Goal: Task Accomplishment & Management: Complete application form

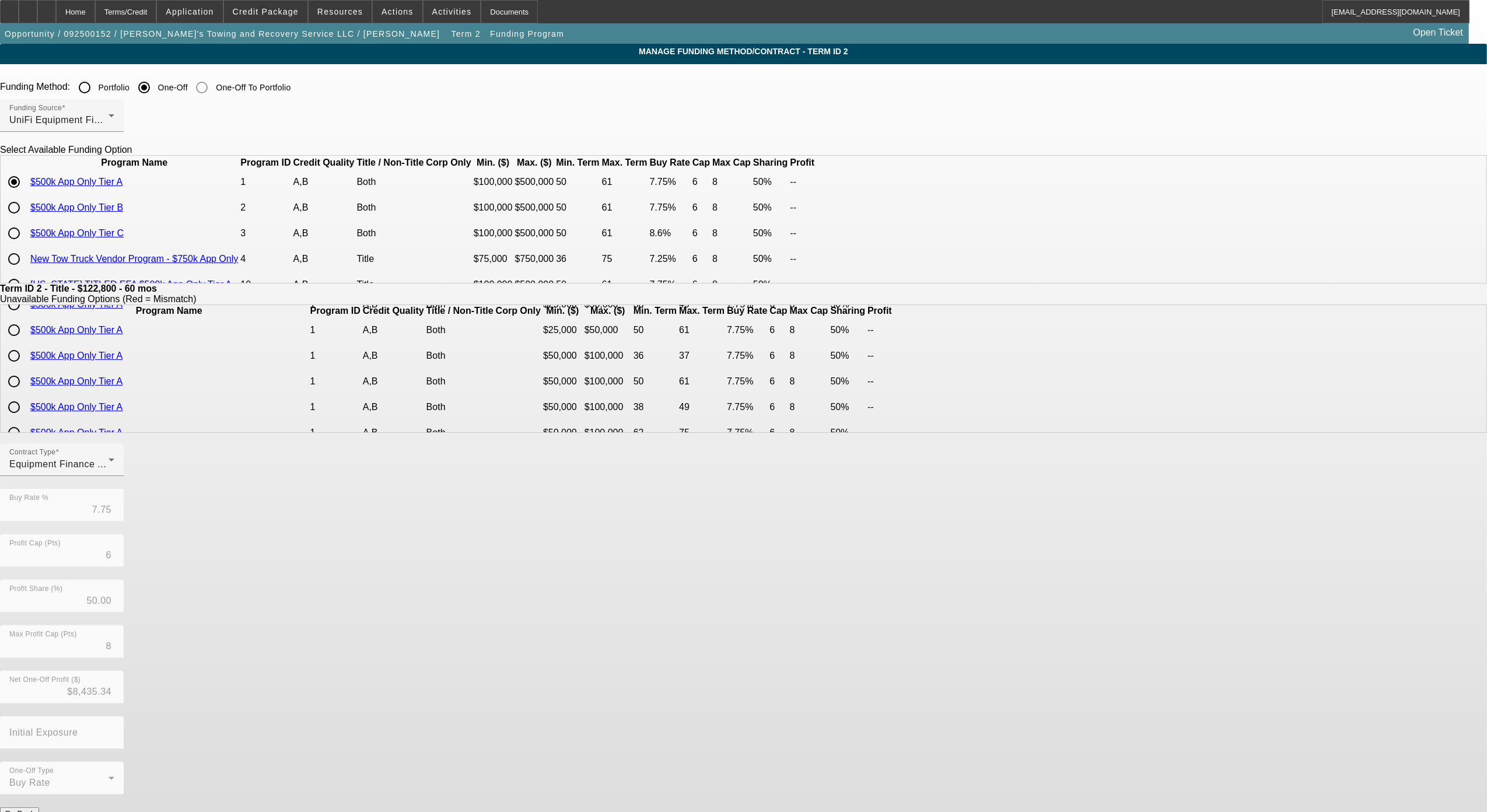
click at [33, 811] on button "Submit" at bounding box center [17, 826] width 33 height 13
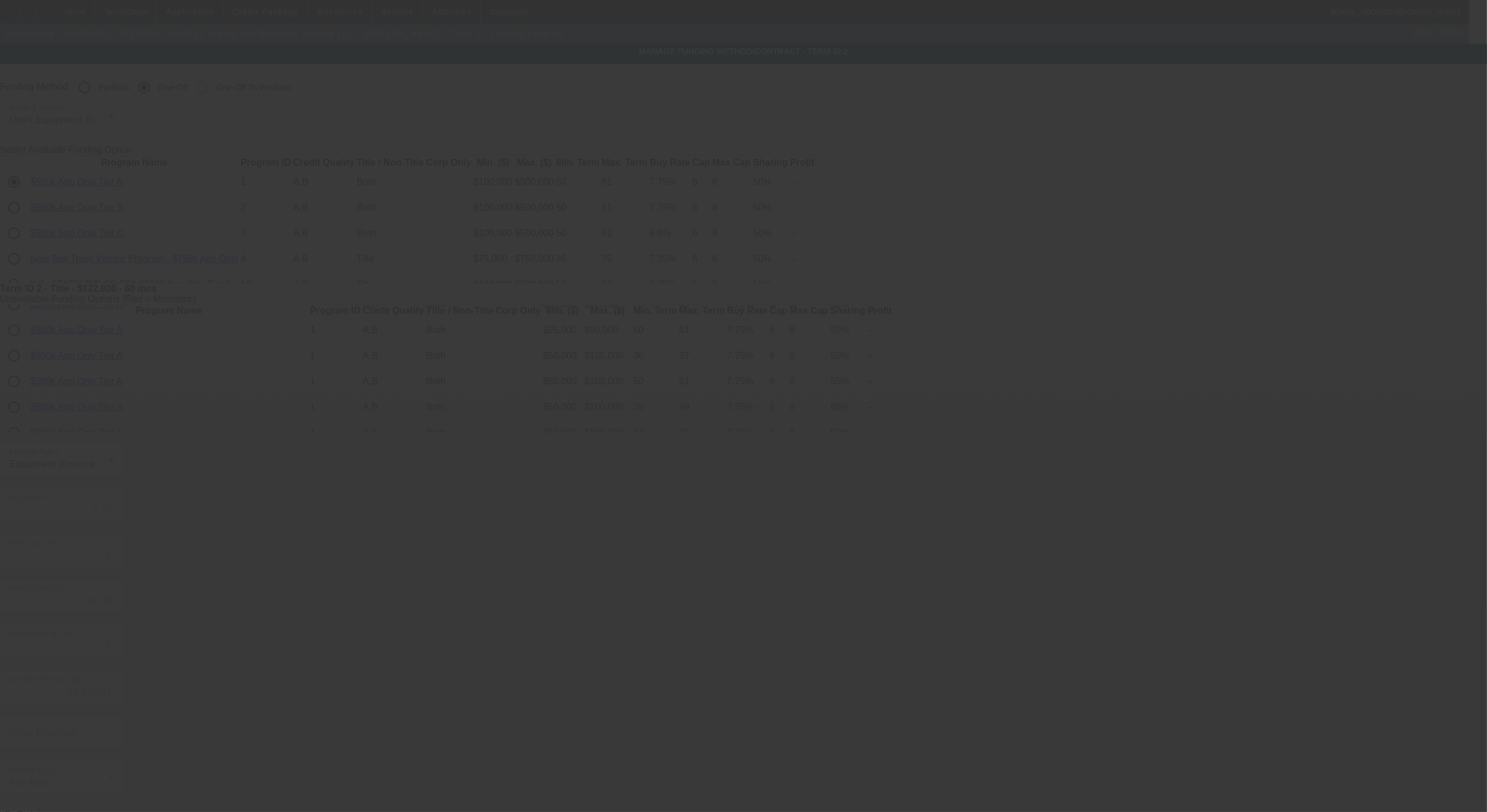
type input "9.25"
type input "8"
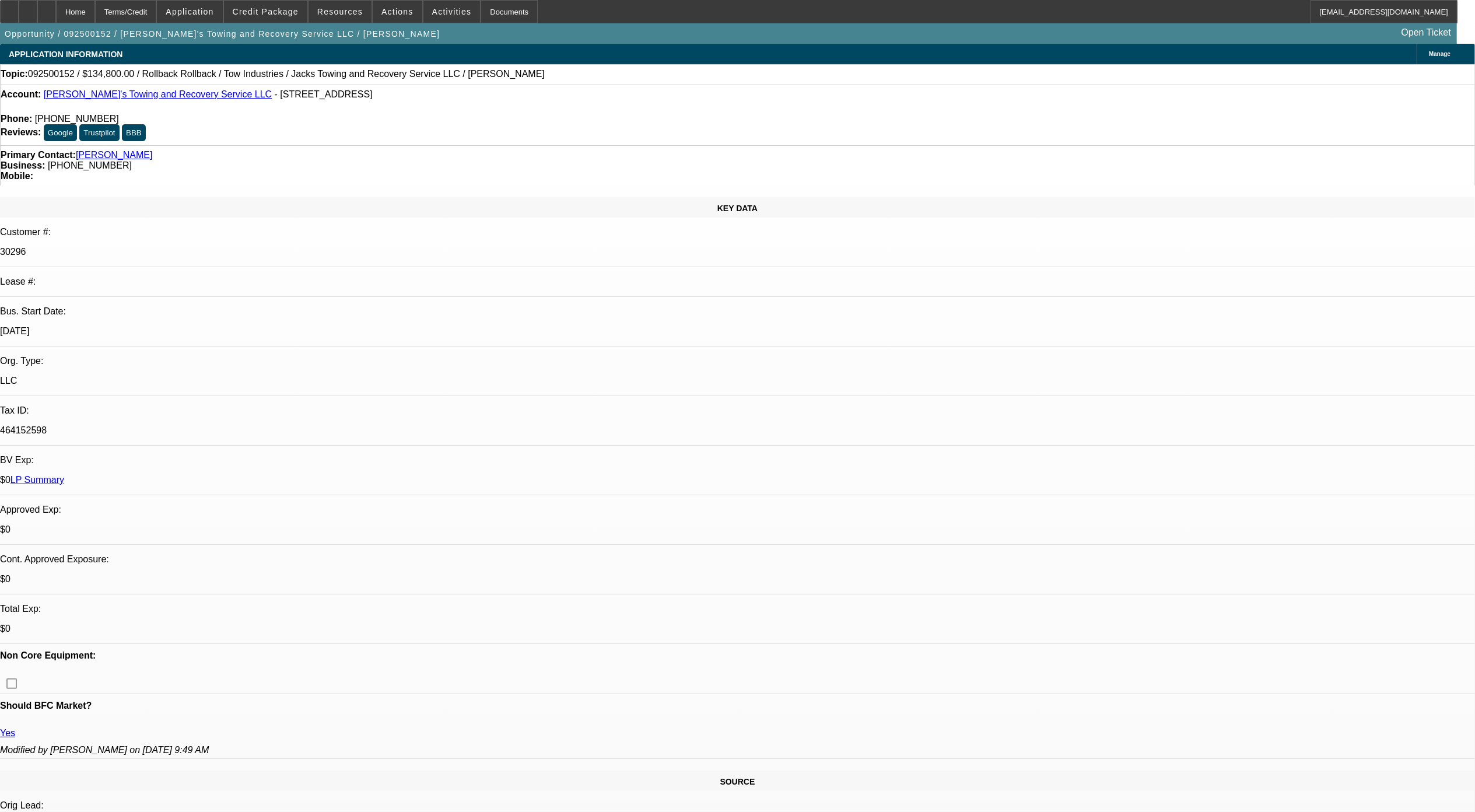
select select "0"
select select "3"
select select "0"
select select "6"
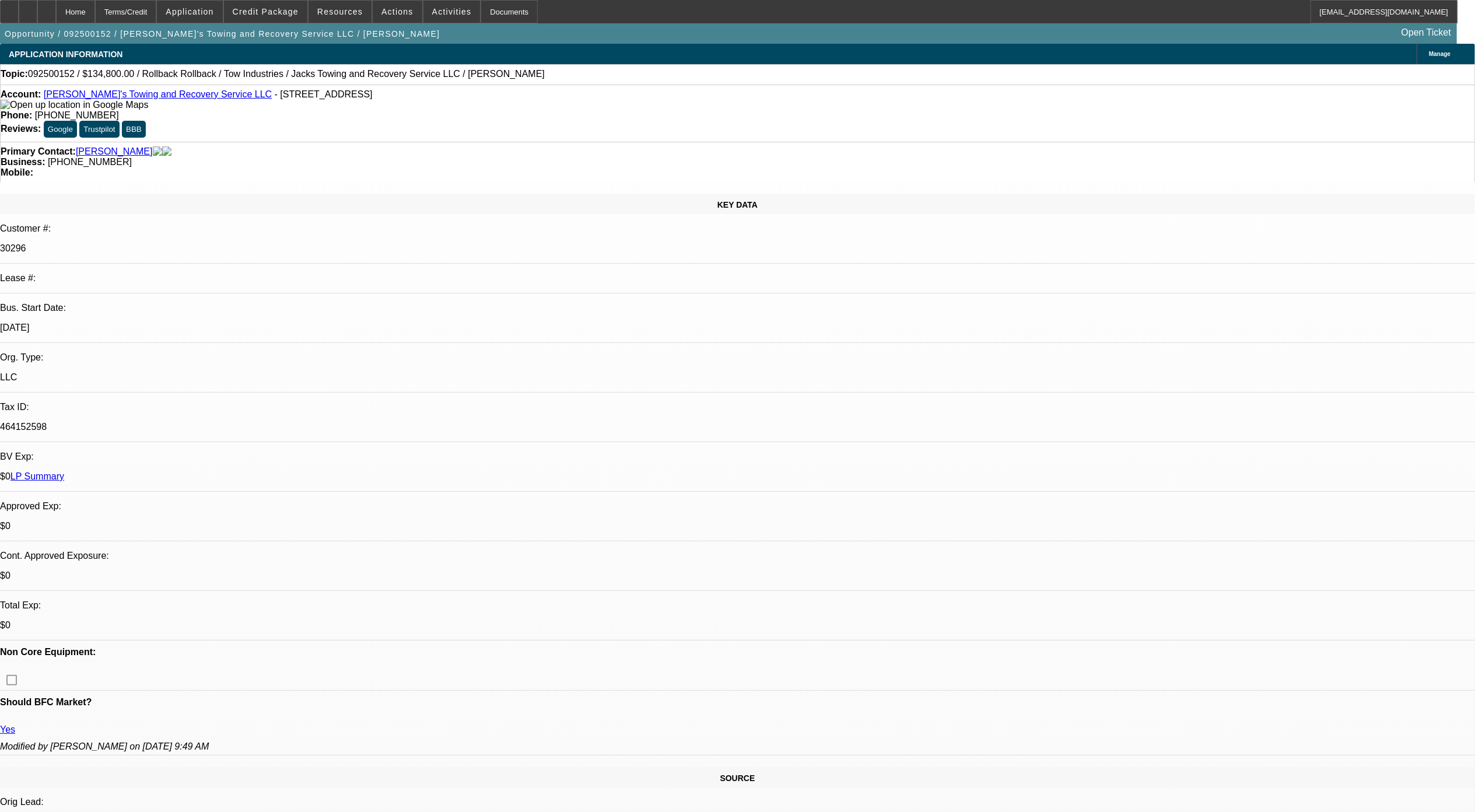
select select "0"
select select "3"
select select "0"
select select "6"
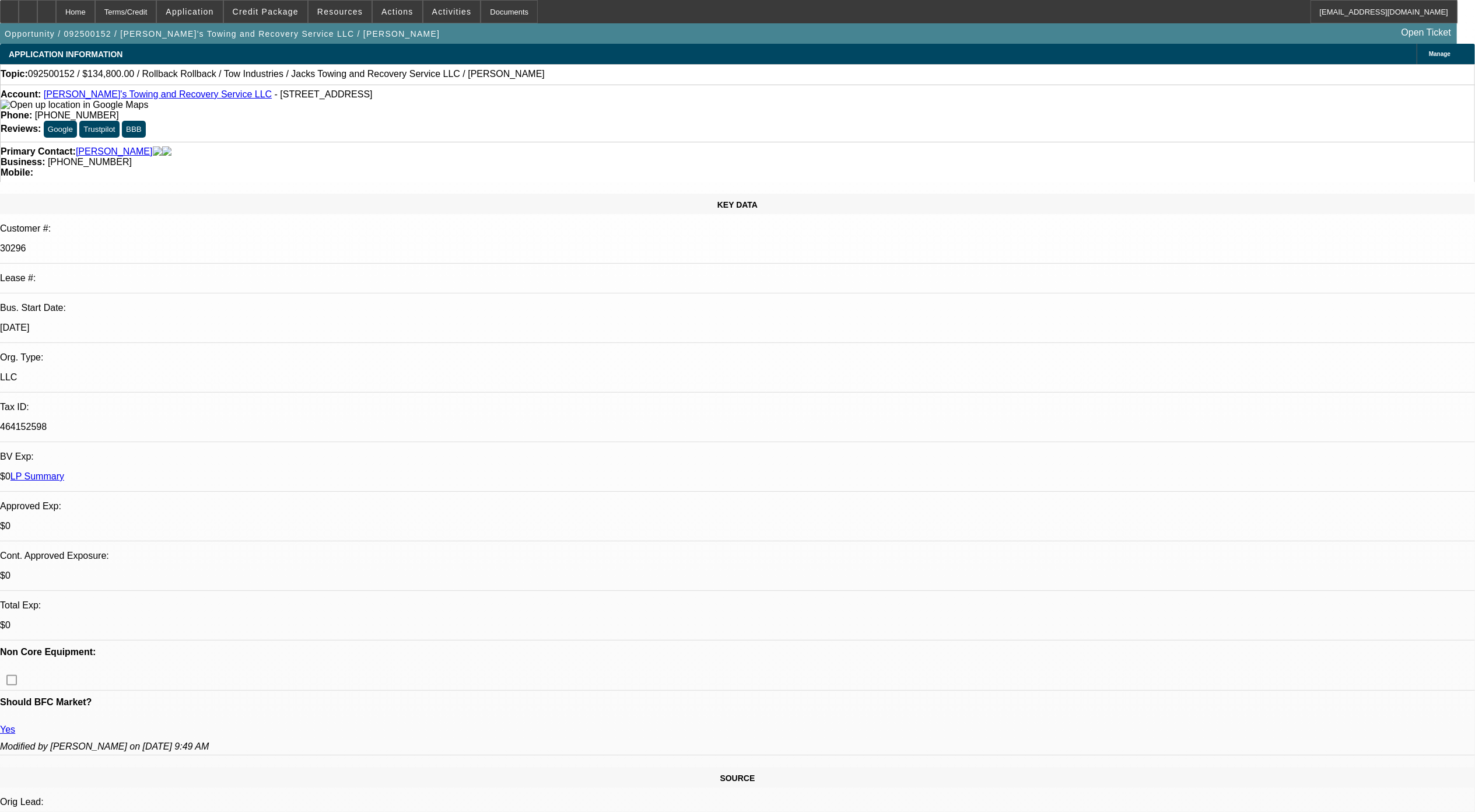
select select "0"
select select "3"
select select "0"
select select "6"
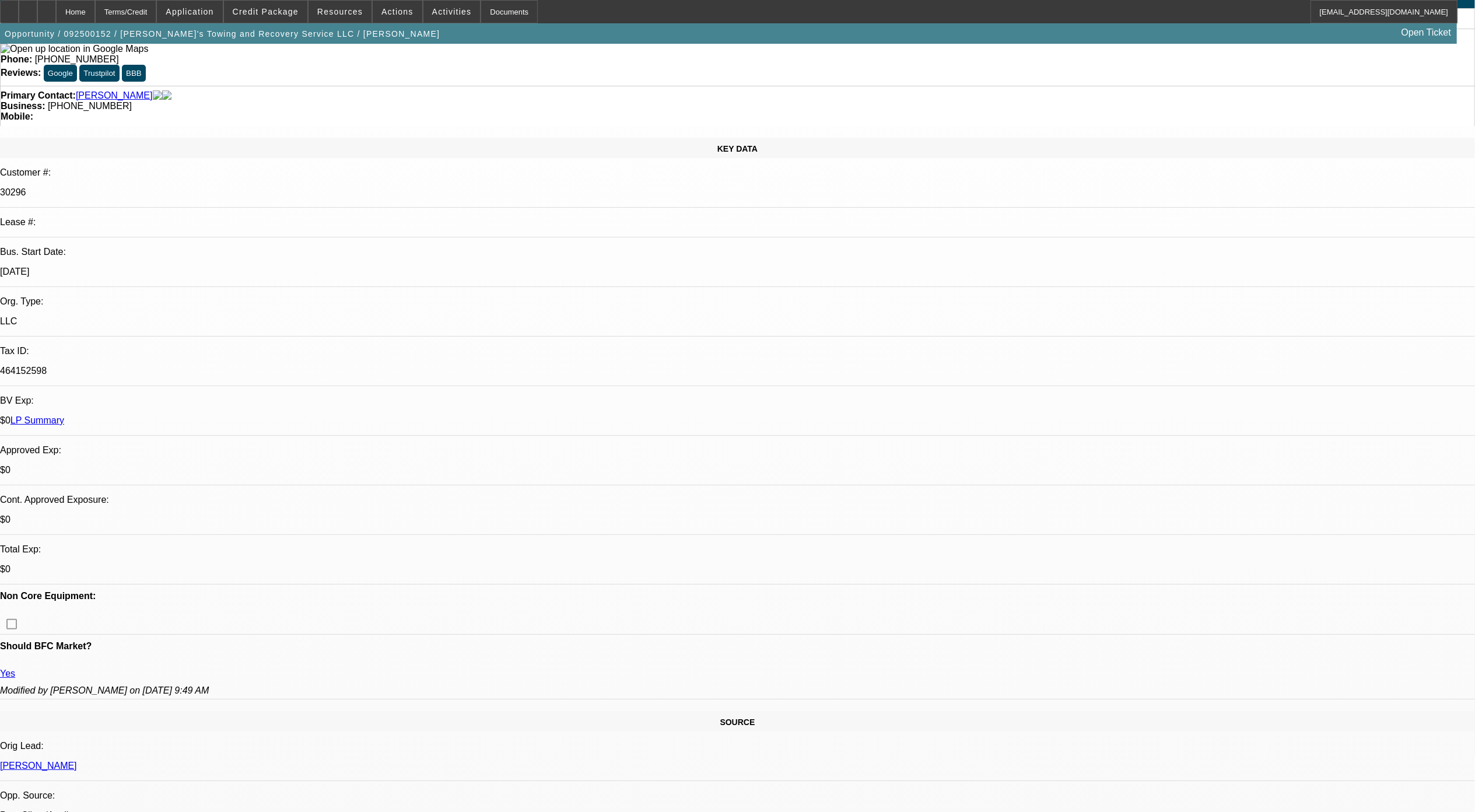
scroll to position [155, 0]
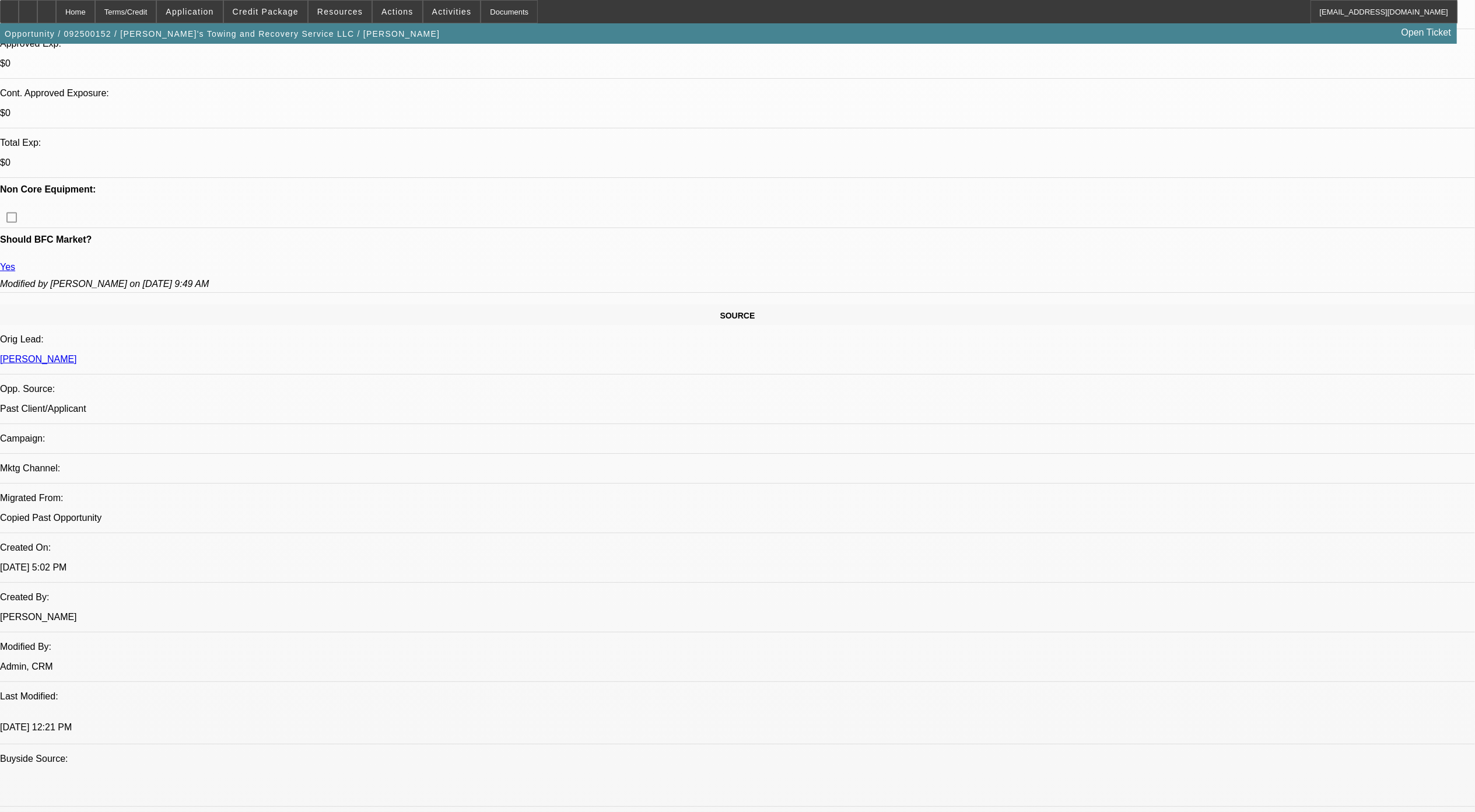
scroll to position [467, 0]
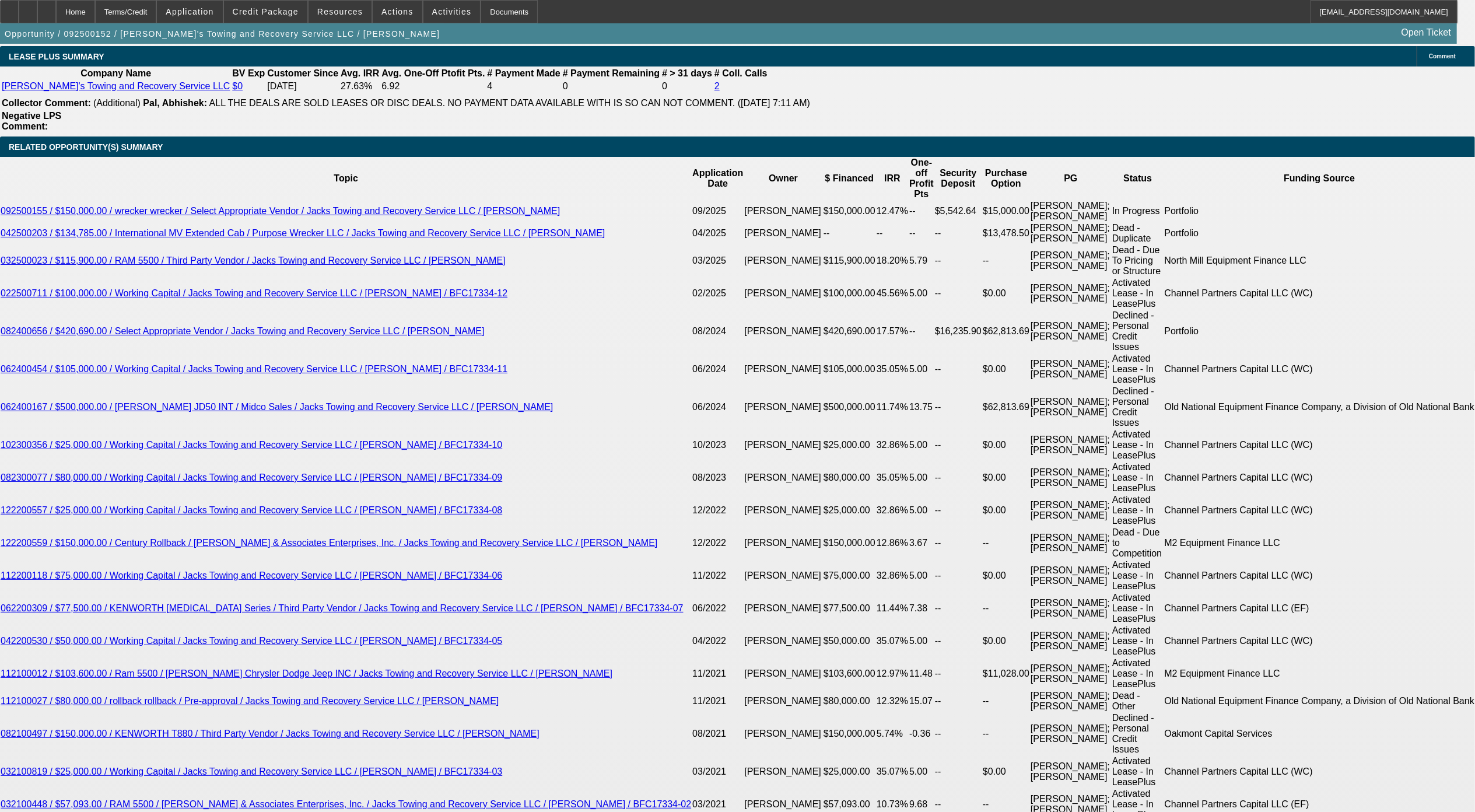
scroll to position [2021, 0]
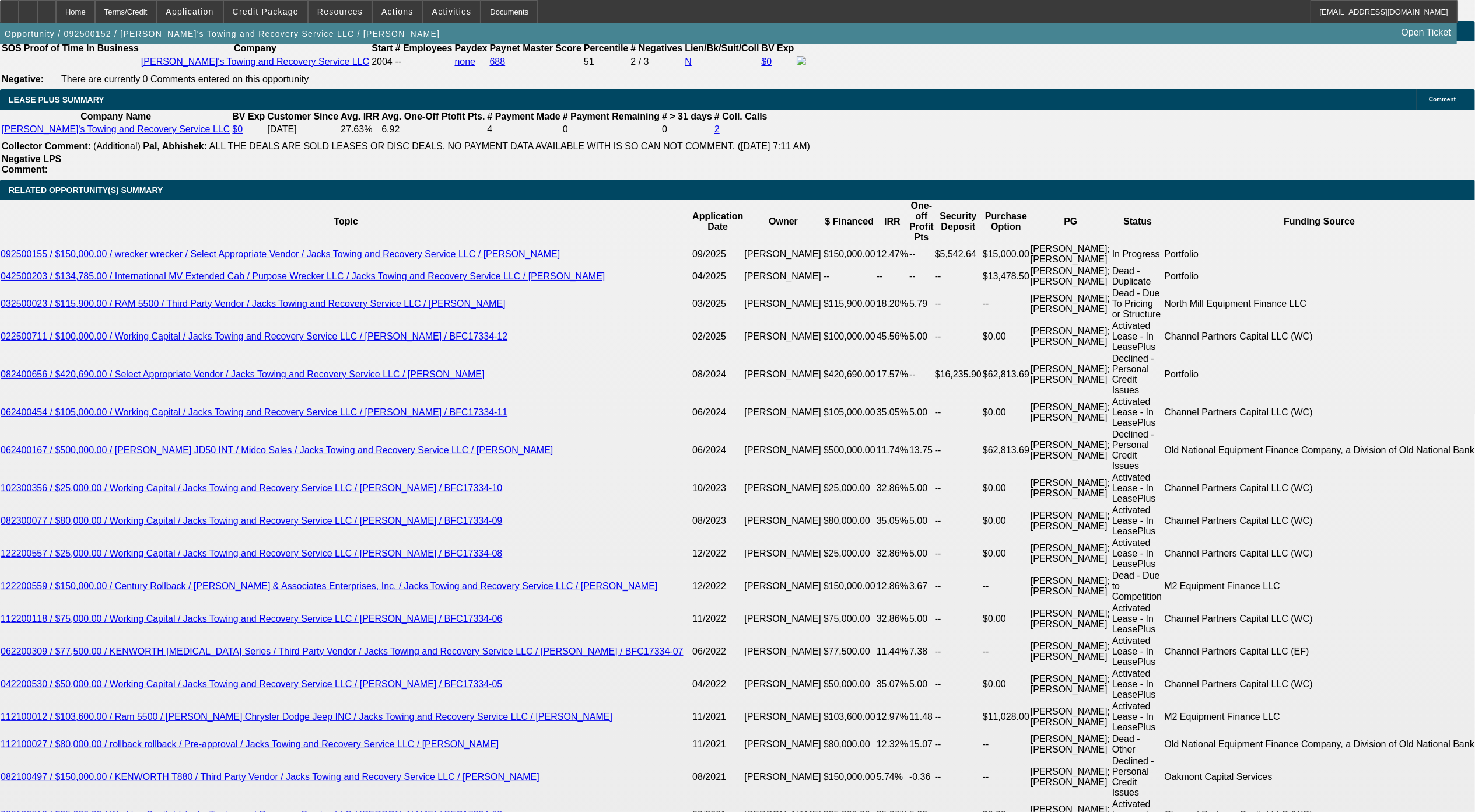
type input "UNKNOWN"
type input "10"
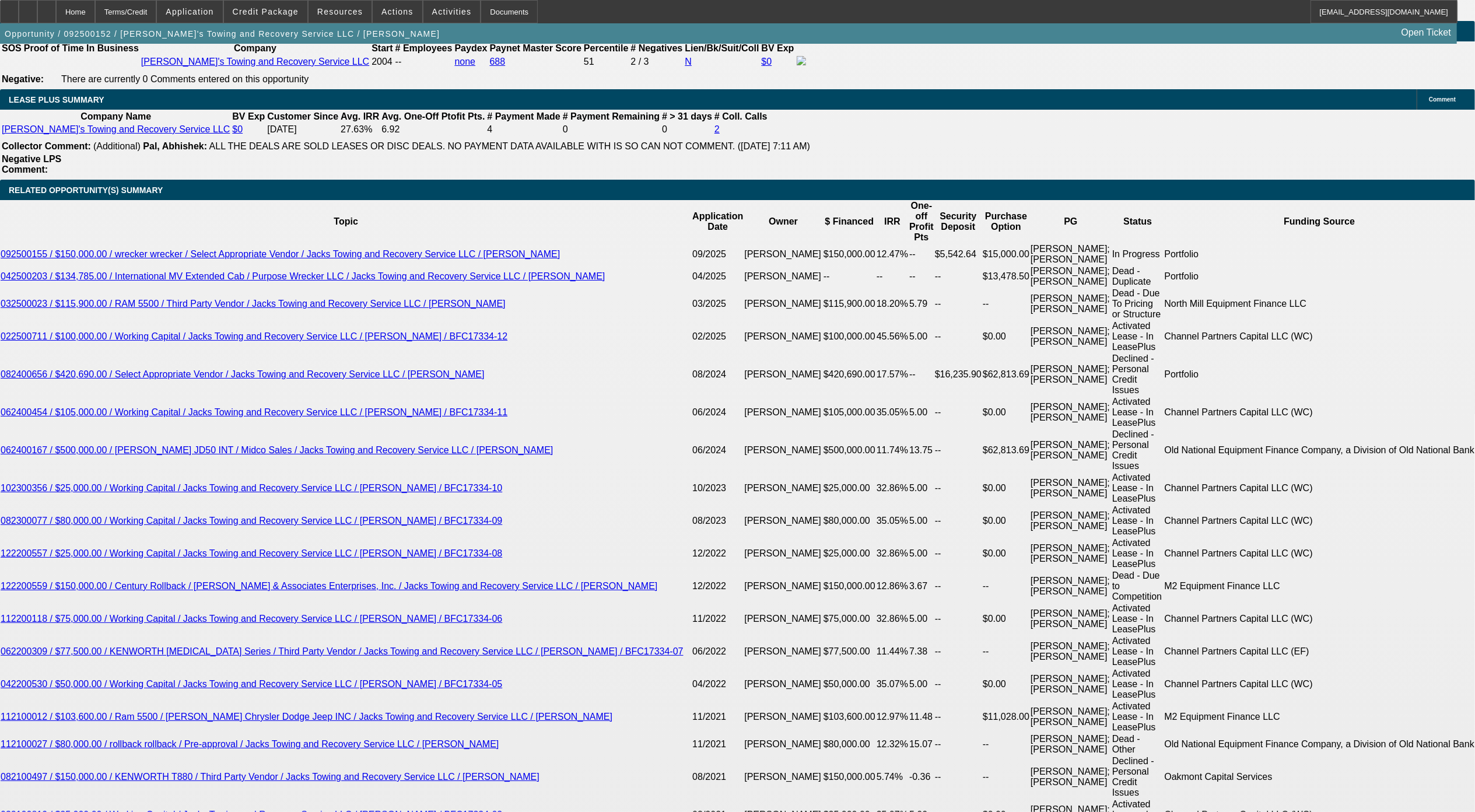
type input "$2,609.14"
type input "10"
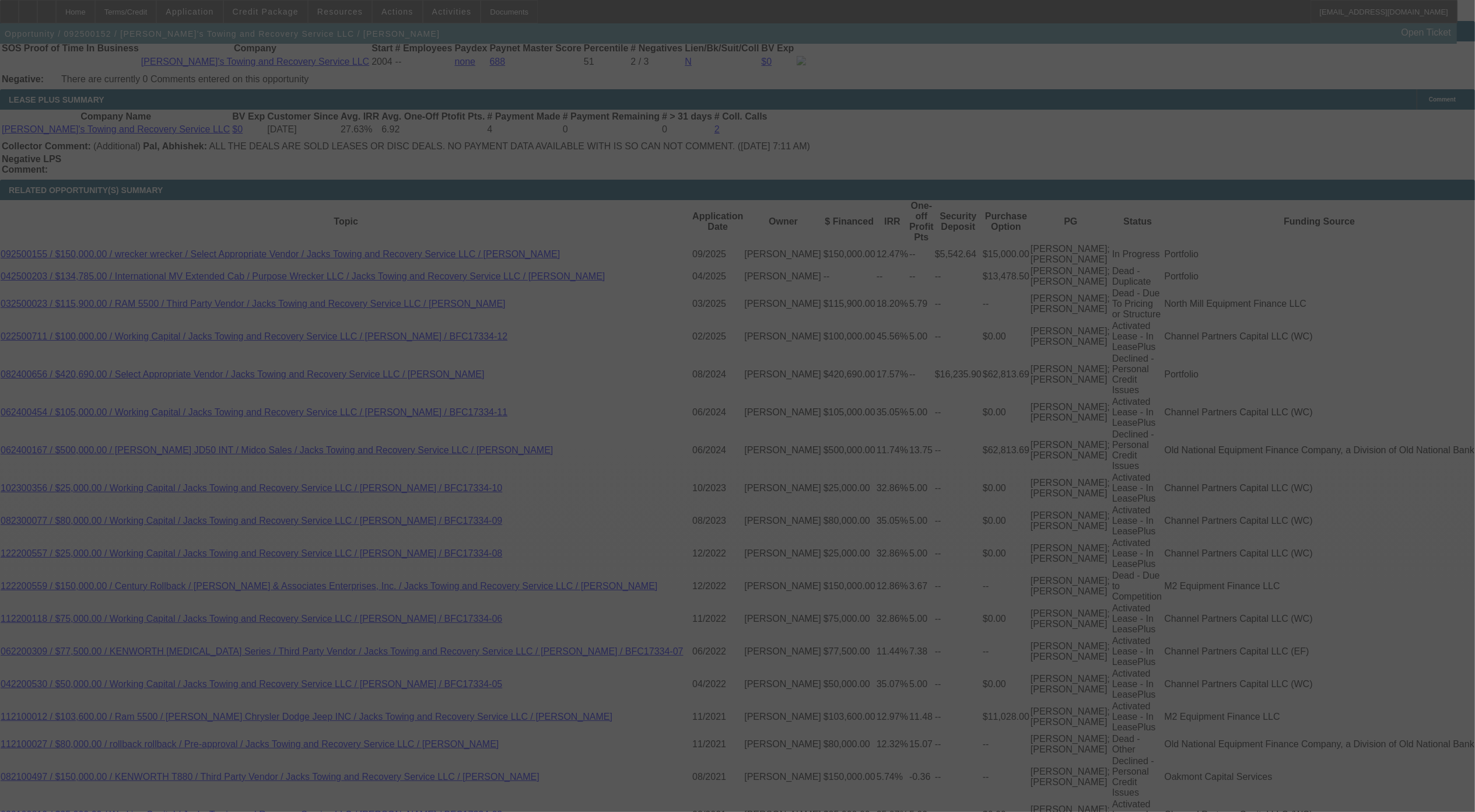
select select "0"
select select "3"
select select "0"
select select "6"
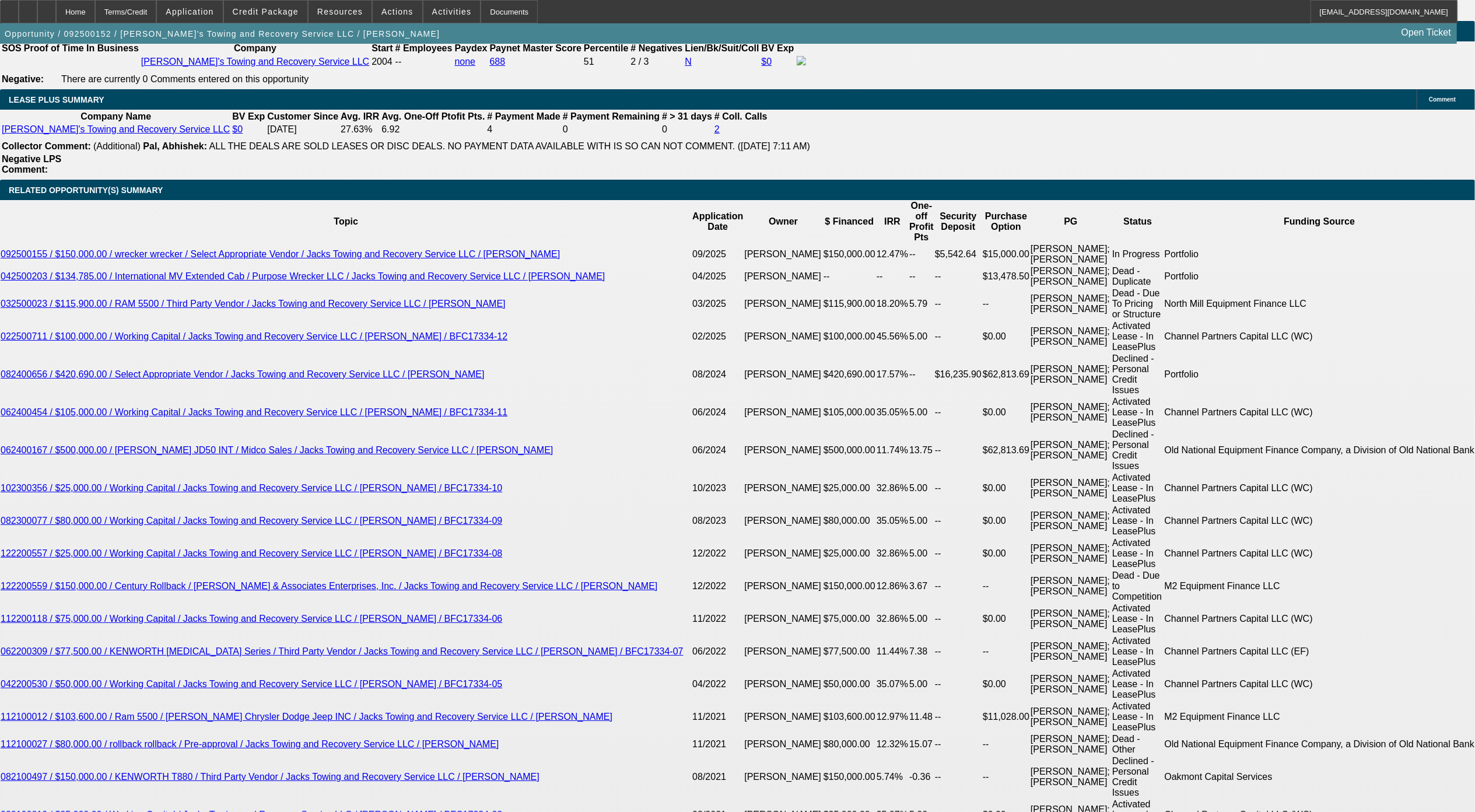
type input "UNKNOWN"
type input "11"
type input "$2,099.11"
type input "11"
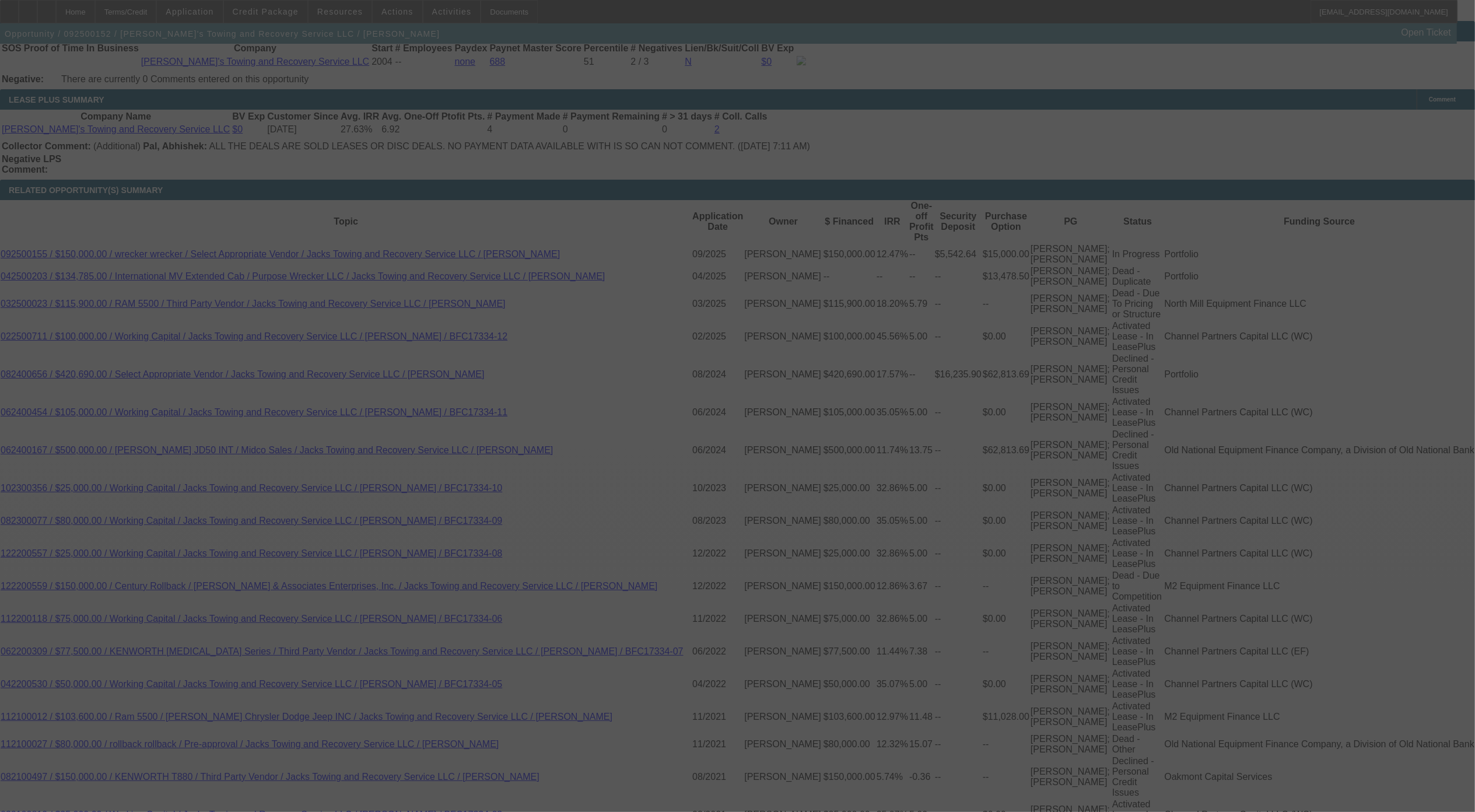
select select "0"
select select "3"
select select "0"
select select "6"
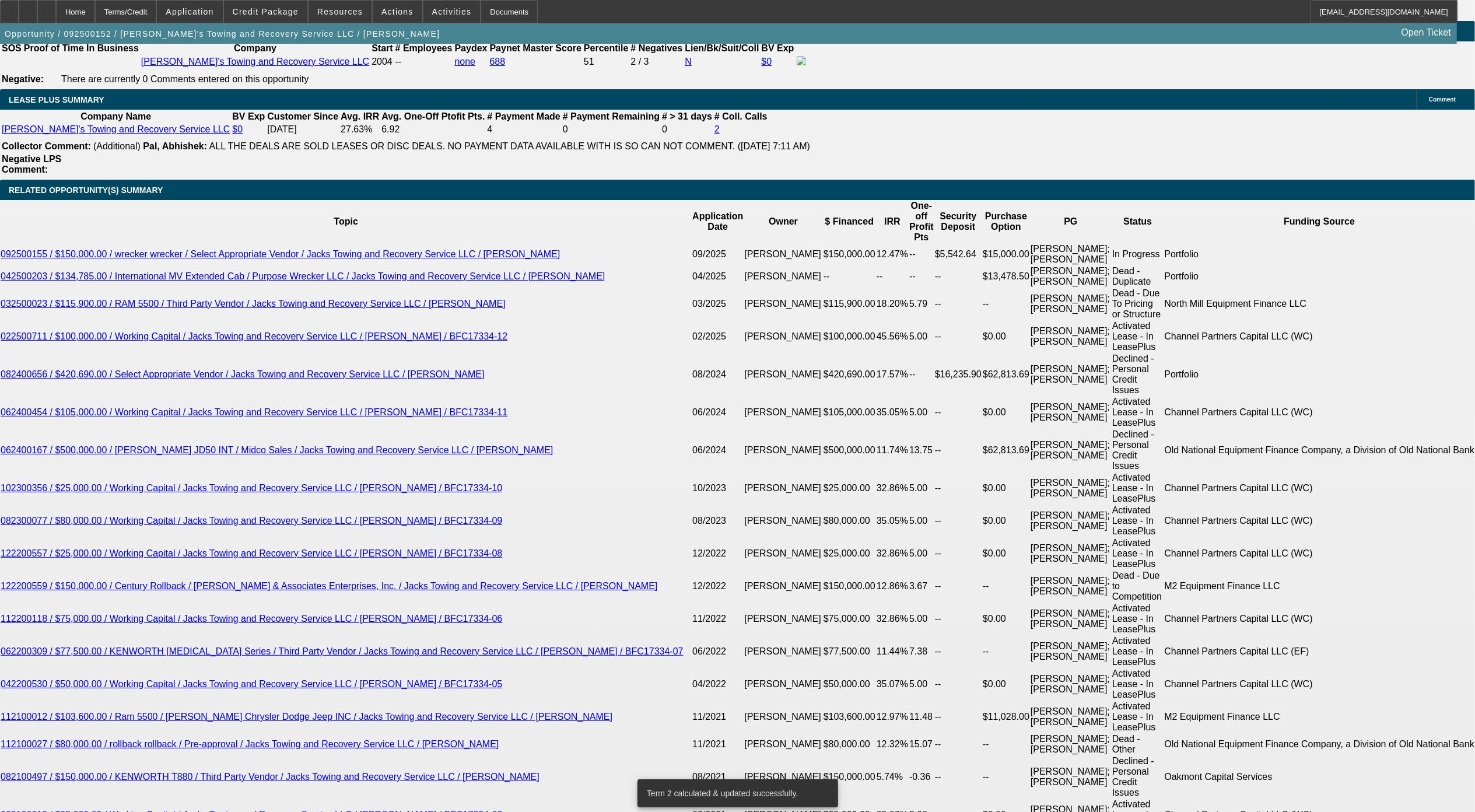
type input "UNKNOWN"
type input "11"
type input "$2,669.97"
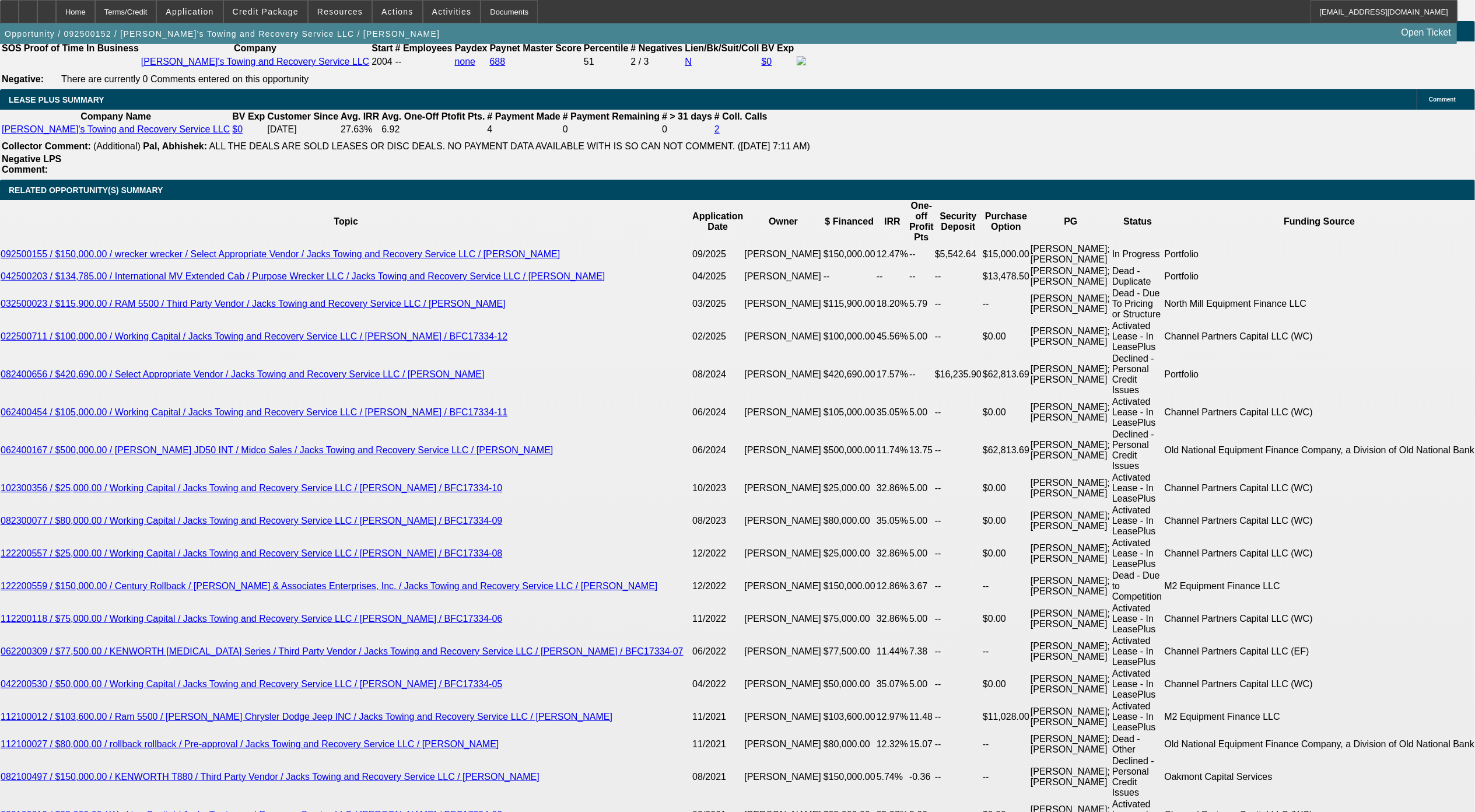
type input "11"
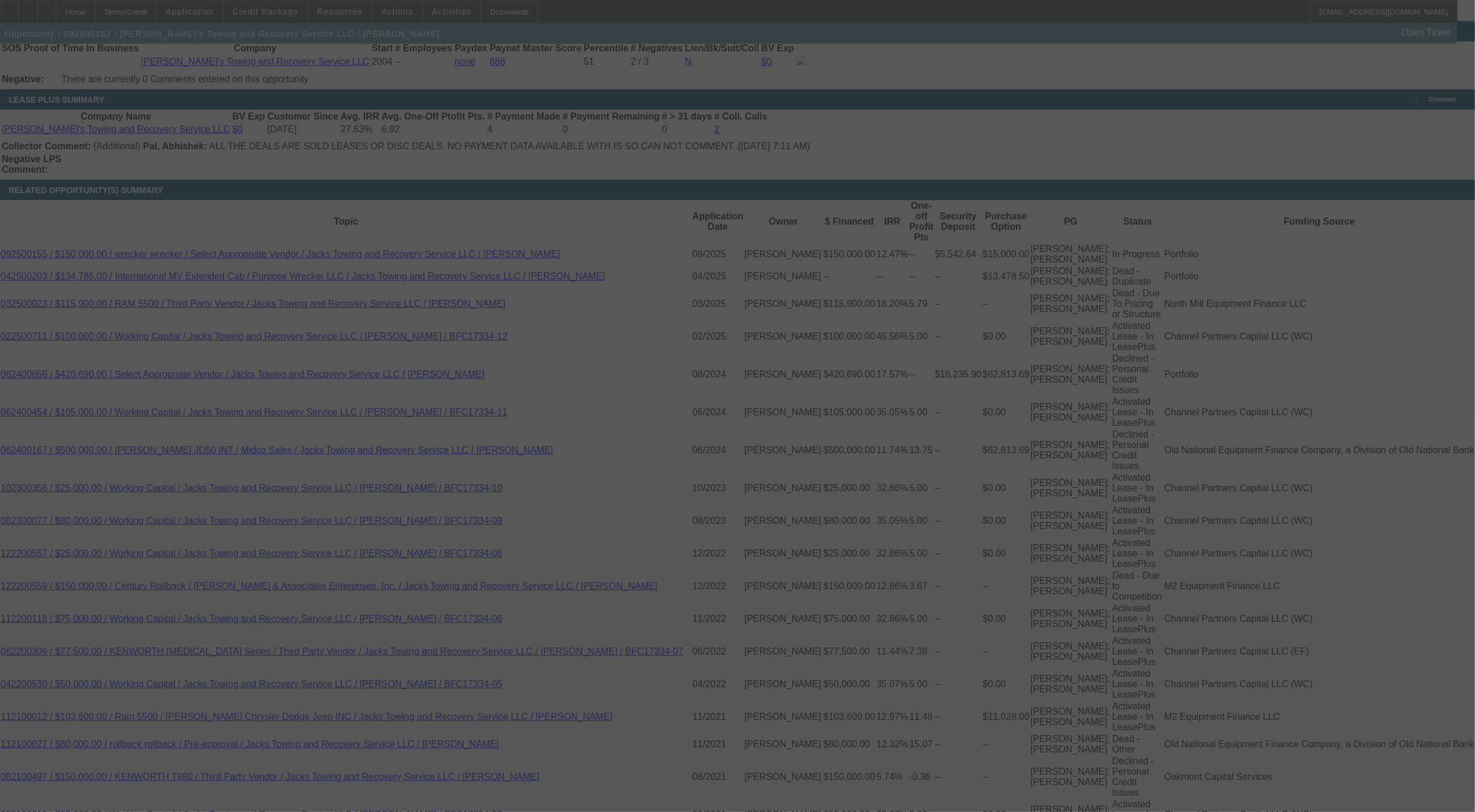
select select "0"
select select "3"
select select "0"
select select "6"
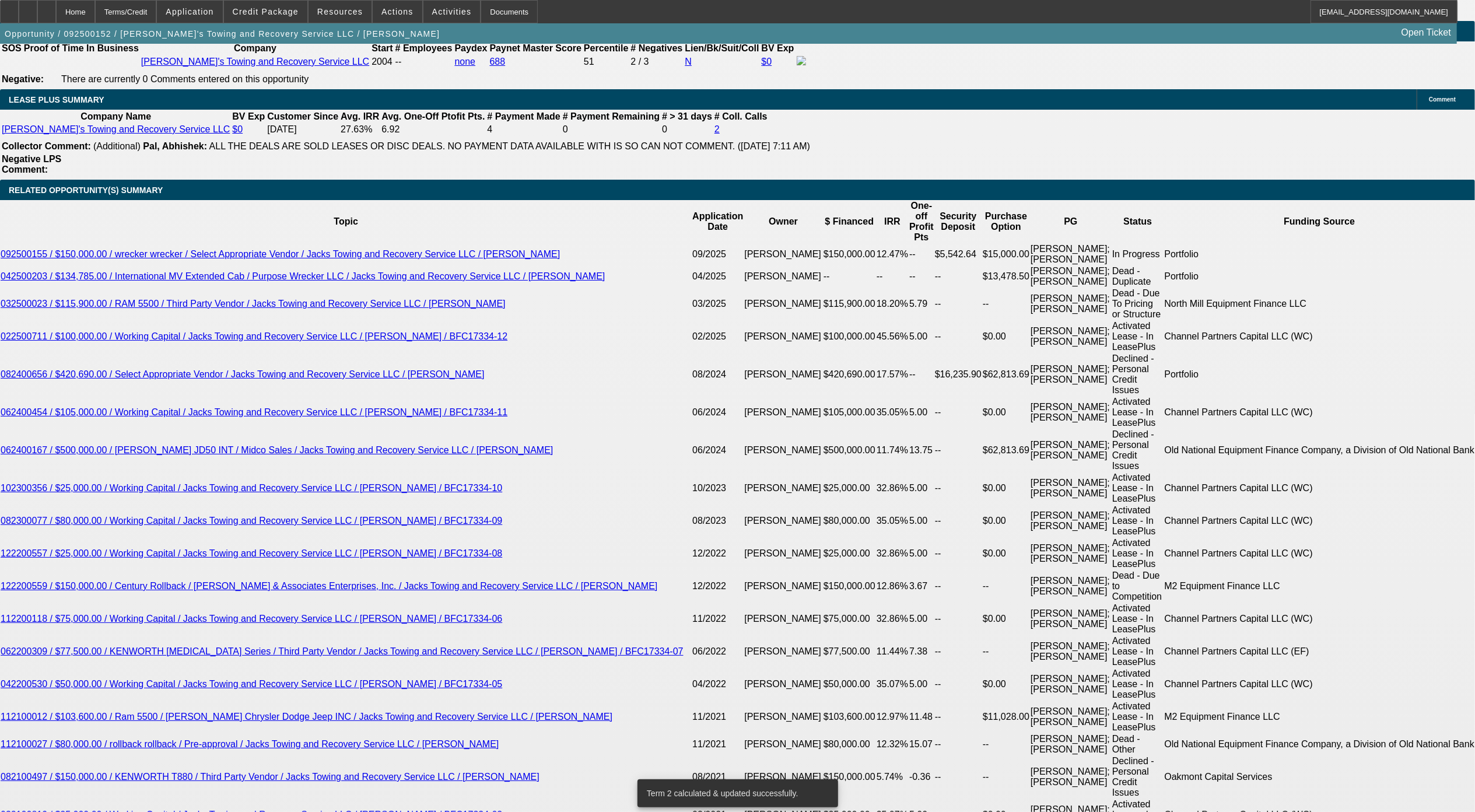
drag, startPoint x: 381, startPoint y: 388, endPoint x: 409, endPoint y: 388, distance: 28.0
type input "$2,669.97"
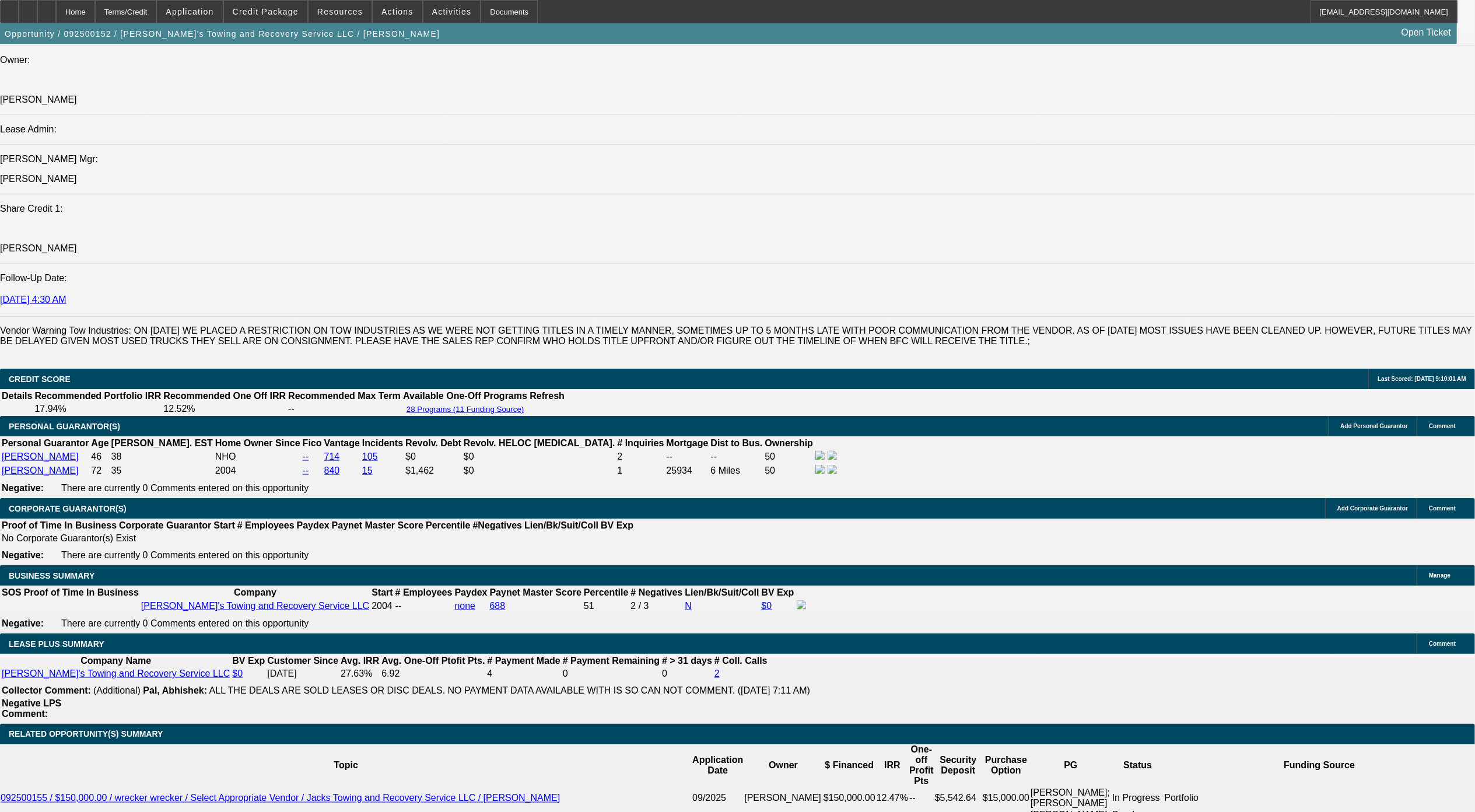
scroll to position [196, 0]
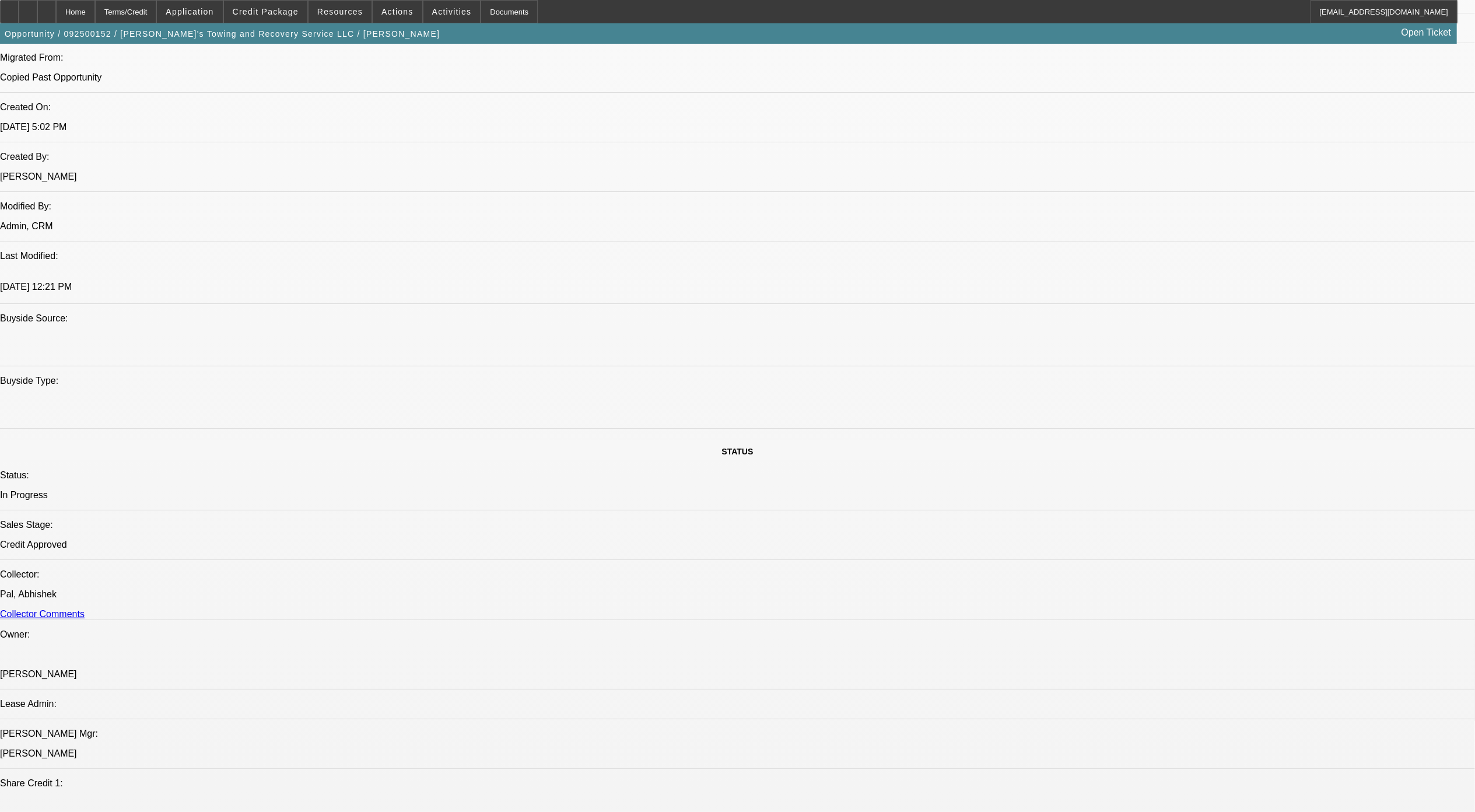
scroll to position [855, 0]
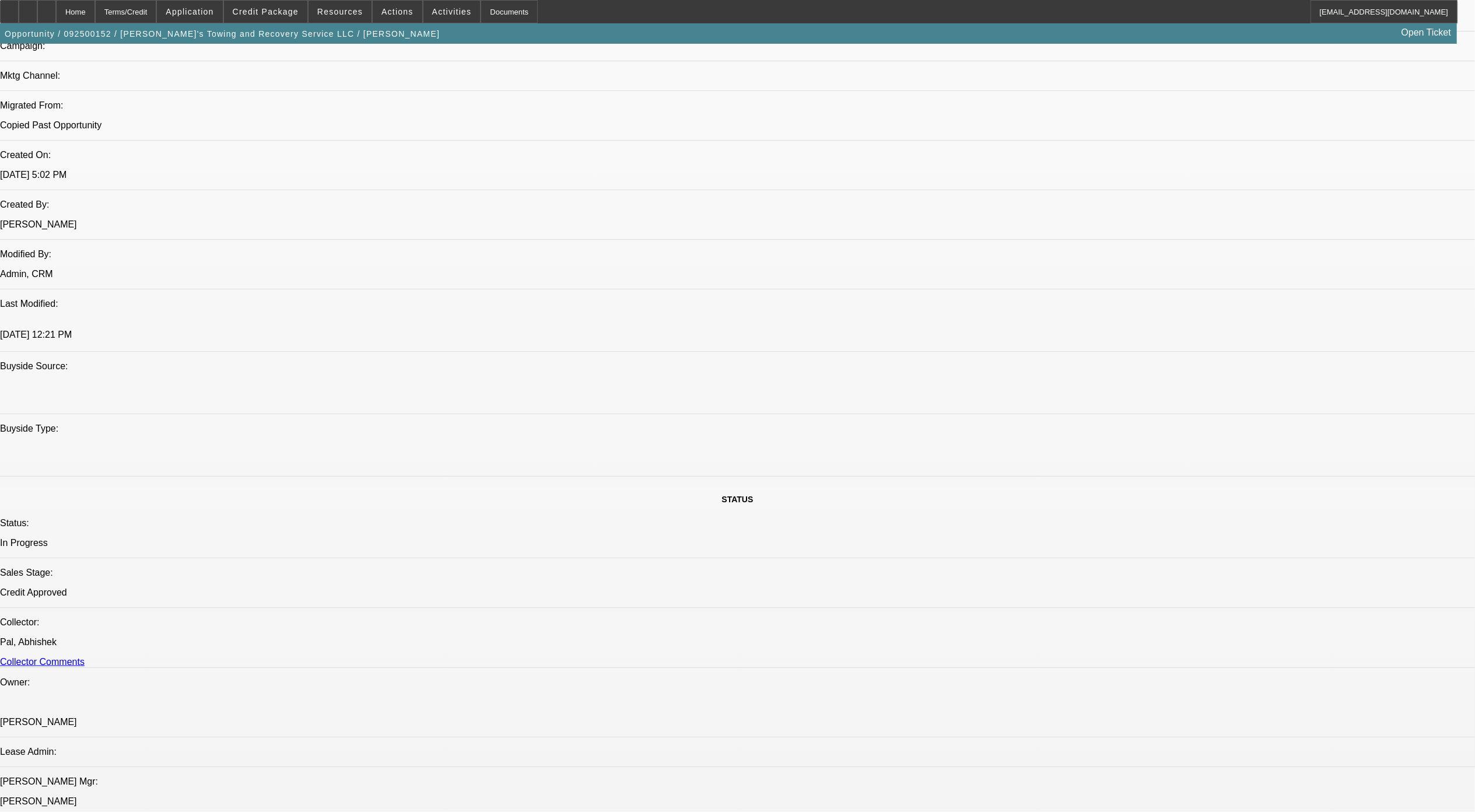
drag, startPoint x: 1115, startPoint y: 416, endPoint x: 989, endPoint y: 385, distance: 129.8
drag, startPoint x: 989, startPoint y: 385, endPoint x: 1216, endPoint y: 594, distance: 308.6
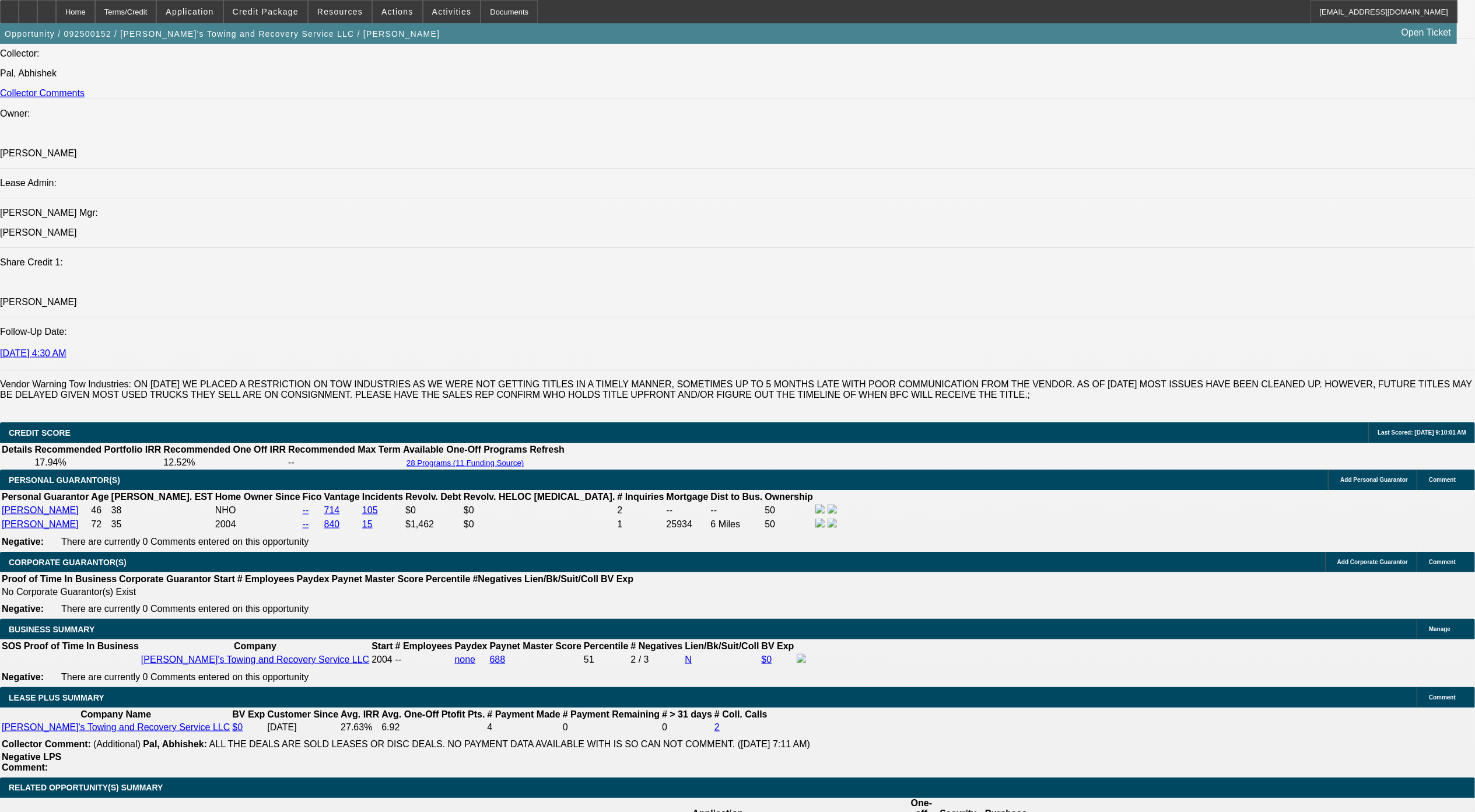
scroll to position [1788, 0]
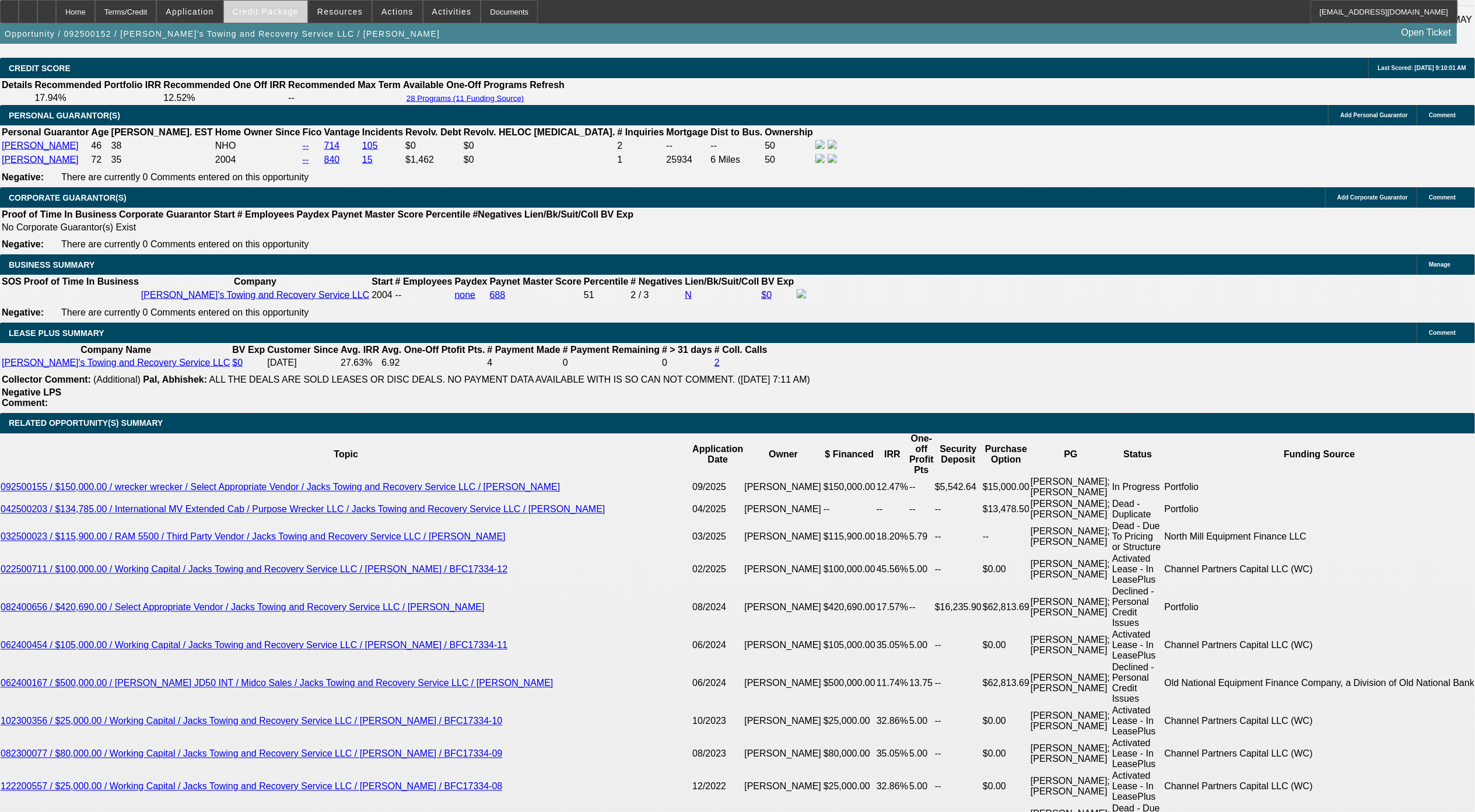
click at [299, 16] on span "Credit Package" at bounding box center [266, 12] width 66 height 10
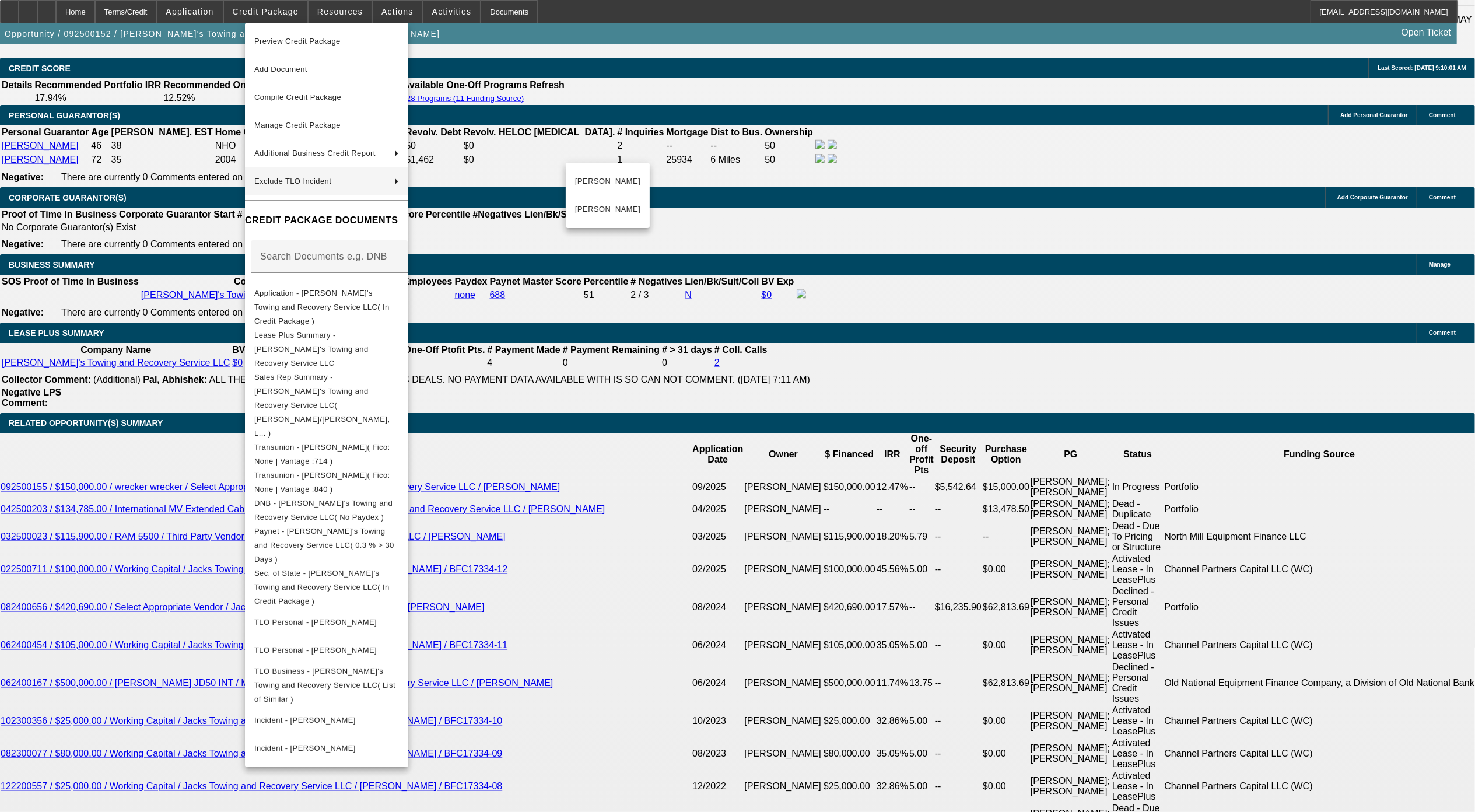
click at [117, 716] on div at bounding box center [738, 406] width 1475 height 812
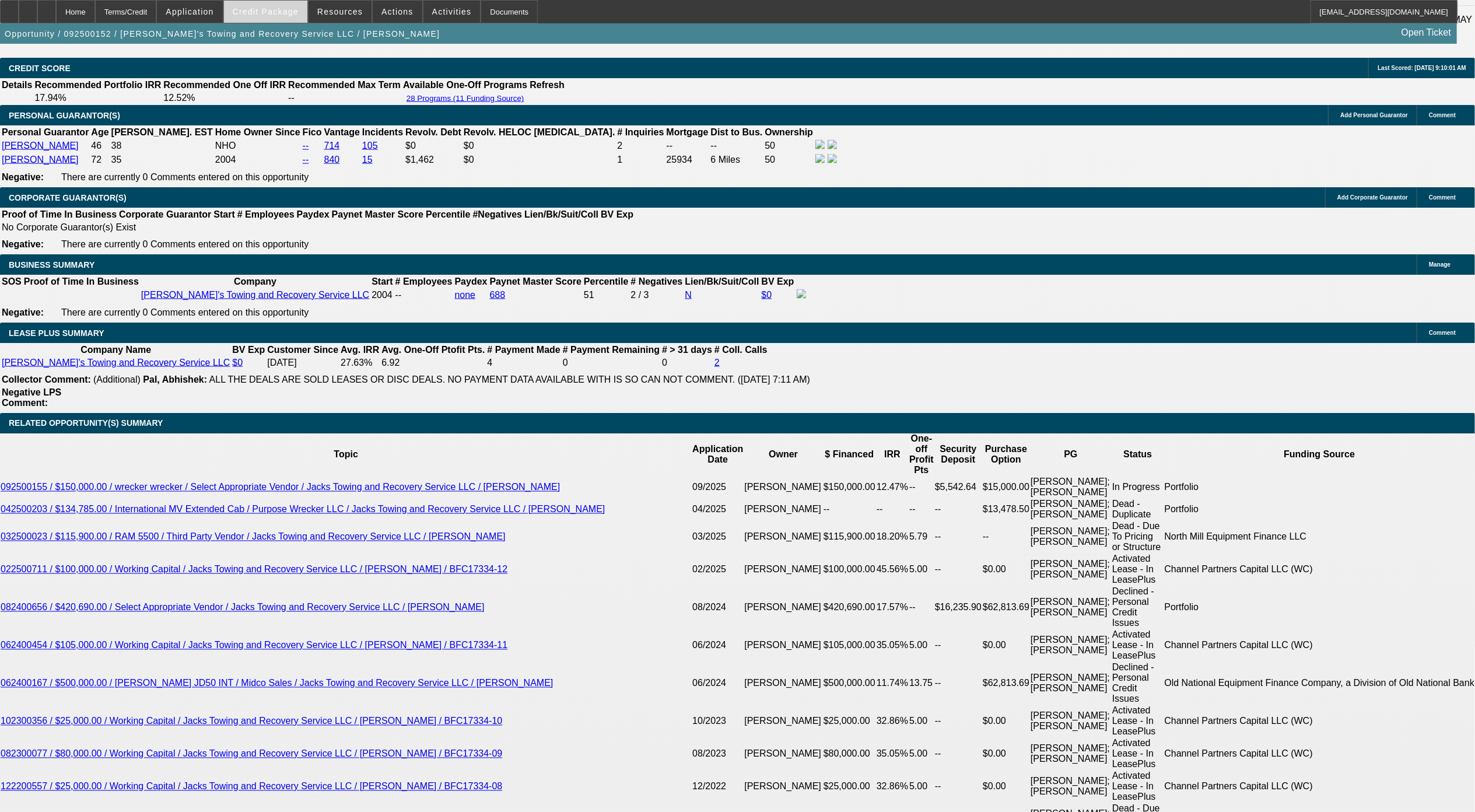
click at [265, 16] on span "Credit Package" at bounding box center [266, 12] width 66 height 10
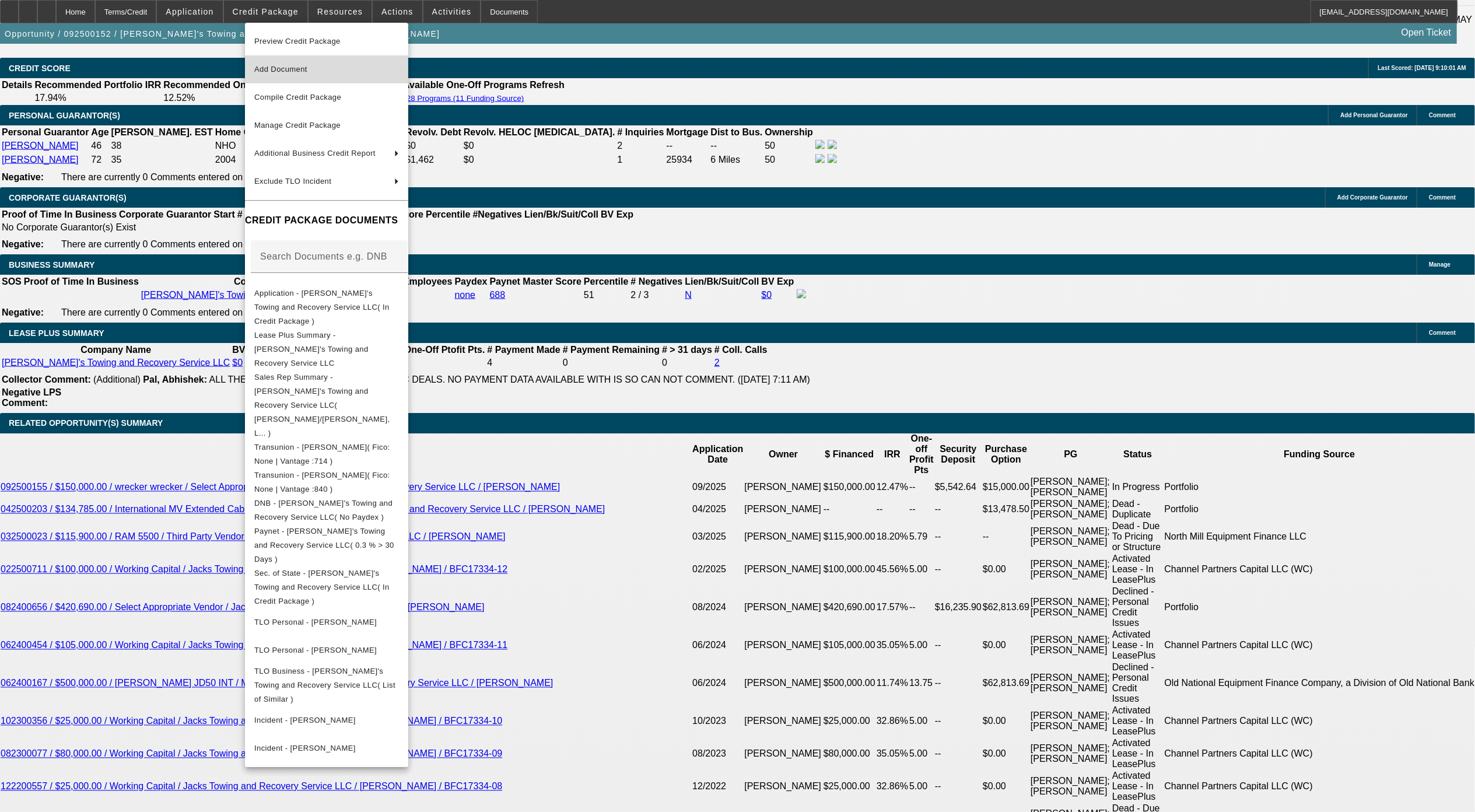
click at [302, 78] on button "Add Document" at bounding box center [326, 69] width 163 height 28
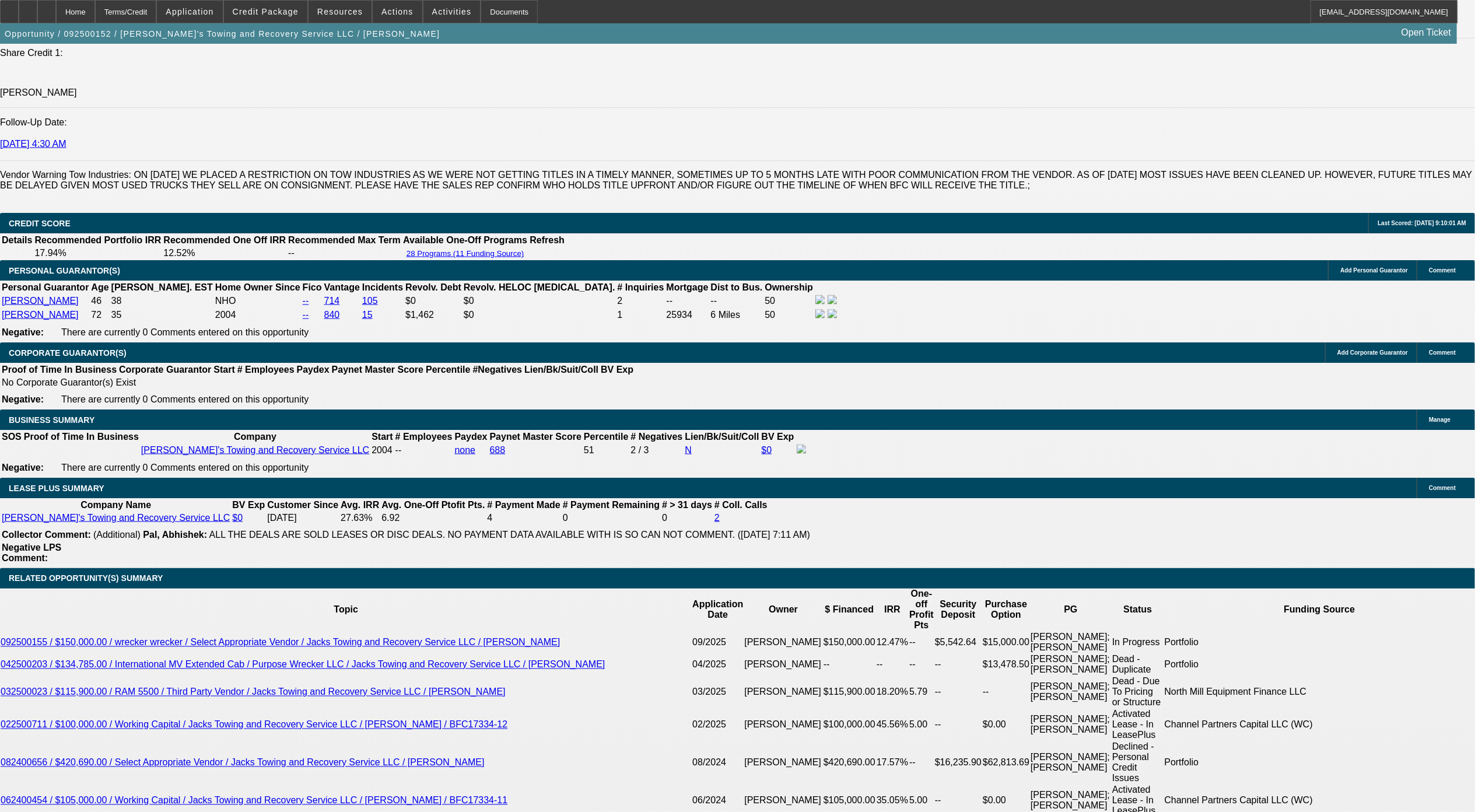
scroll to position [0, 0]
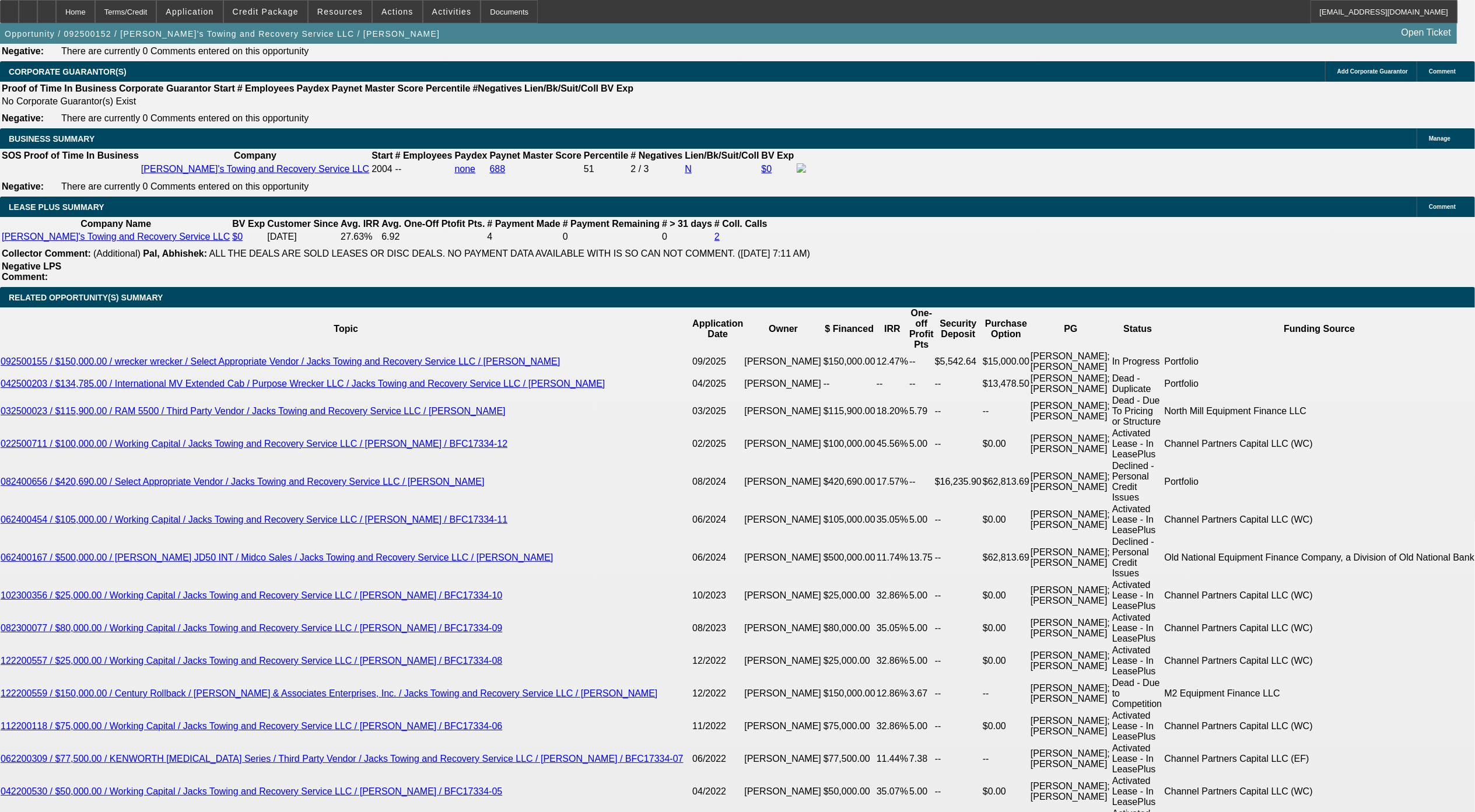
scroll to position [1944, 0]
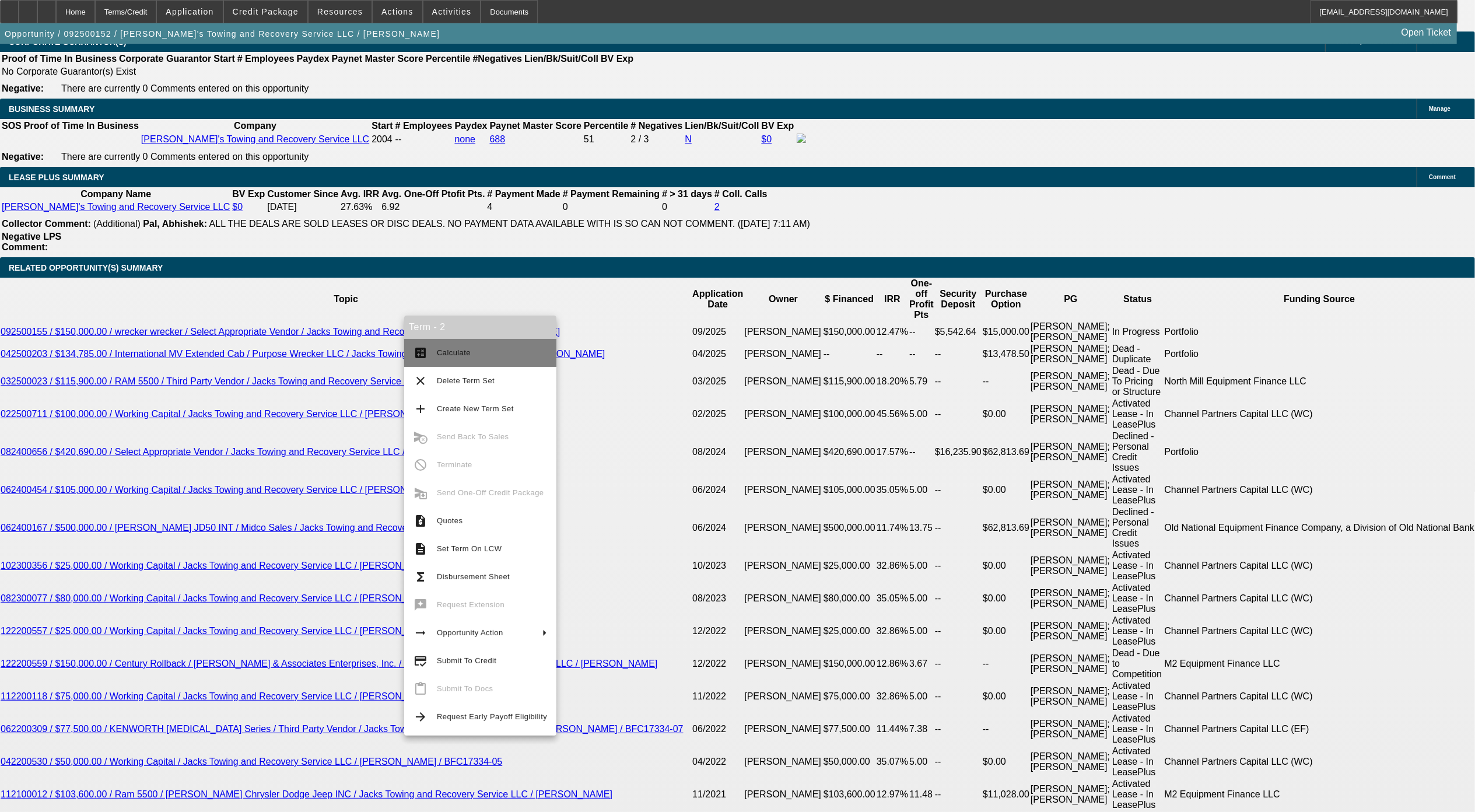
click at [490, 357] on span "Calculate" at bounding box center [492, 352] width 111 height 14
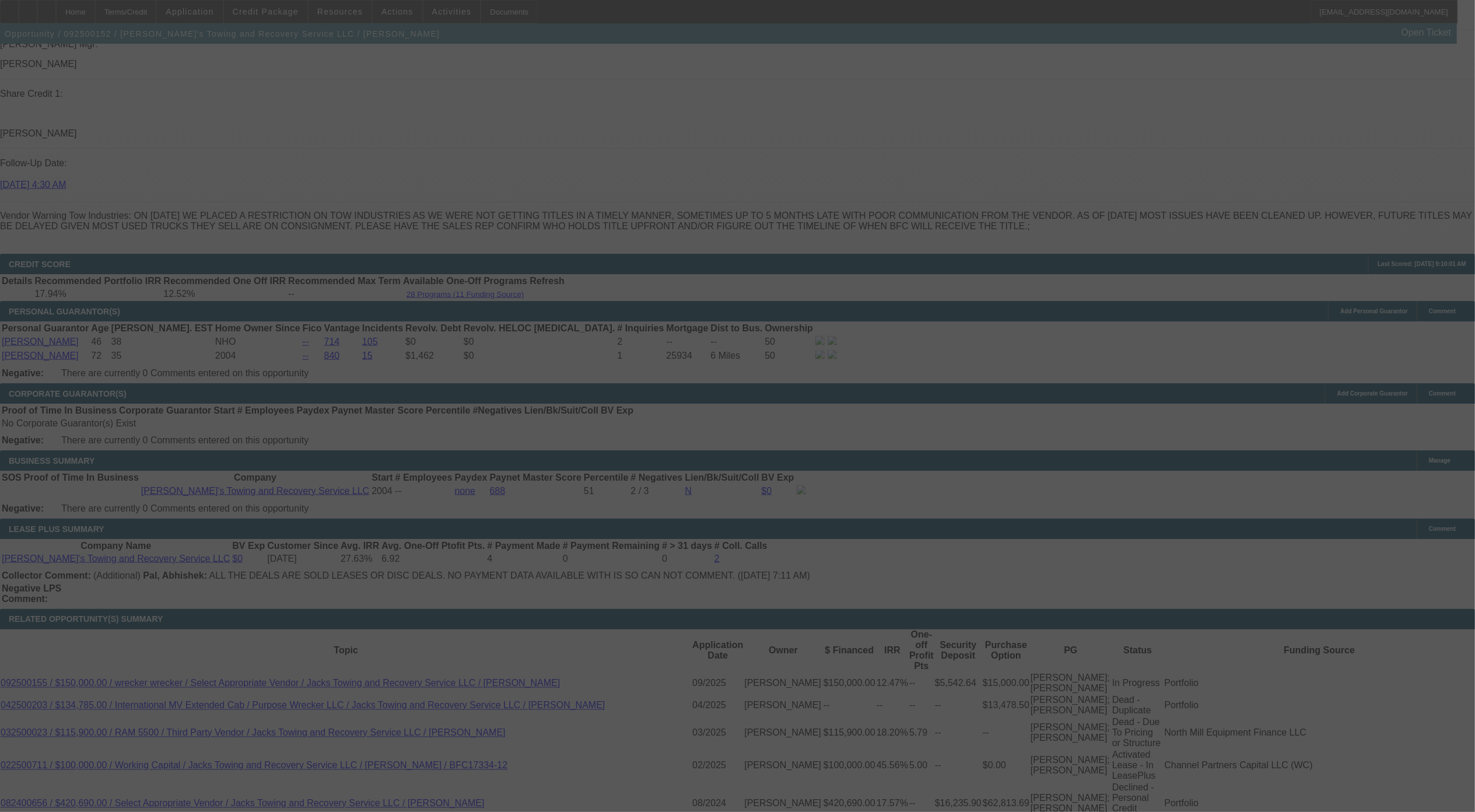
scroll to position [1555, 0]
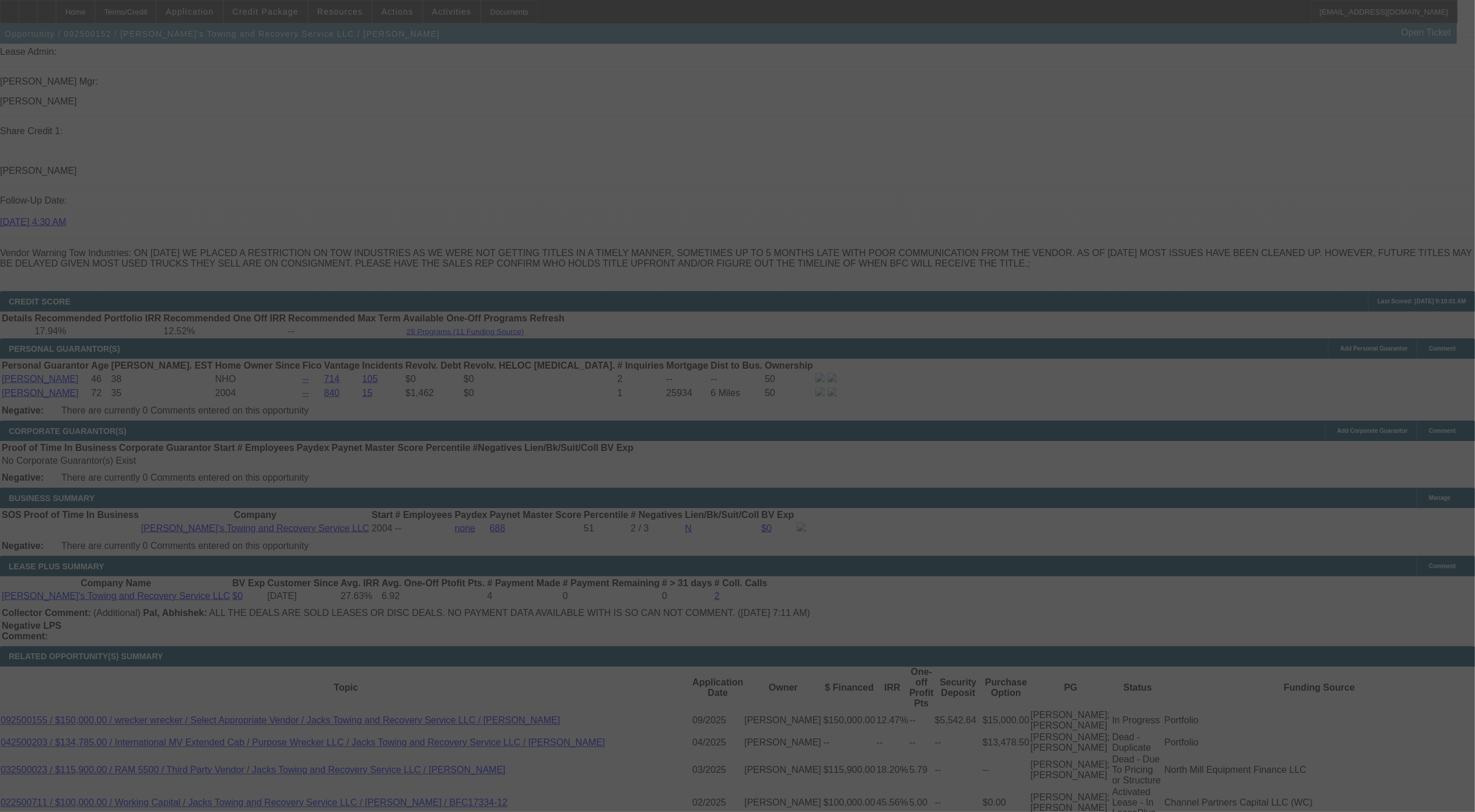
select select "0"
select select "3"
select select "0"
select select "6"
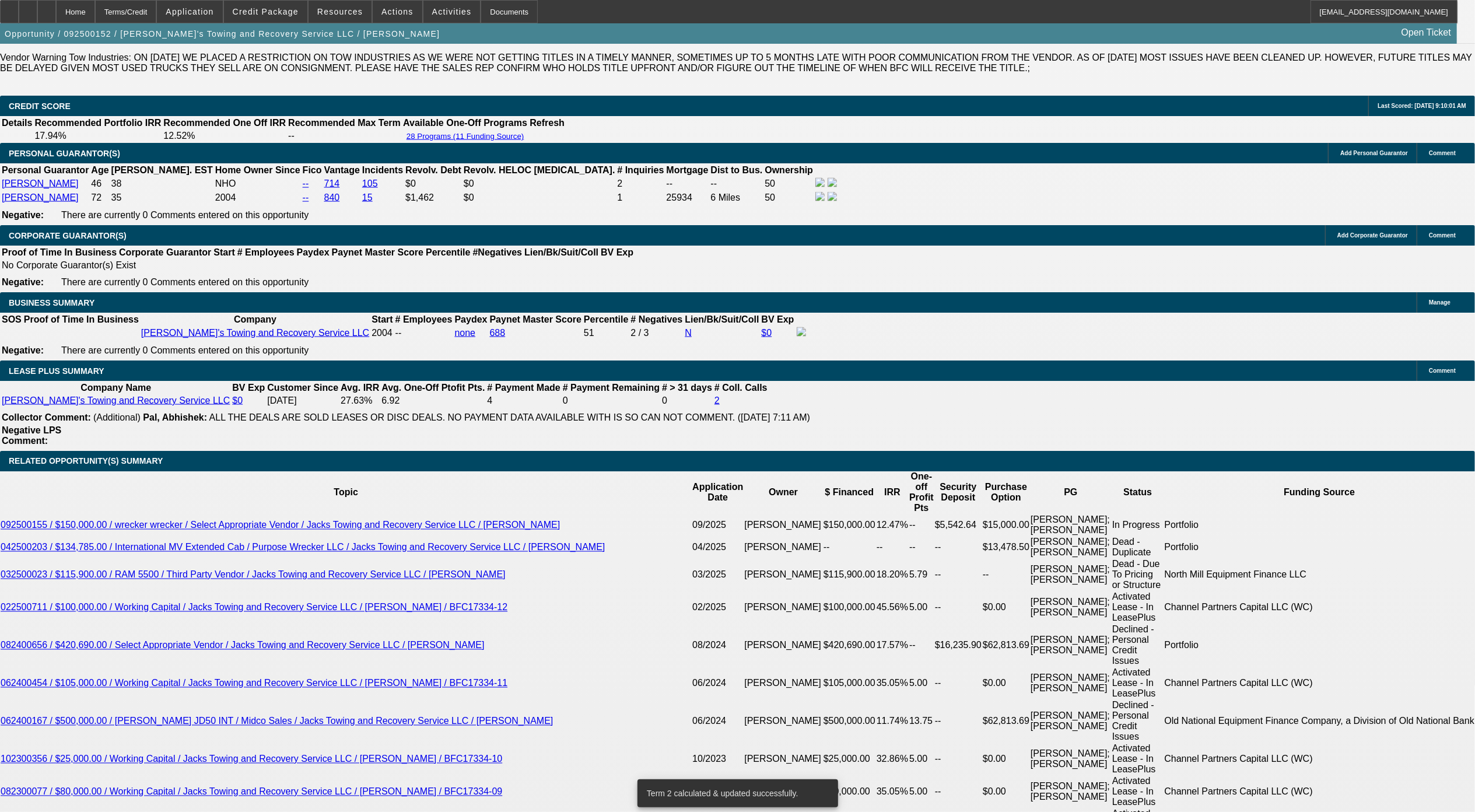
scroll to position [1478, 0]
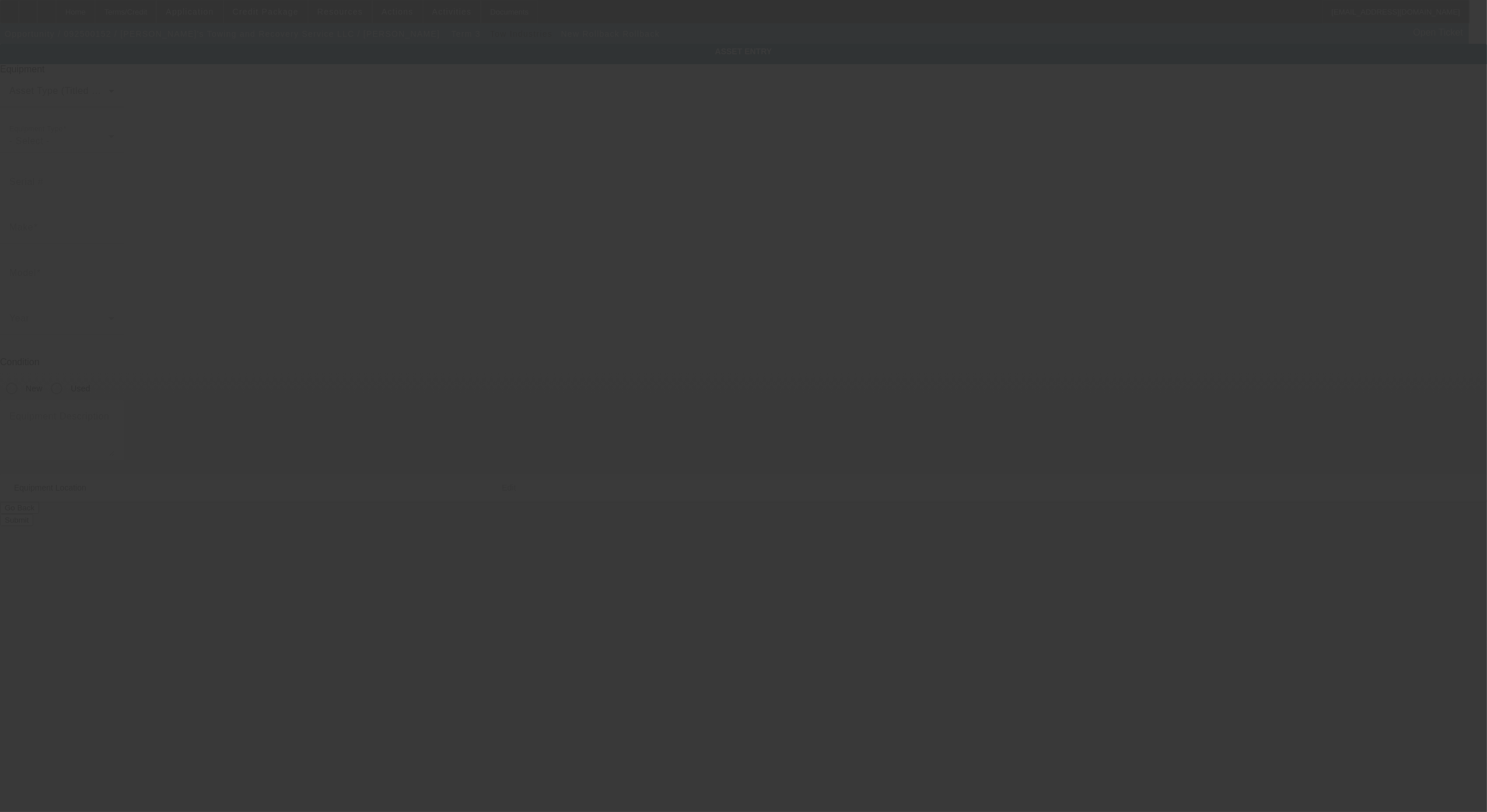
type input "Rollback"
radio input "true"
type textarea "Rollback tow truck"
type input "601 N York St"
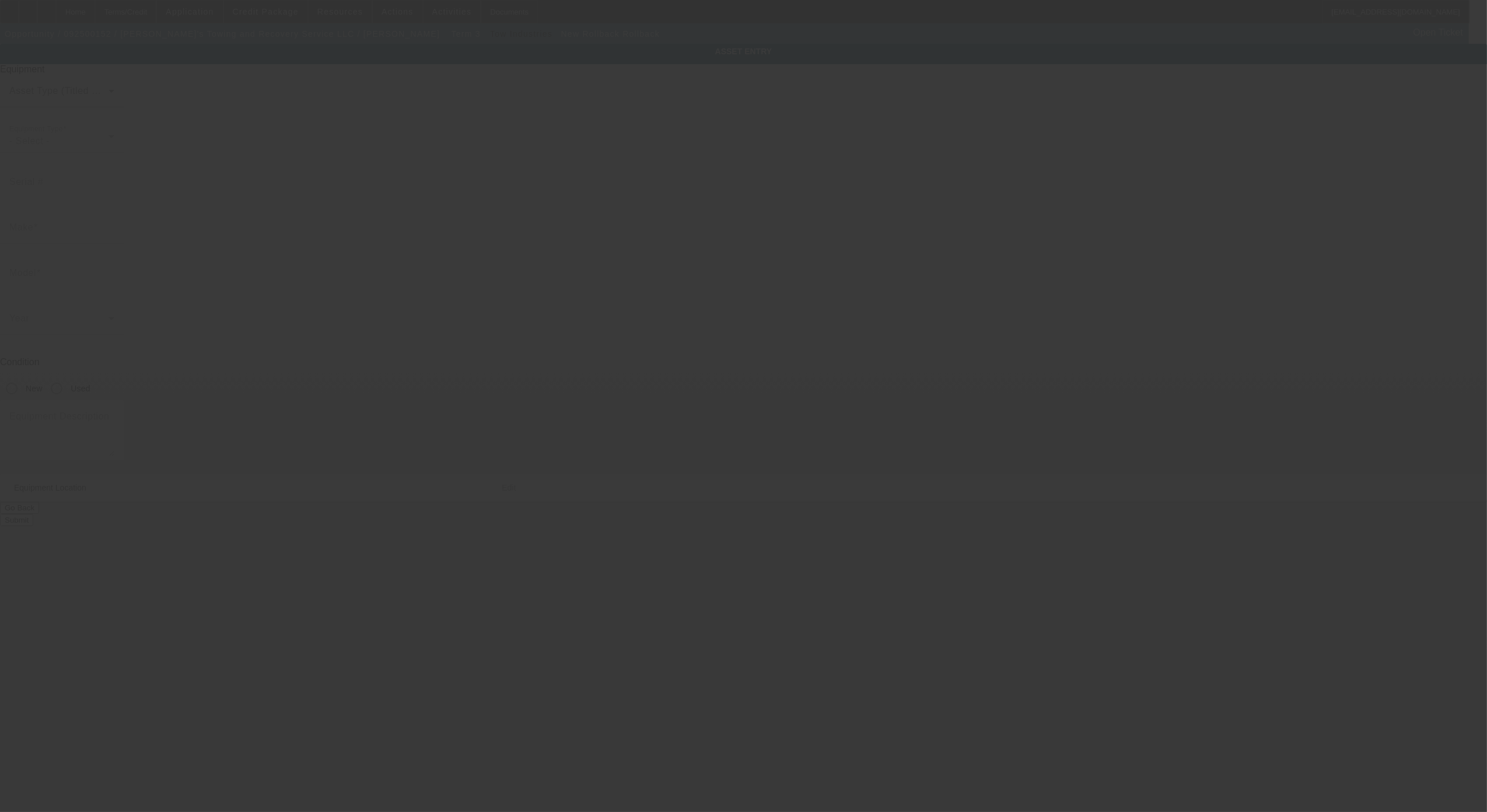
type input "Gastonia"
type input "28052"
type input "Gaston"
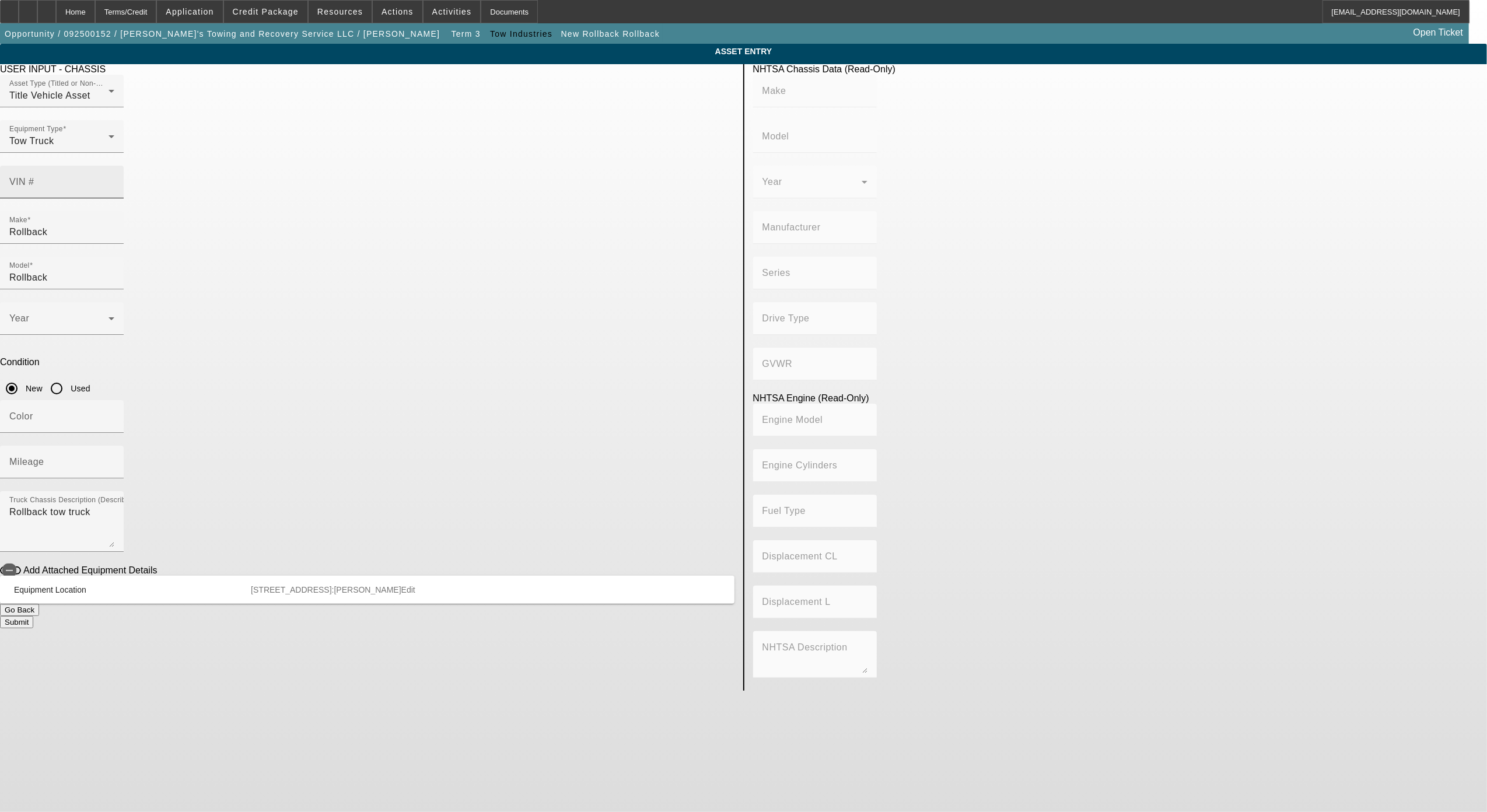
click at [115, 179] on input "VIN #" at bounding box center [62, 186] width 105 height 14
paste input "2NKHHN7X9DM316483"
type input "2NKHHN7X9DM316483"
type input "KENWORTH"
type input "T3 Series"
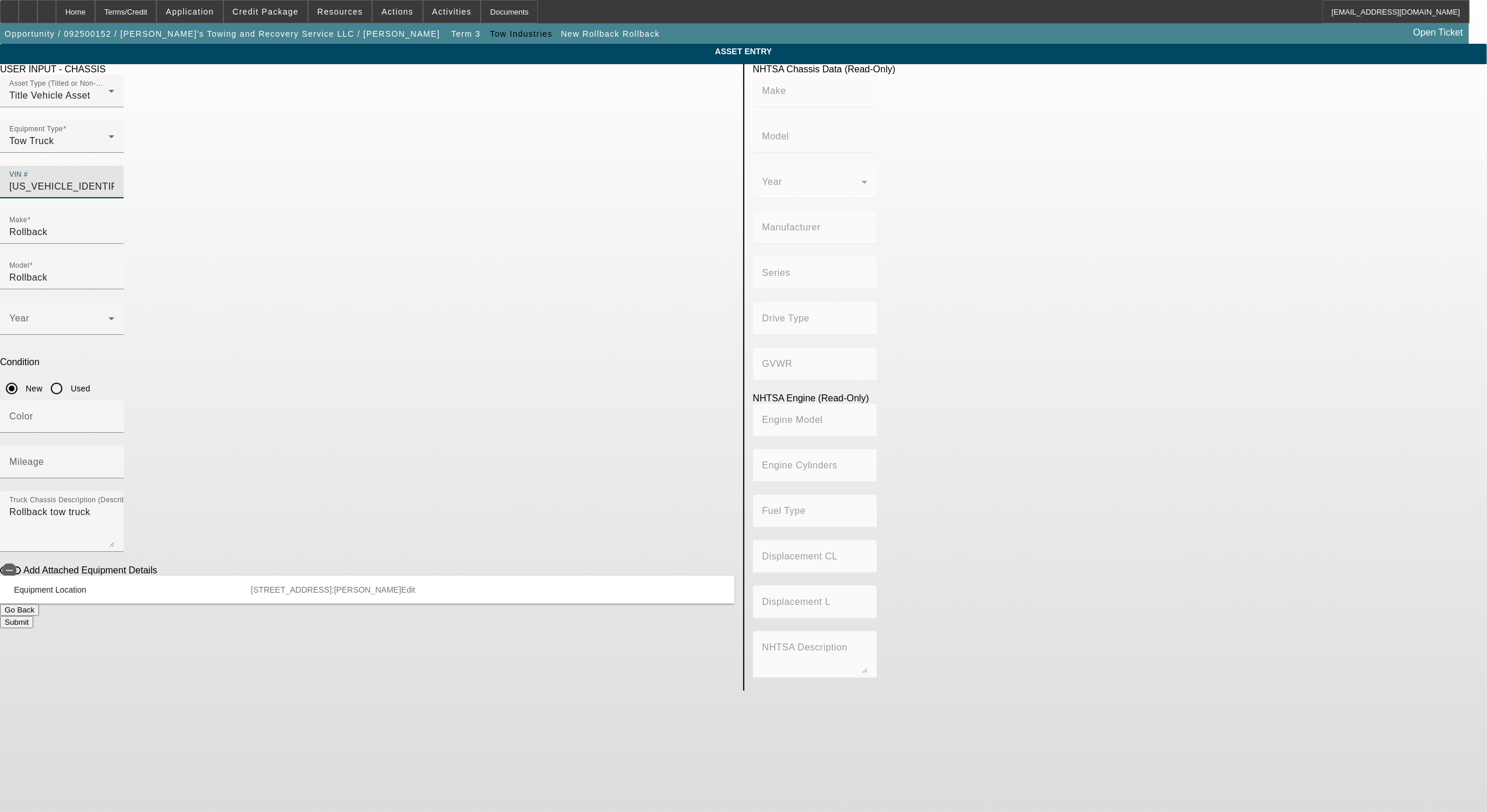
type input "KENWORTH TRUCK COMPANY"
type input "4x2"
type input "Class 7: 26,001 - 33,000 lb (11,794 - 14,969 kg)"
type input "PX-8"
type input "6"
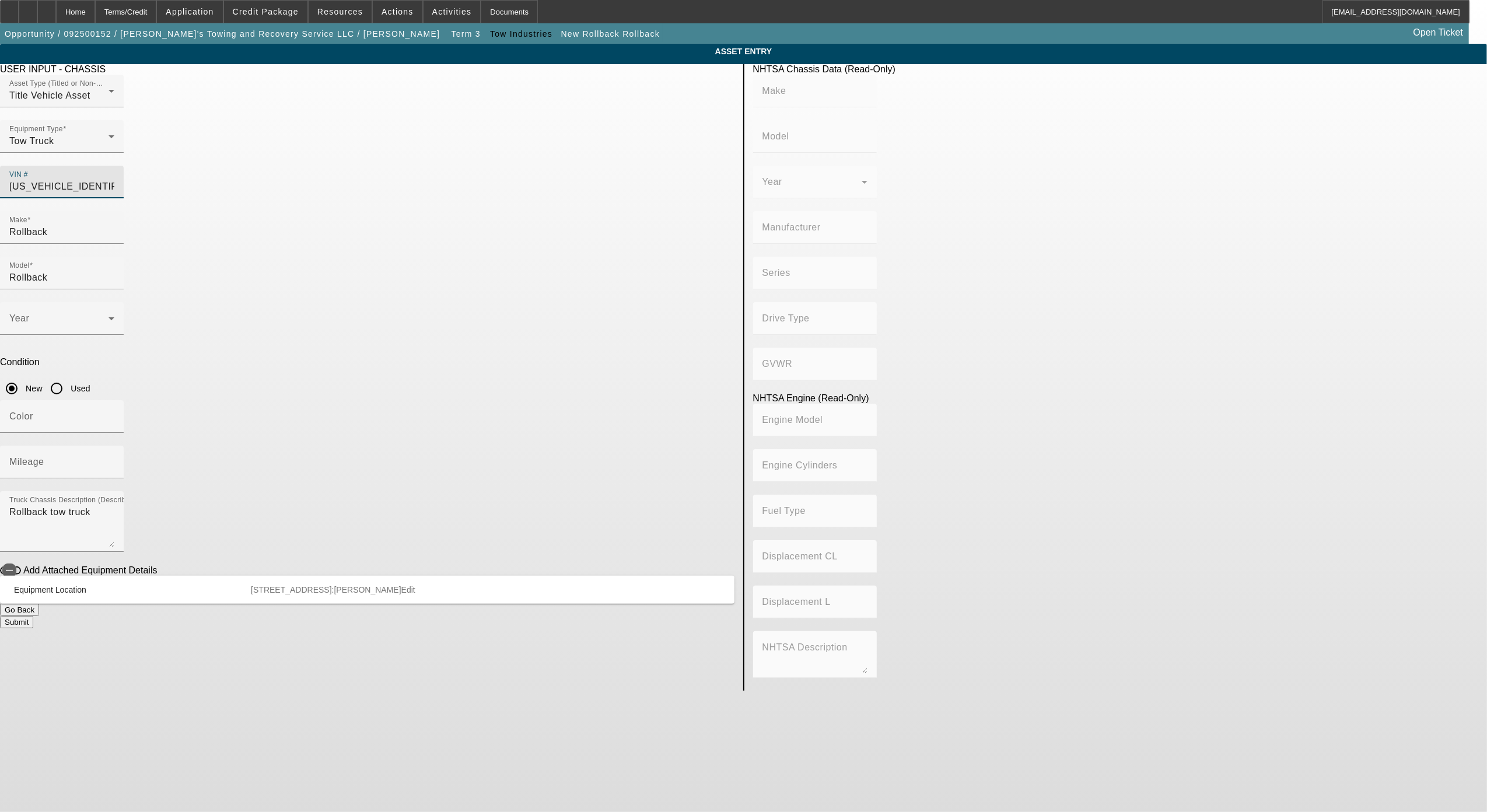
type input "Diesel"
type input "506.49707598627"
type input "8.3"
type input "2NKHHN7X9DM316483"
click at [115, 225] on input "Rollback" at bounding box center [62, 232] width 105 height 14
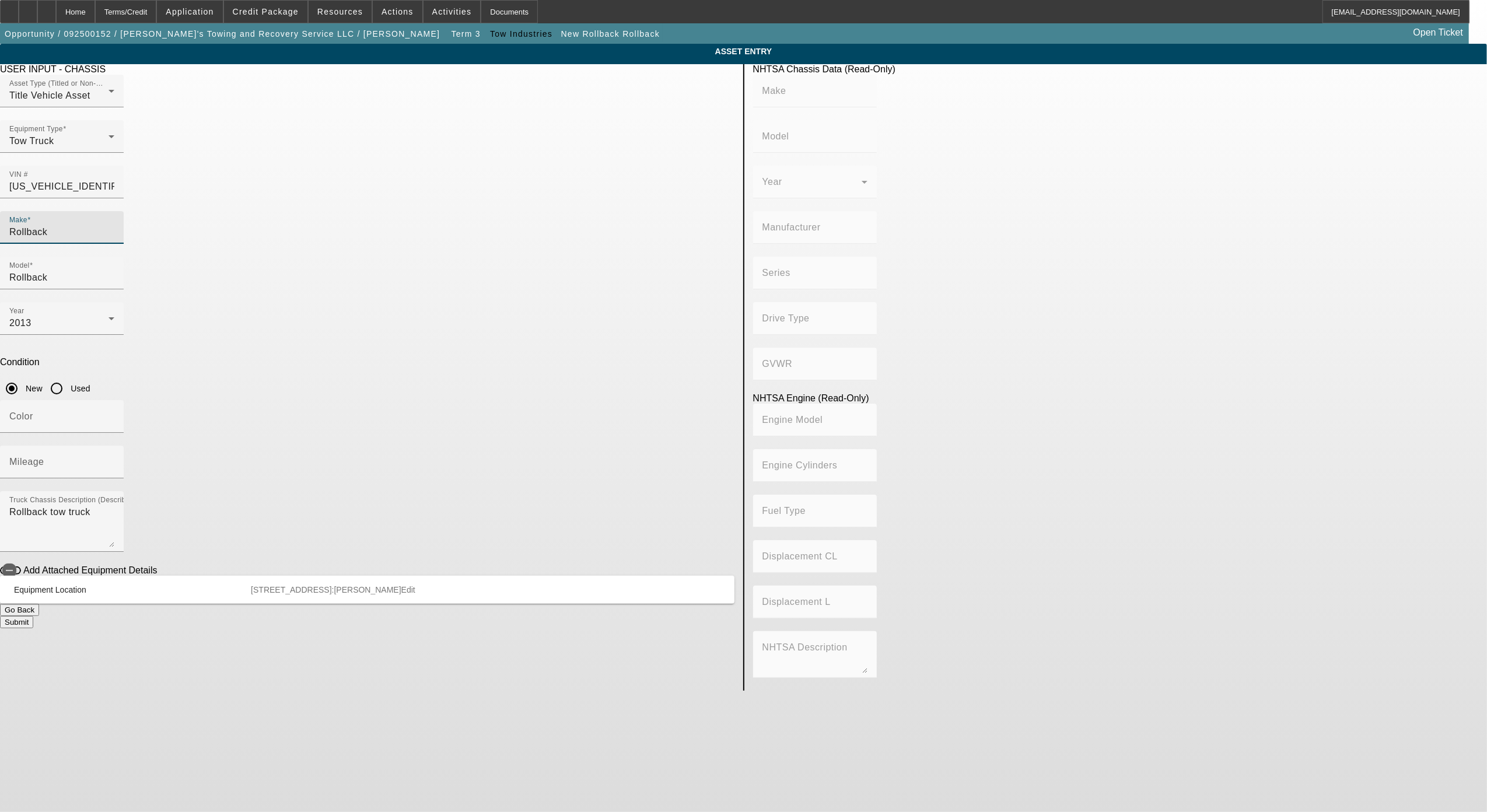
click at [115, 225] on input "Rollback" at bounding box center [62, 232] width 105 height 14
type input "KENWORTH"
type input "T3 Series"
type input "KENWORTH TRUCK COMPANY"
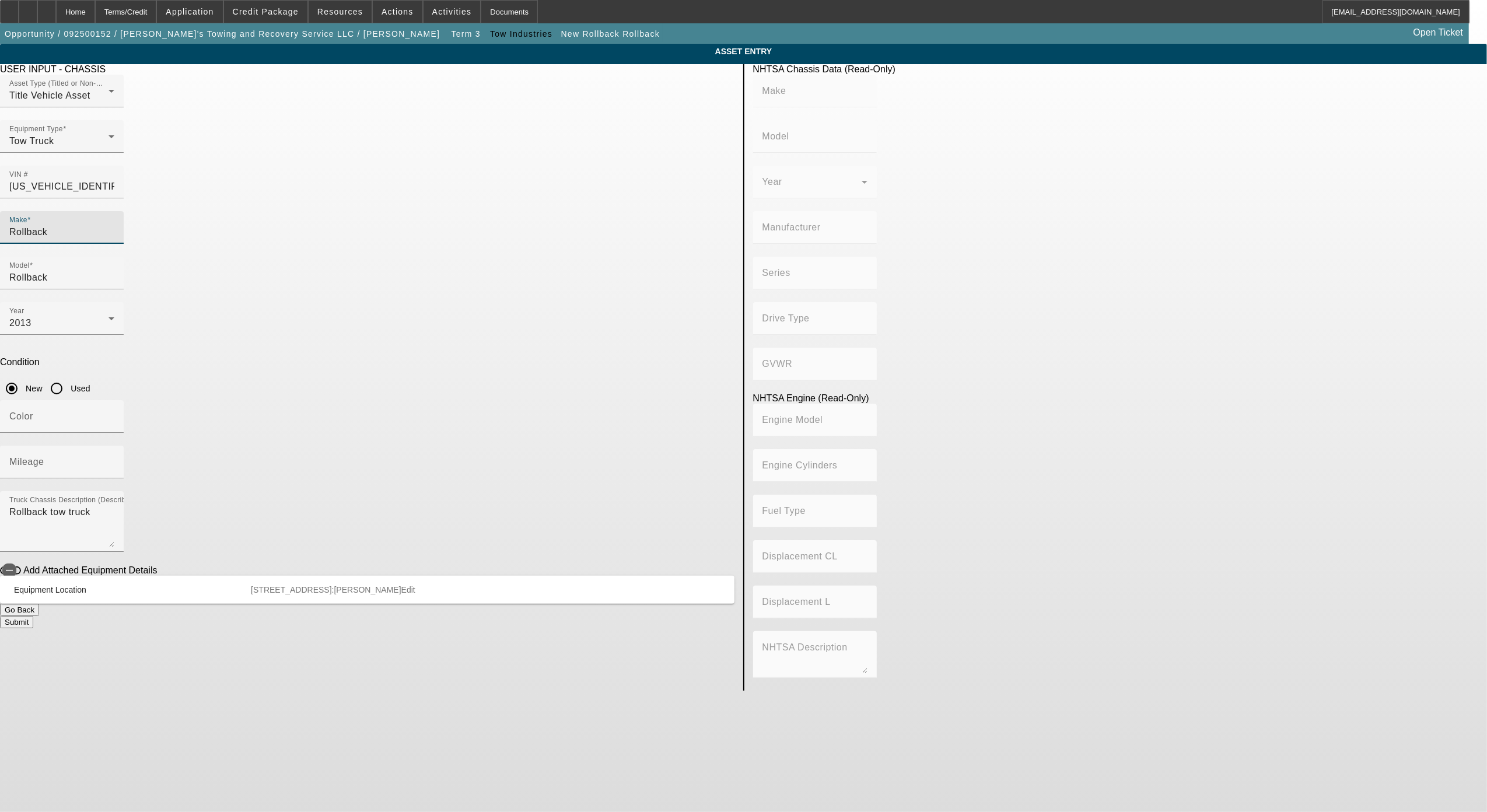
type input "4x2"
type input "Class 7: 26,001 - 33,000 lb (11,794 - 14,969 kg)"
type input "PX-8"
type input "6"
type input "Diesel"
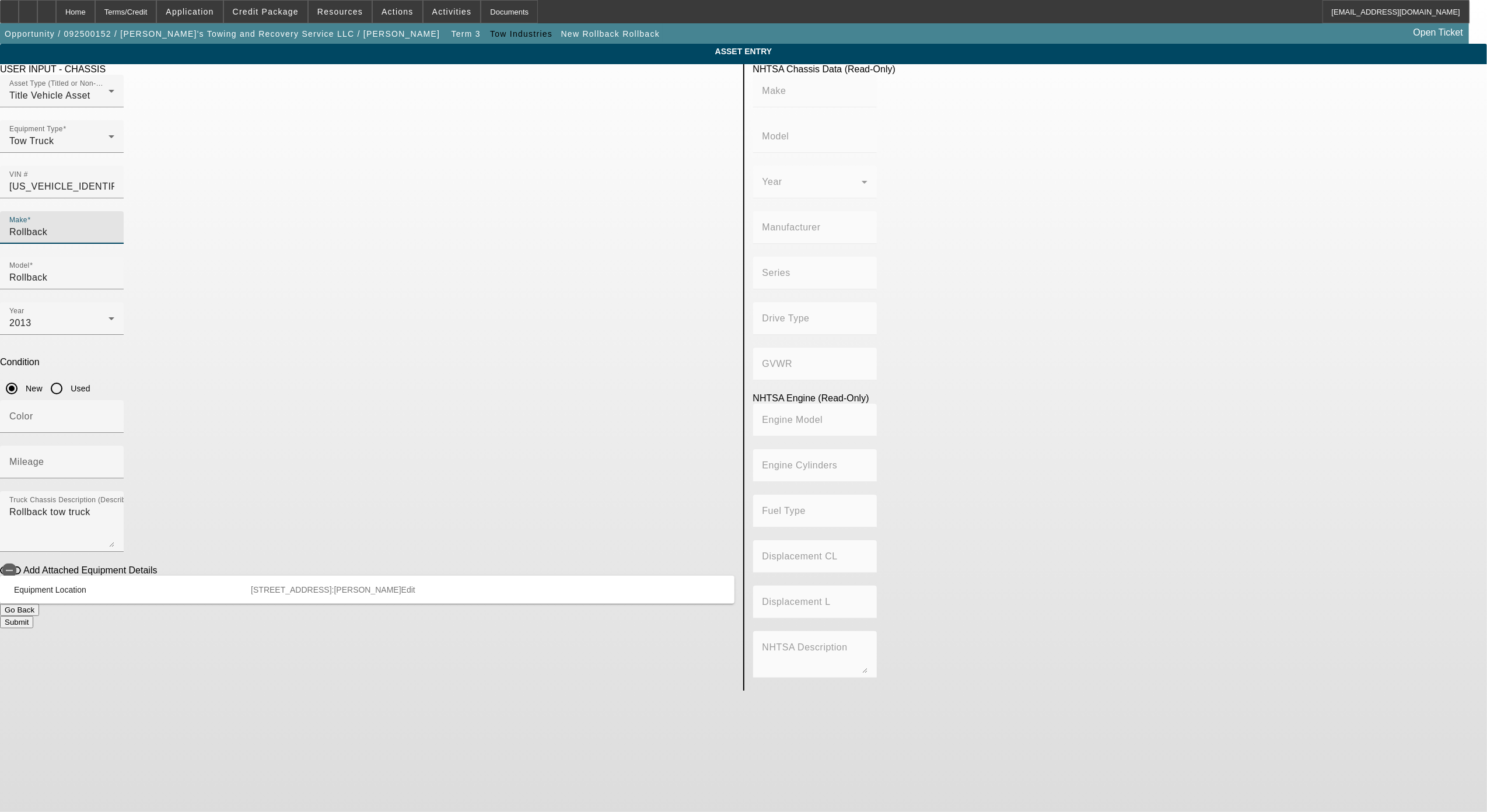
type input "506.49707598627"
type input "8.3"
type input "Ken"
click at [469, 260] on mat-option "Kenworth" at bounding box center [487, 269] width 152 height 28
type input "Kenworth"
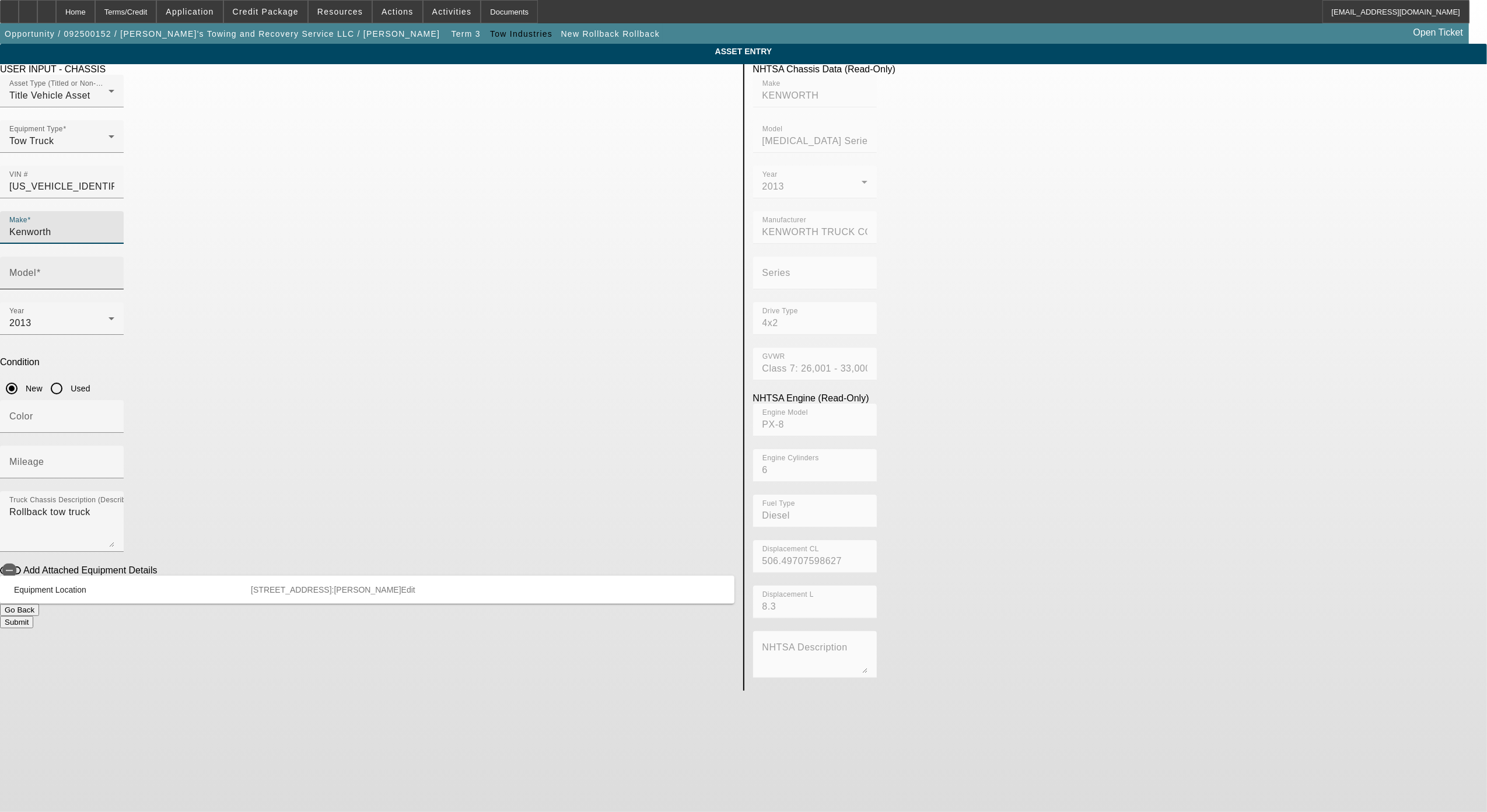
click at [115, 256] on div "Model" at bounding box center [62, 273] width 105 height 33
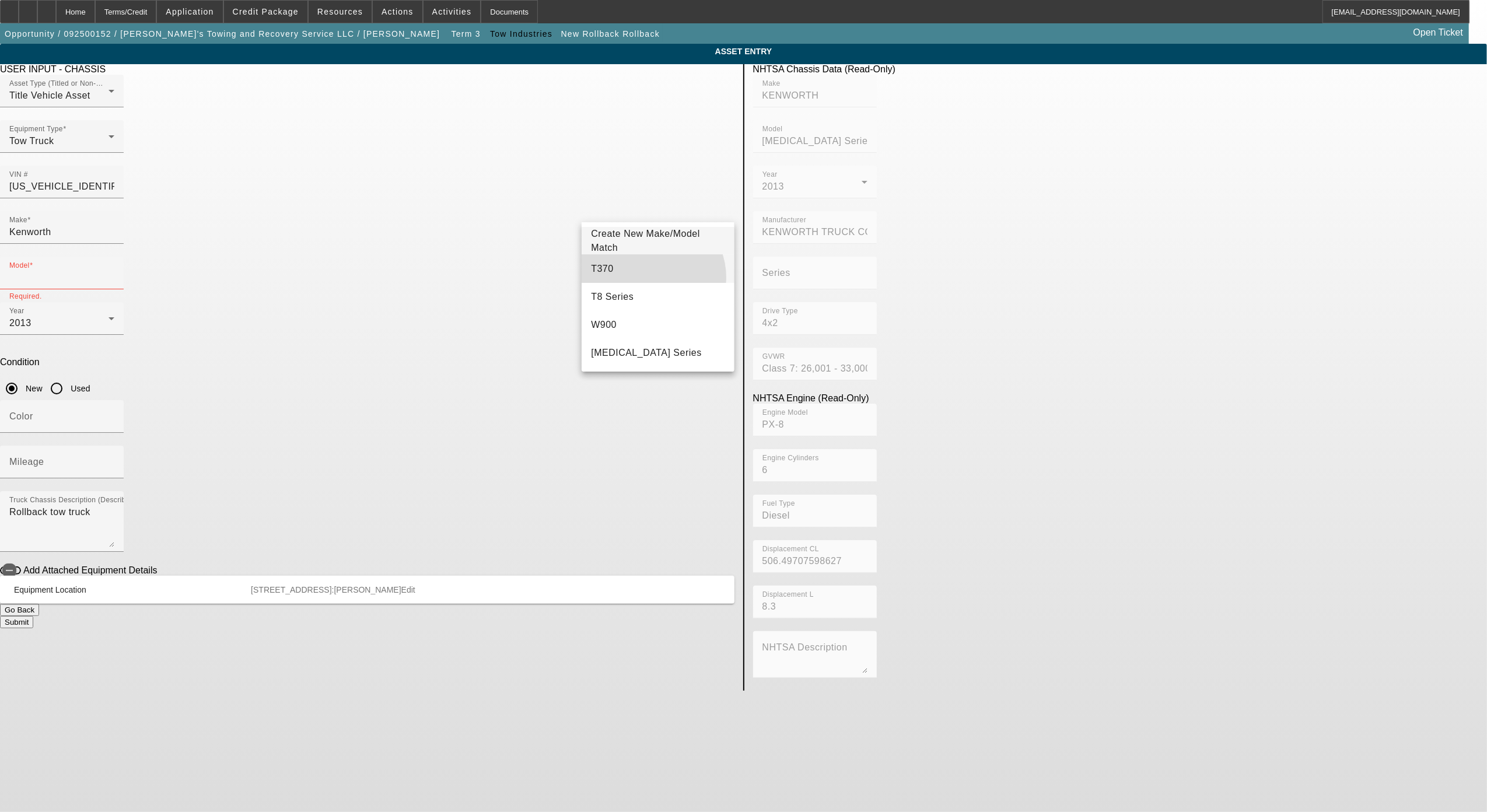
click at [647, 277] on mat-option "T370" at bounding box center [657, 269] width 152 height 28
type input "T370"
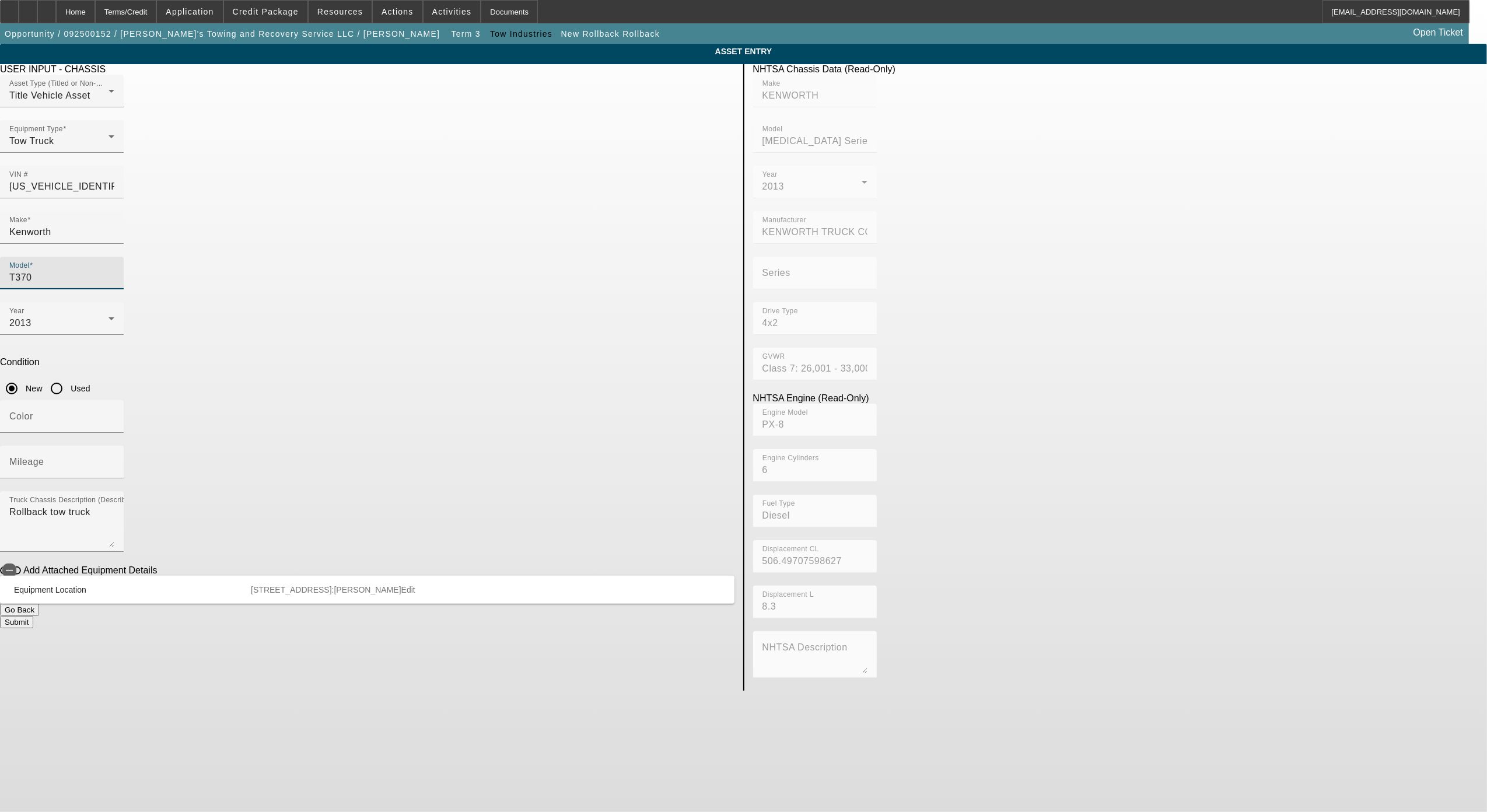
click at [1226, 226] on app-asset-collateral-manage "ASSET ENTRY Delete asset USER INPUT - CHASSIS Asset Type (Titled or Non-Titled)…" at bounding box center [744, 367] width 1487 height 647
click at [45, 457] on mat-label "Mileage" at bounding box center [27, 462] width 35 height 10
click at [115, 460] on input "Mileage" at bounding box center [62, 467] width 105 height 14
click at [115, 445] on div "Mileage" at bounding box center [62, 462] width 105 height 33
paste input "289343"
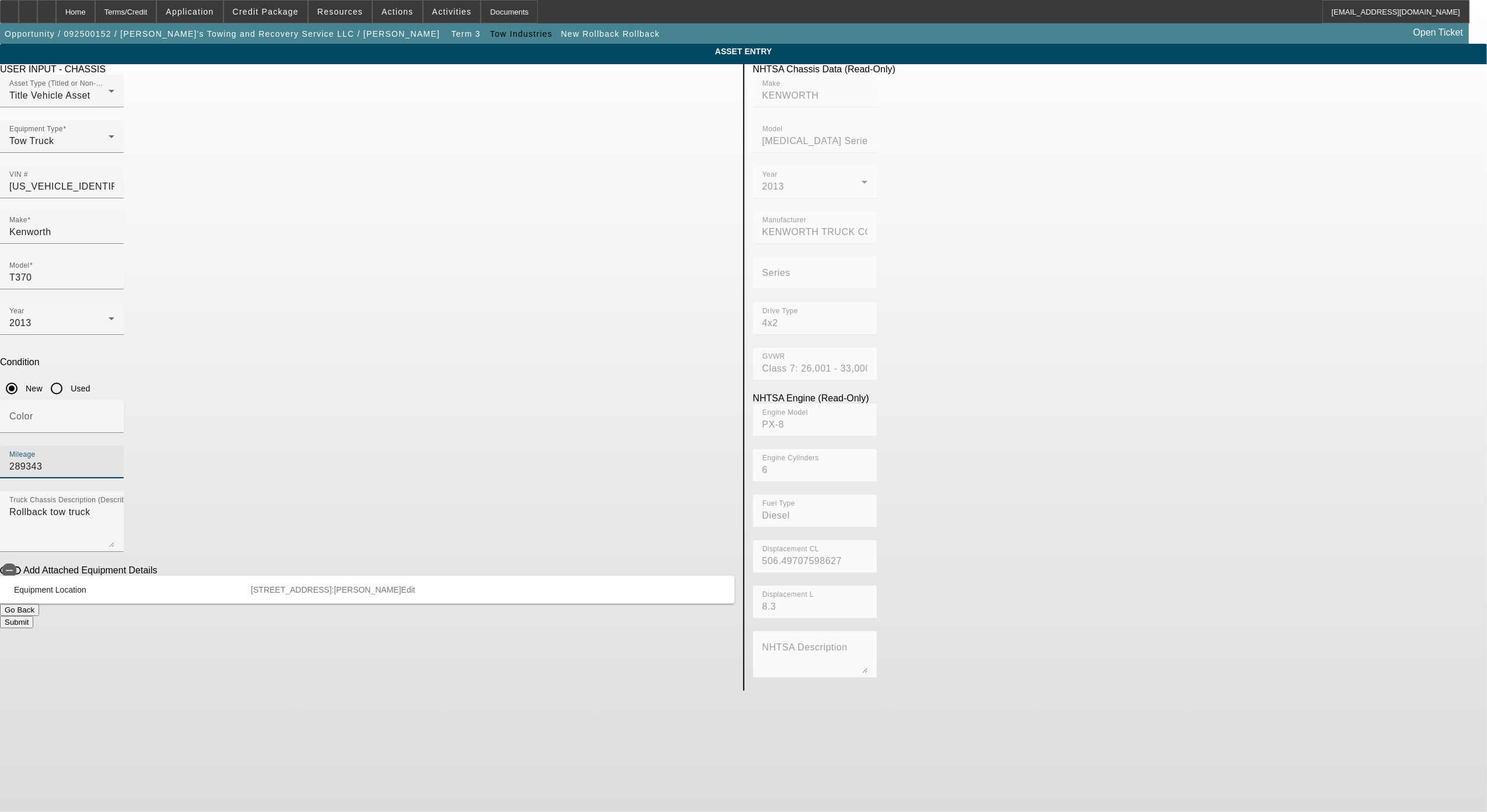
type input "289343"
click at [68, 376] on input "Used" at bounding box center [56, 388] width 23 height 23
radio input "true"
click at [115, 400] on div "Color" at bounding box center [62, 416] width 105 height 33
type input "White"
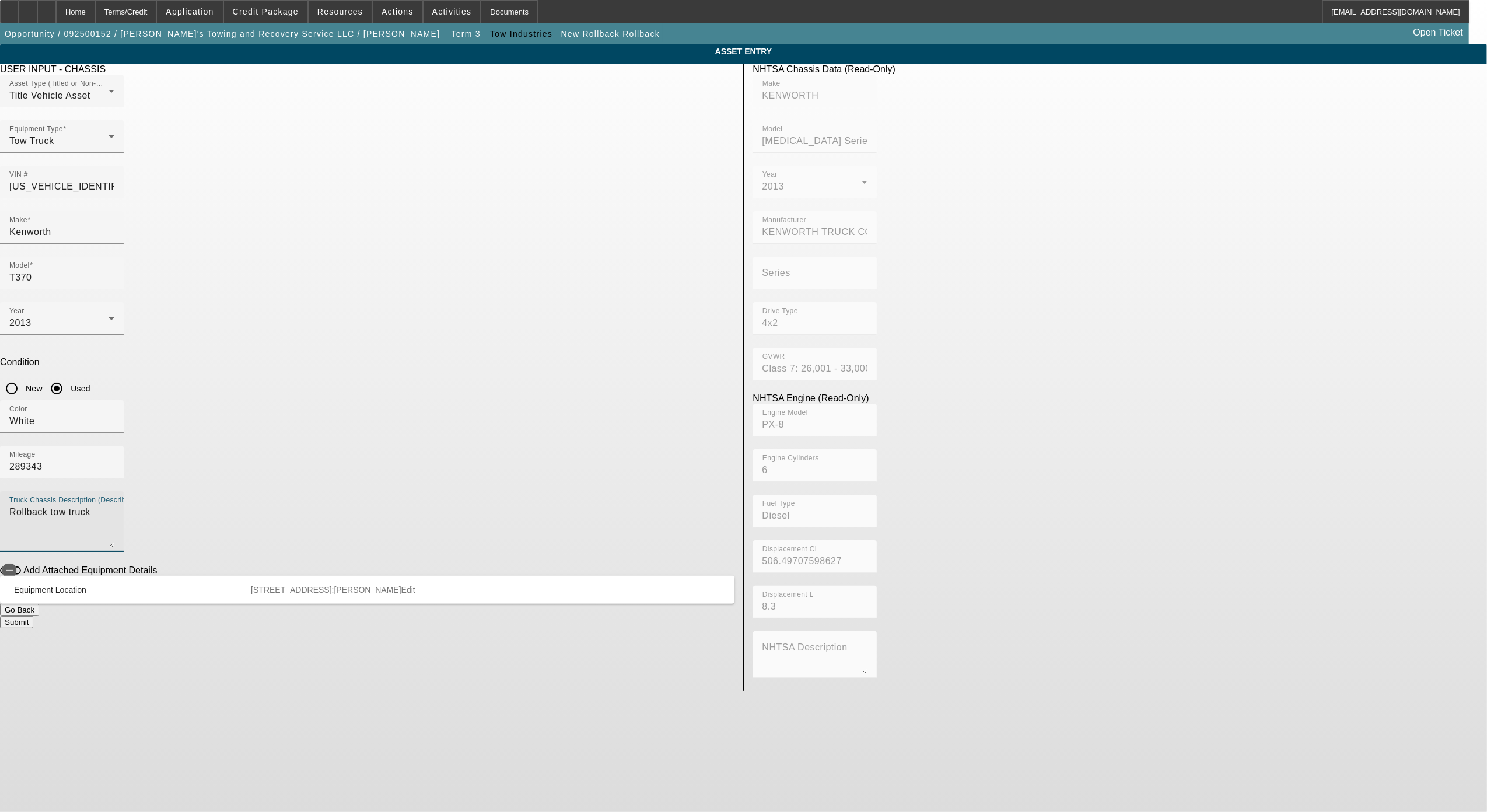
click at [115, 505] on textarea "Rollback tow truck" at bounding box center [62, 526] width 105 height 42
paste textarea "VULCAN V 30 16 TON WRECKER"
type textarea "VULCAN V 30 16 TON WRECKER"
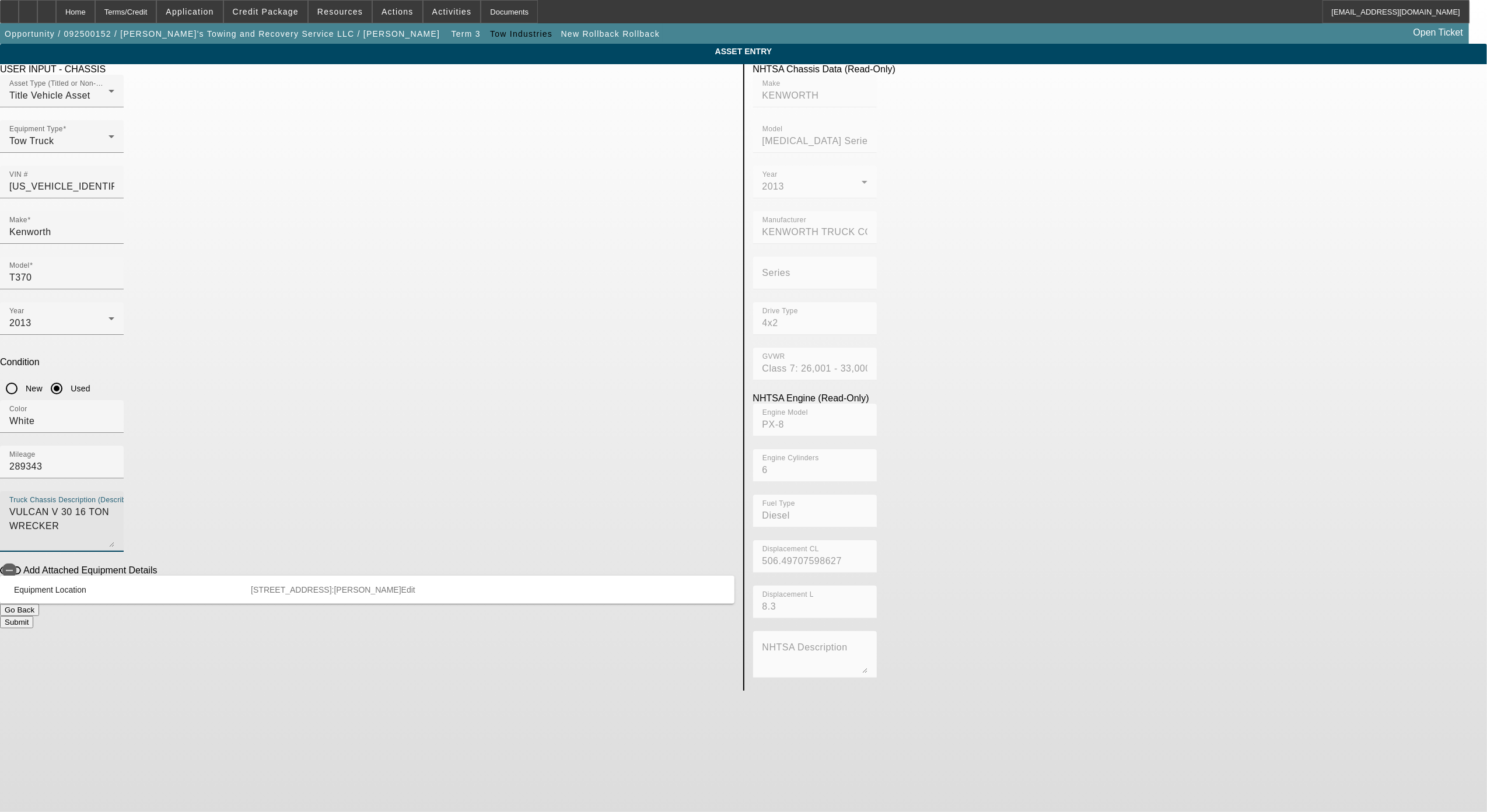
click at [33, 616] on button "Submit" at bounding box center [17, 622] width 33 height 13
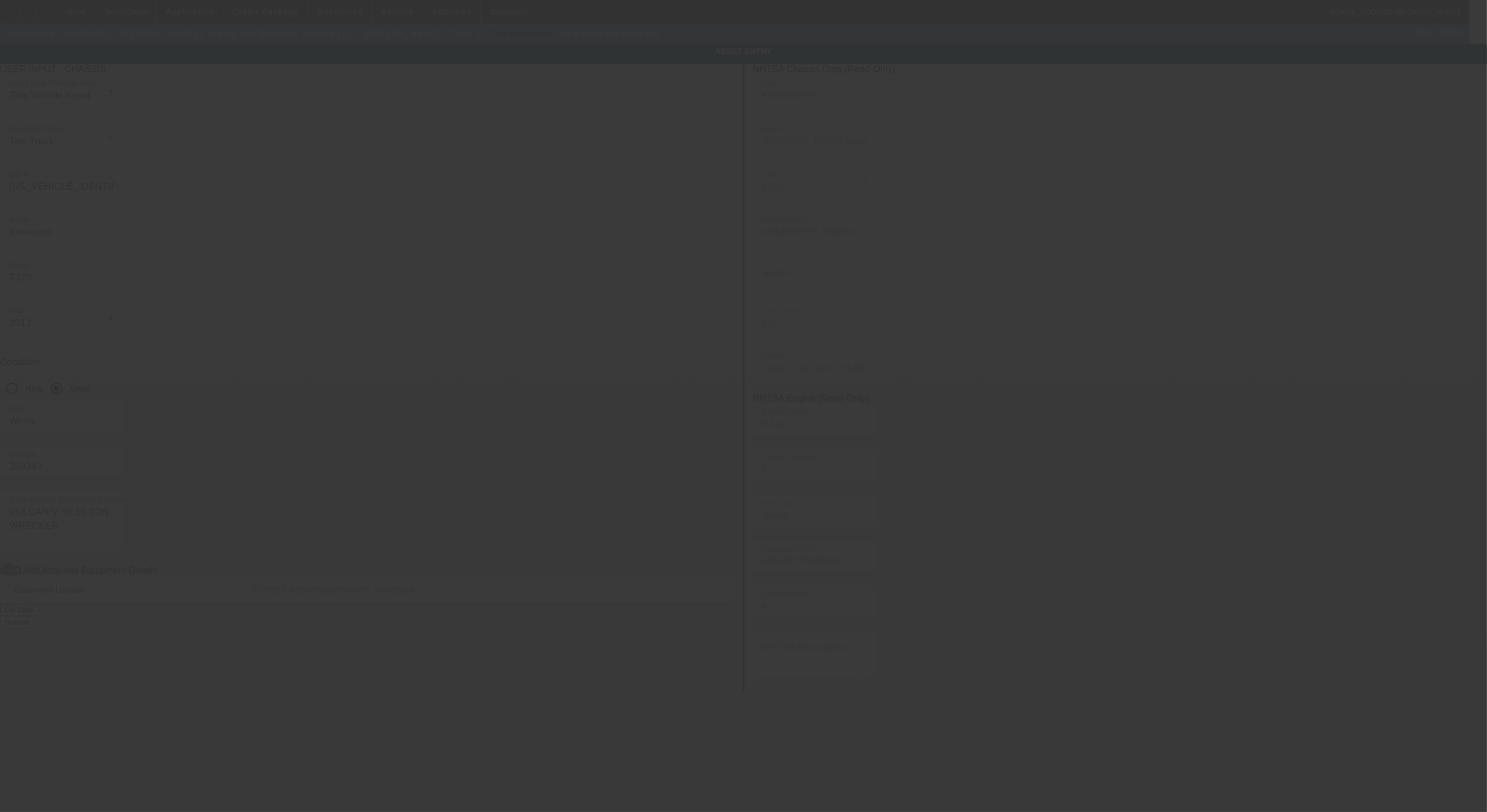
click at [885, 211] on div at bounding box center [744, 406] width 1487 height 812
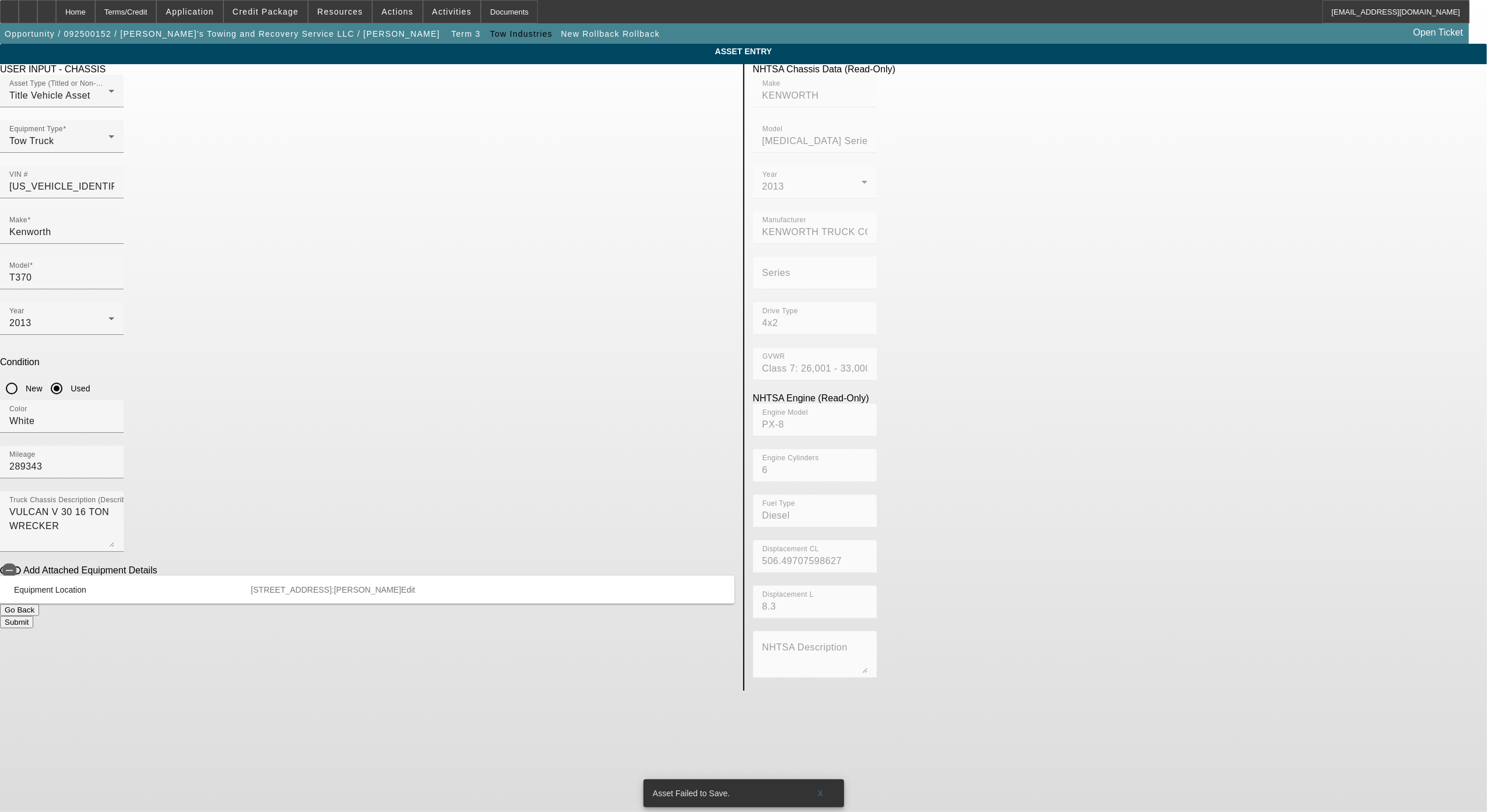
click at [33, 616] on button "Submit" at bounding box center [17, 622] width 33 height 13
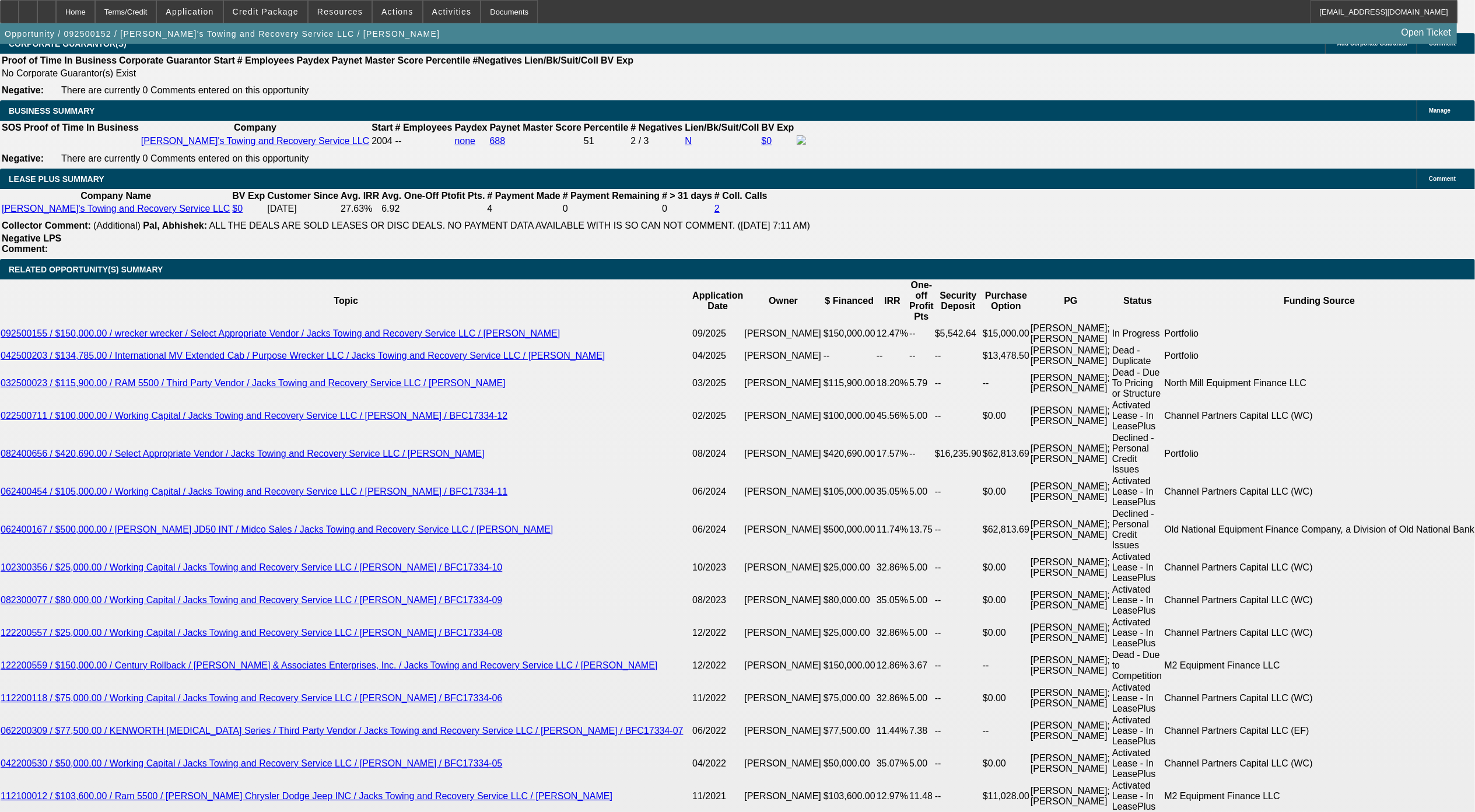
select select "0"
select select "3"
select select "0"
select select "6"
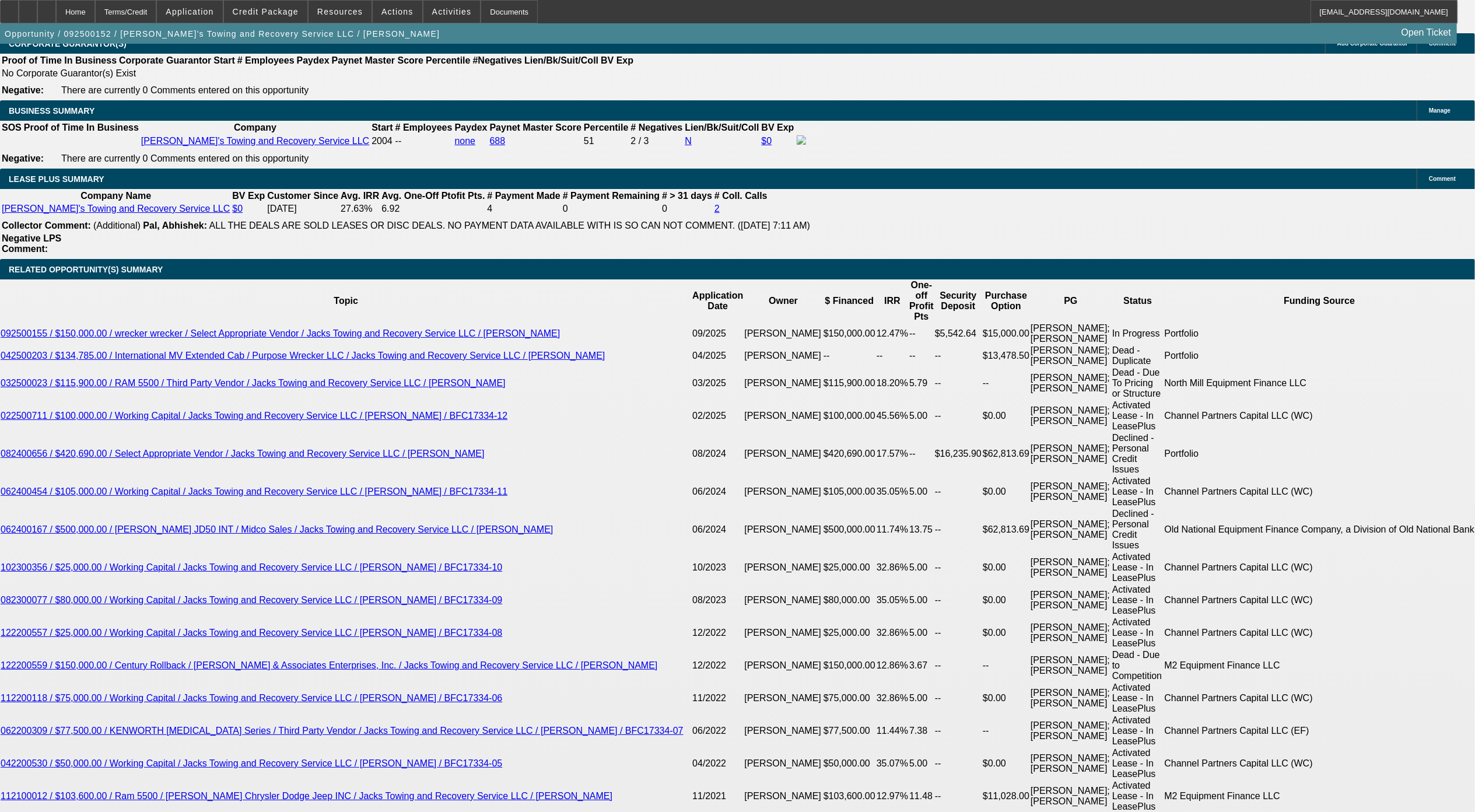
select select "0"
select select "3"
select select "0"
select select "6"
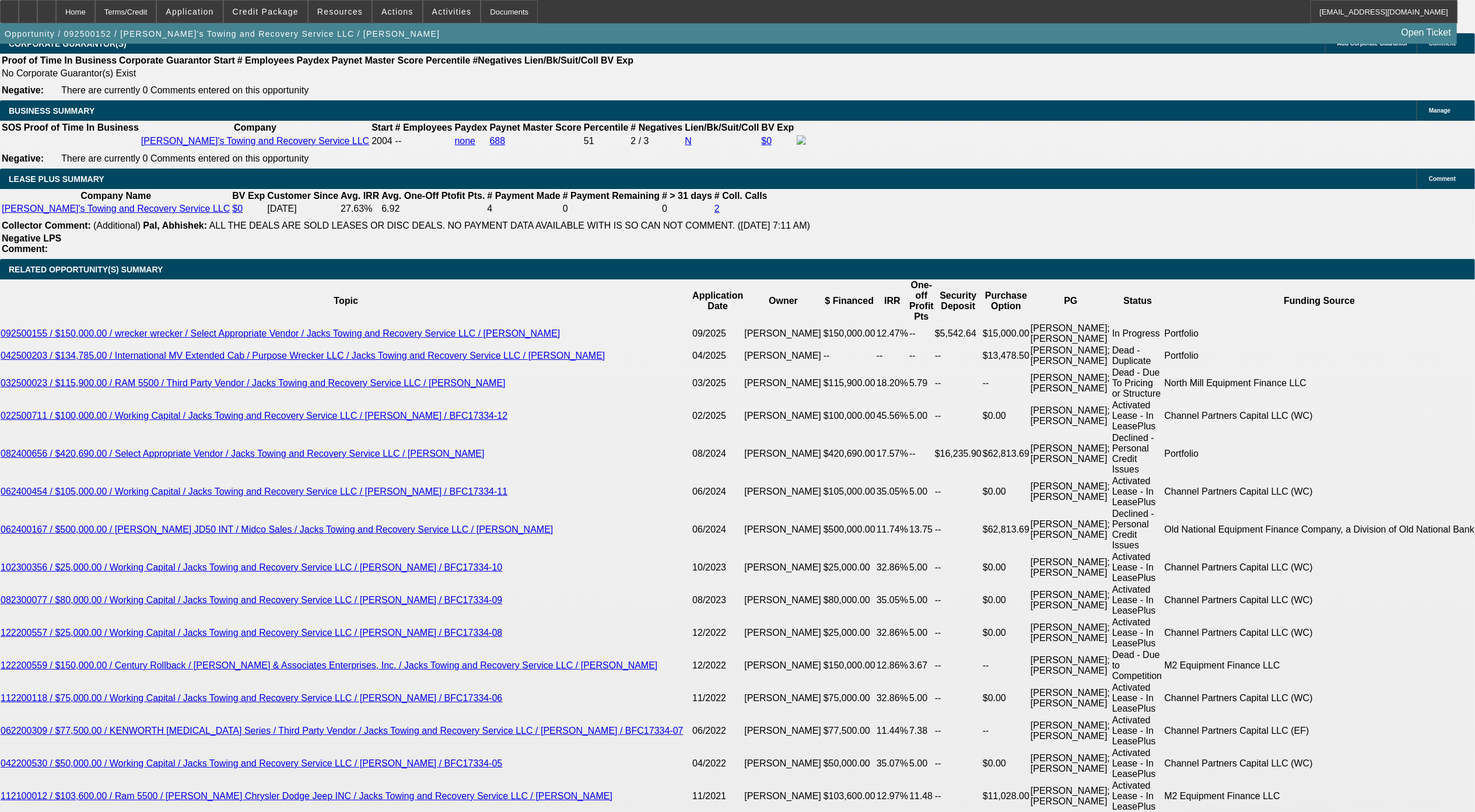
select select "0"
select select "3"
select select "0"
select select "6"
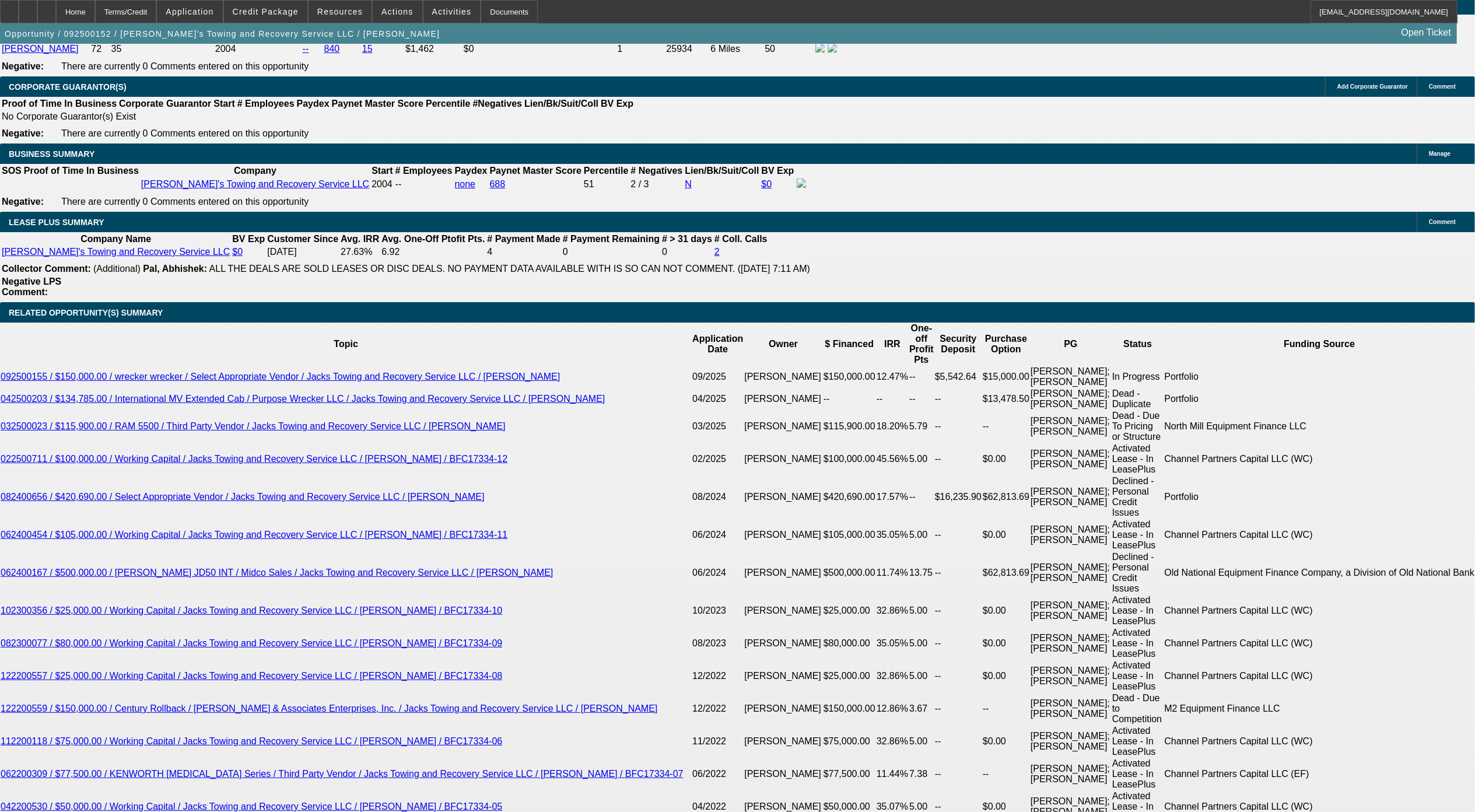
scroll to position [1967, 0]
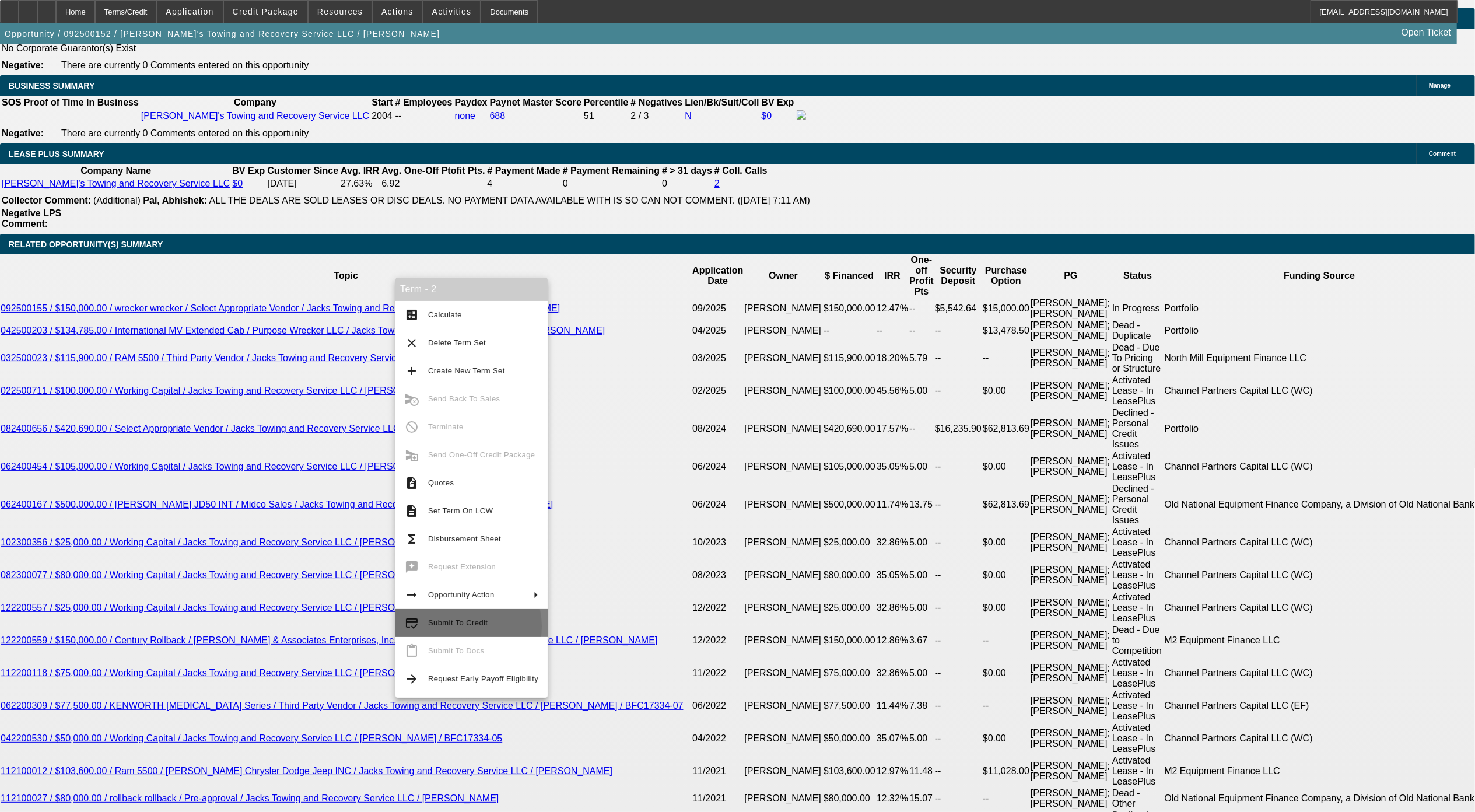
click at [460, 627] on span "Submit To Credit" at bounding box center [483, 623] width 111 height 14
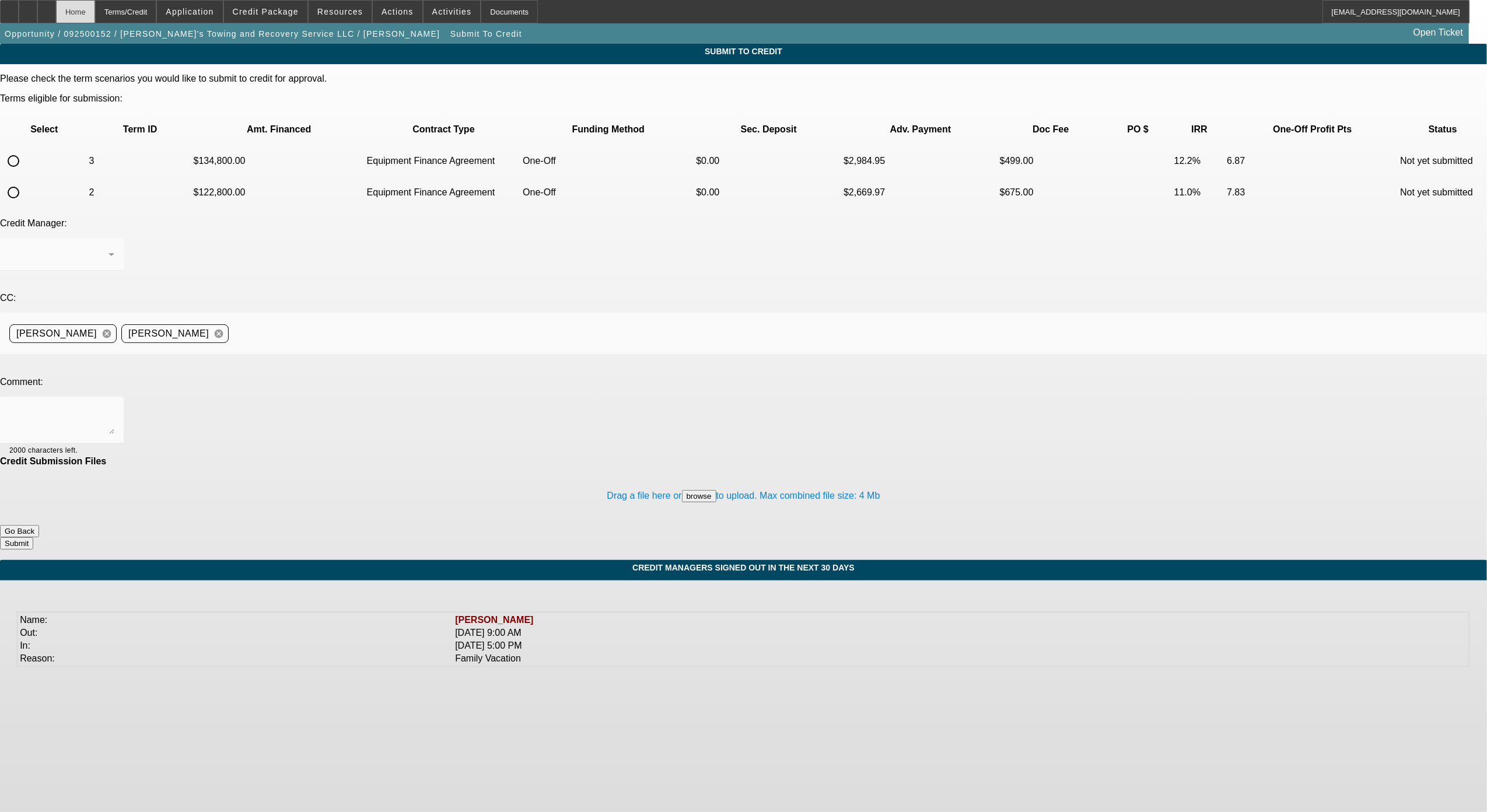
click at [95, 18] on div "Home" at bounding box center [76, 12] width 39 height 23
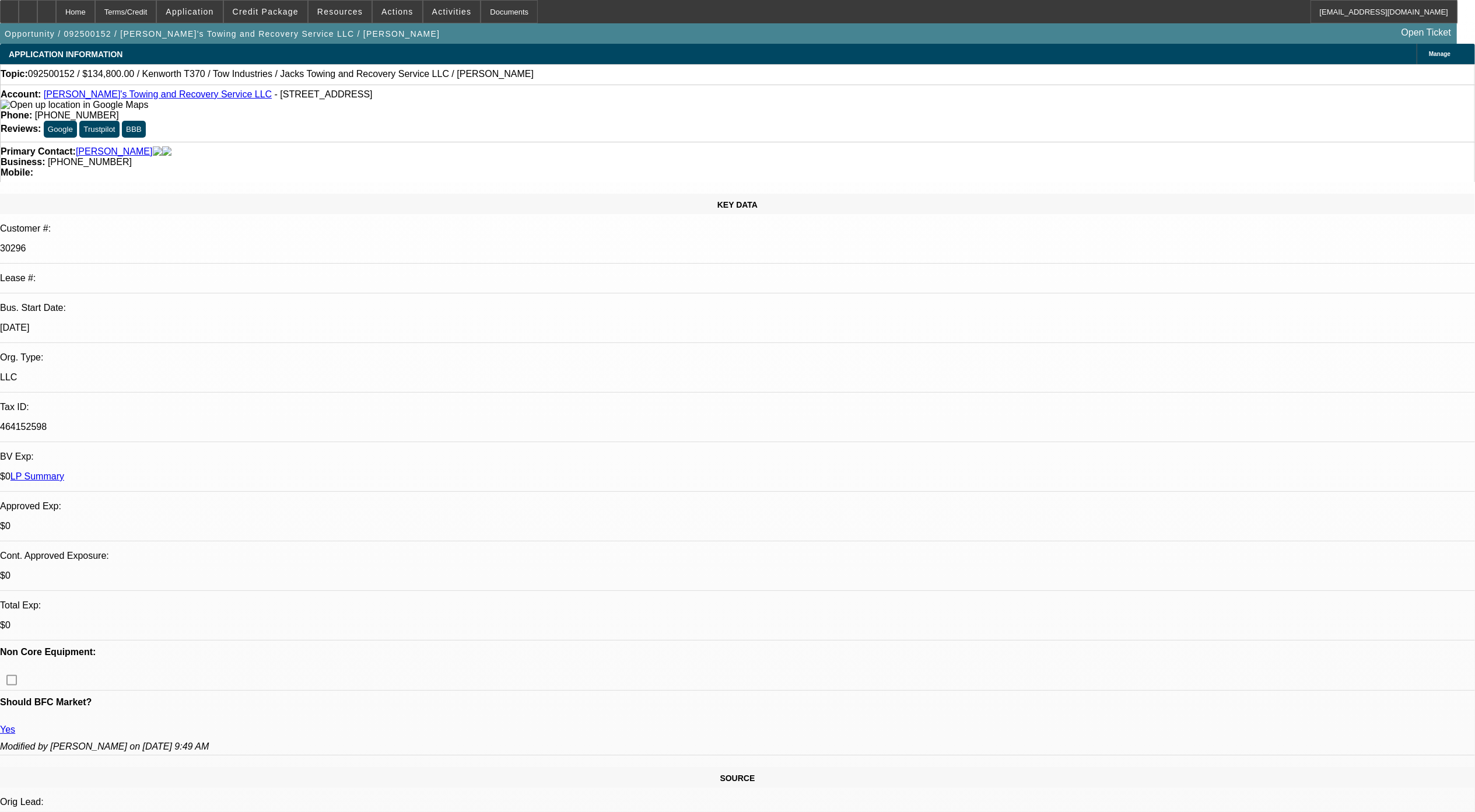
select select "0"
select select "3"
select select "0"
select select "6"
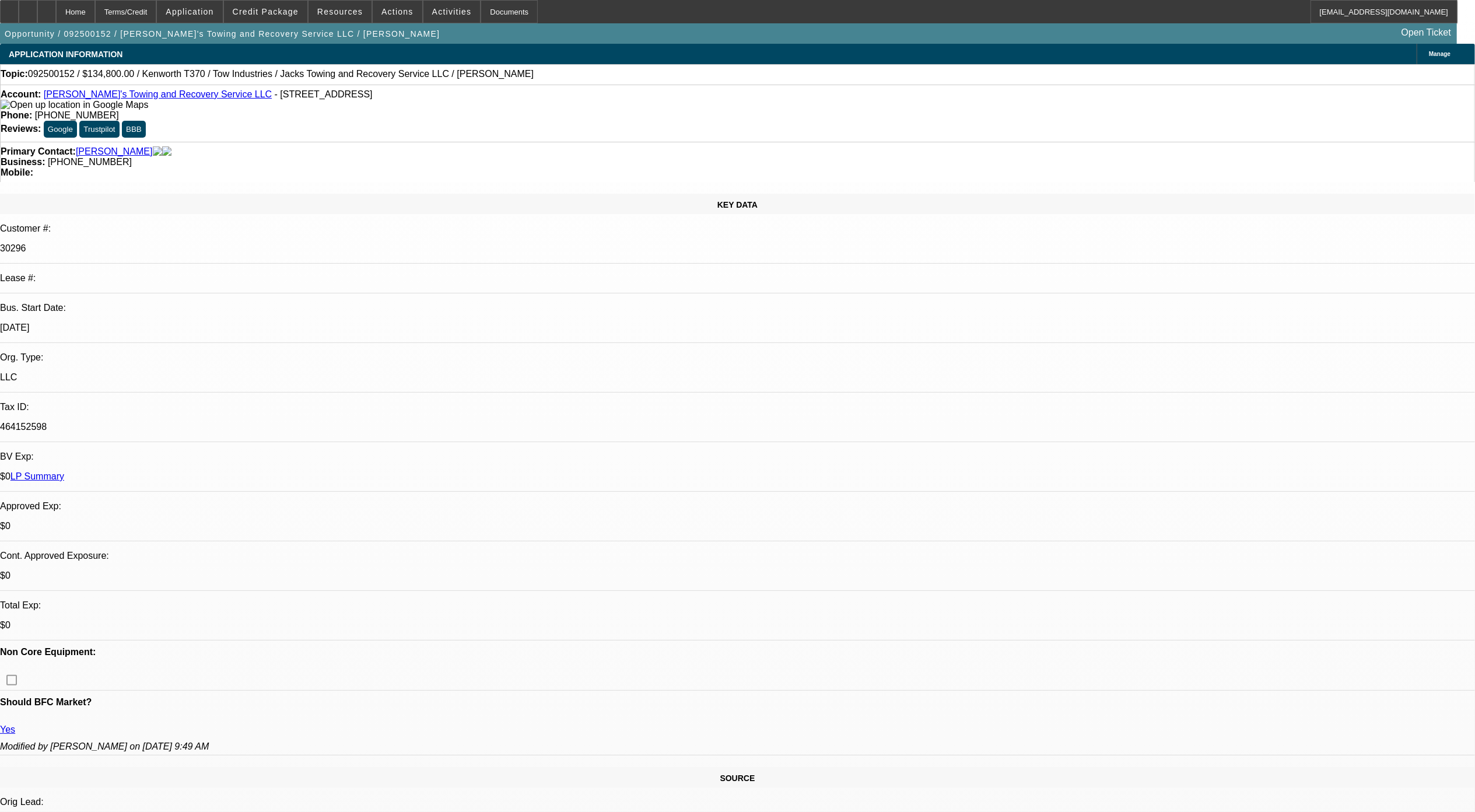
select select "0"
select select "3"
select select "0"
select select "6"
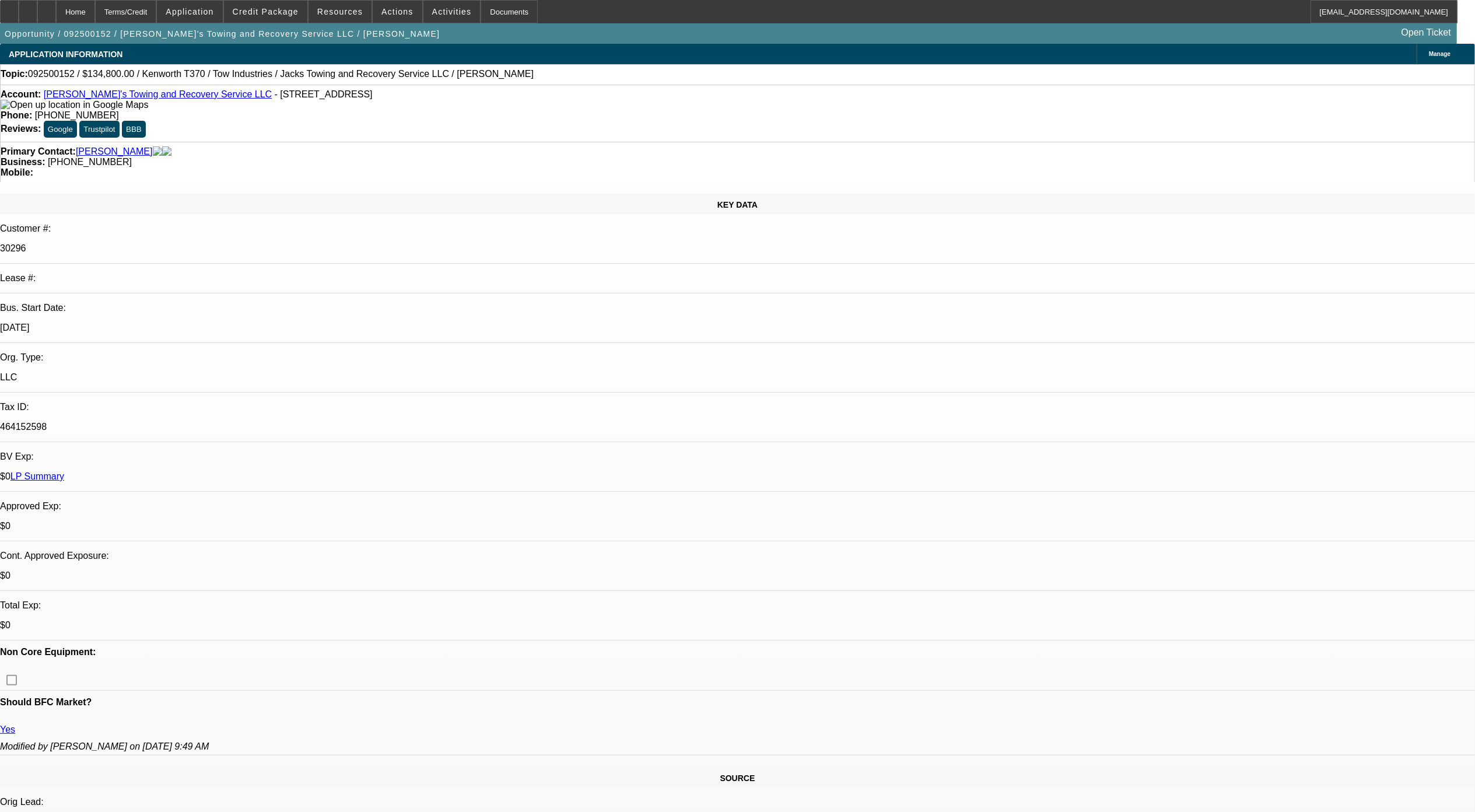
select select "0"
select select "3"
select select "0"
select select "6"
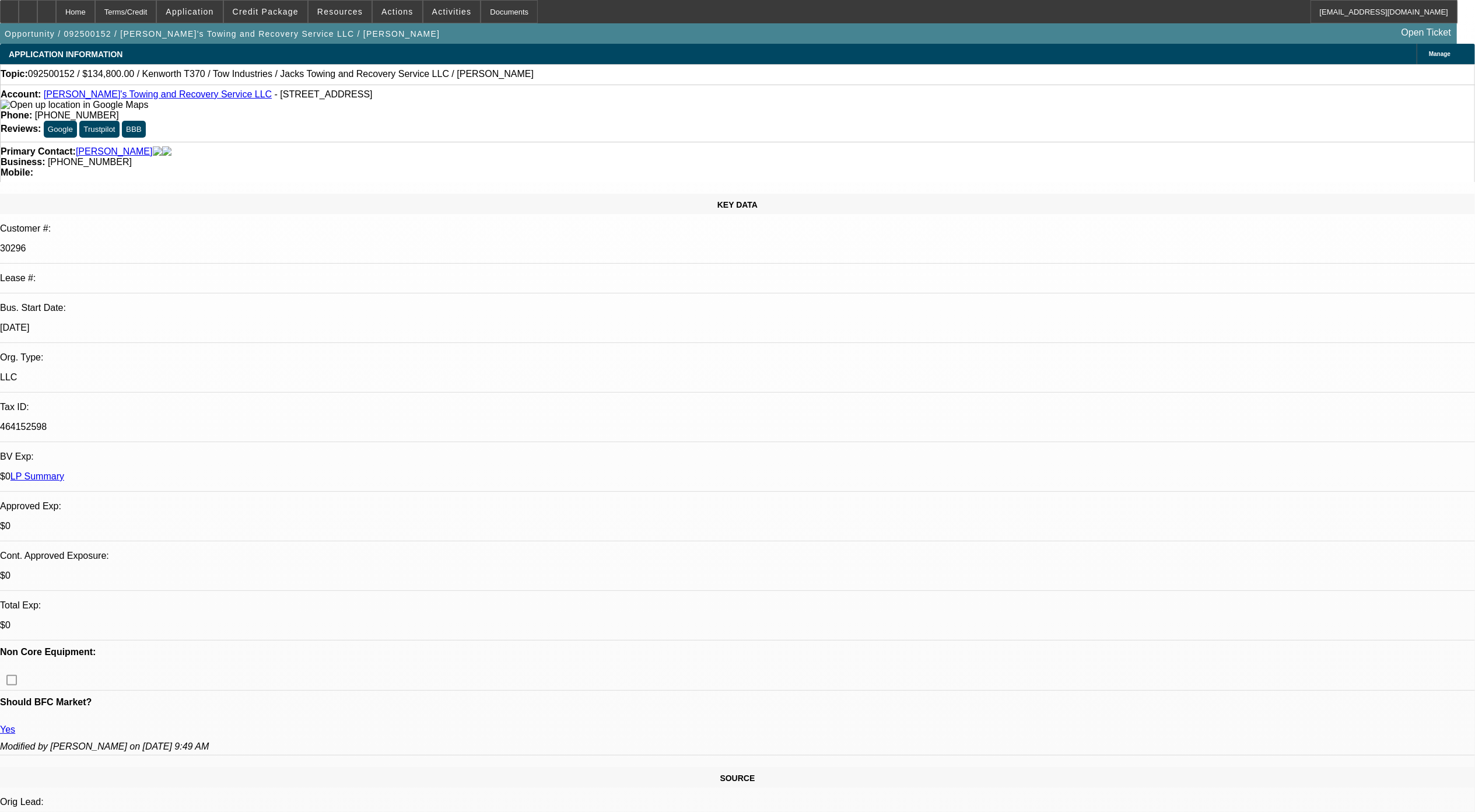
scroll to position [40, 0]
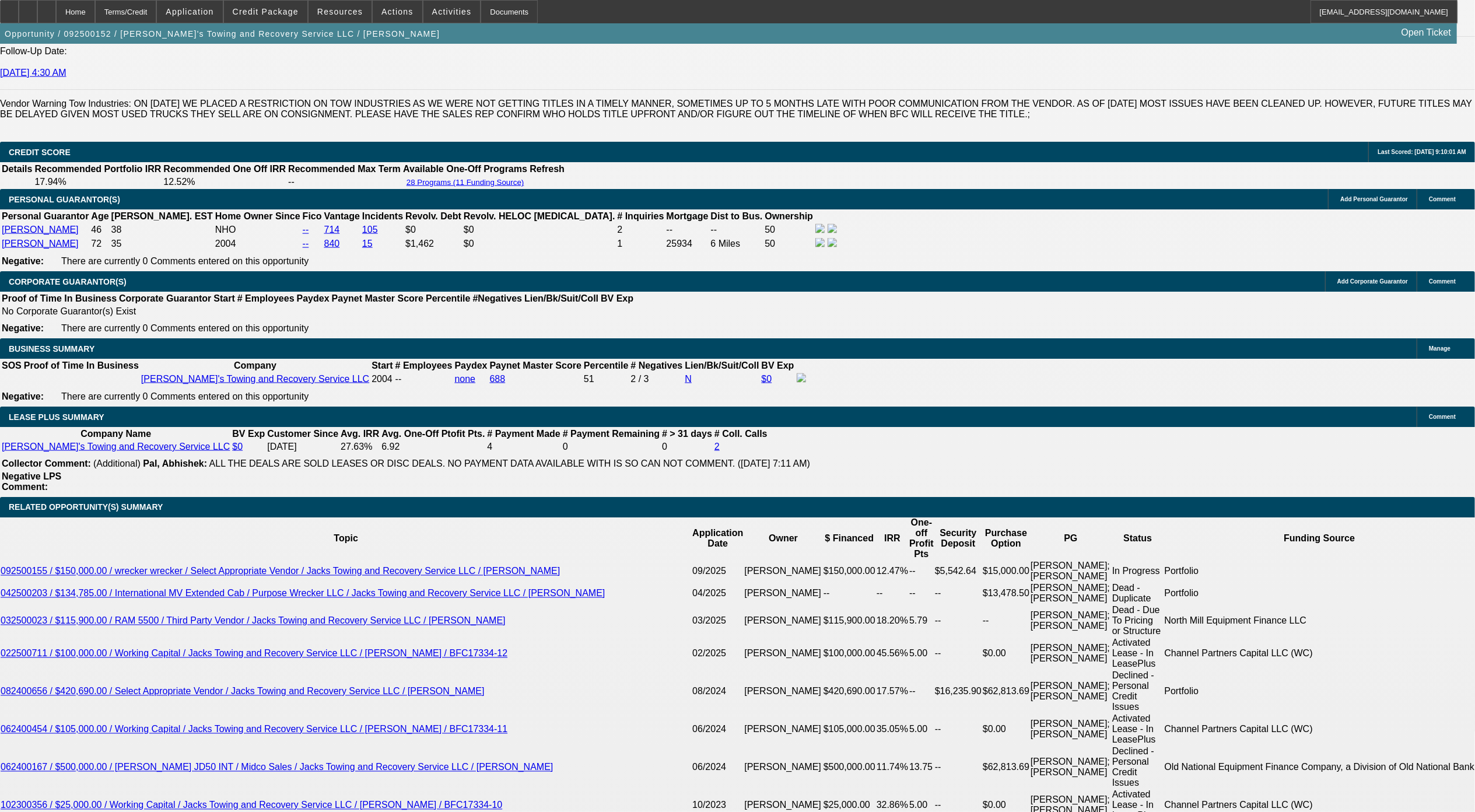
scroll to position [1867, 0]
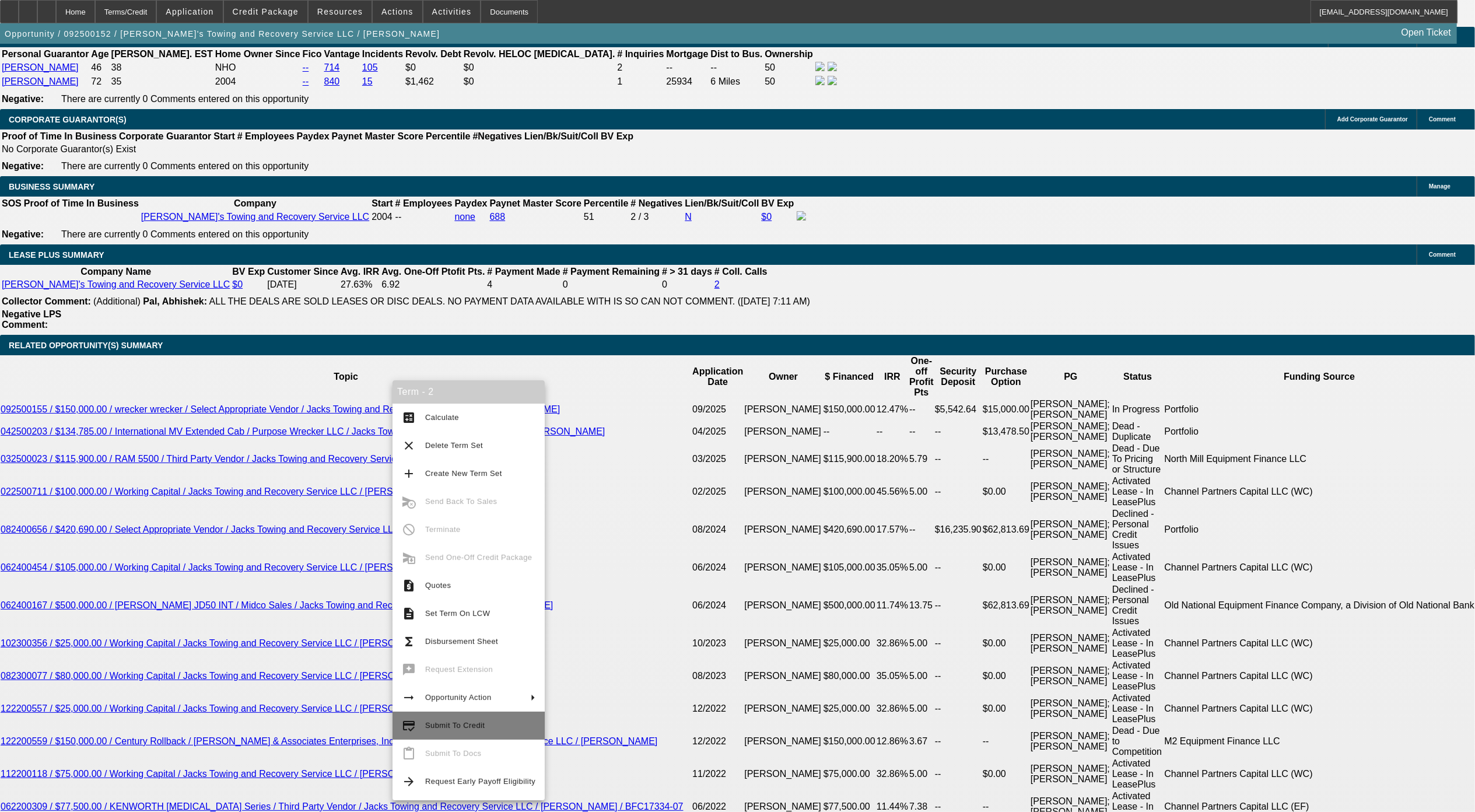
click at [453, 721] on span "Submit To Credit" at bounding box center [454, 725] width 59 height 9
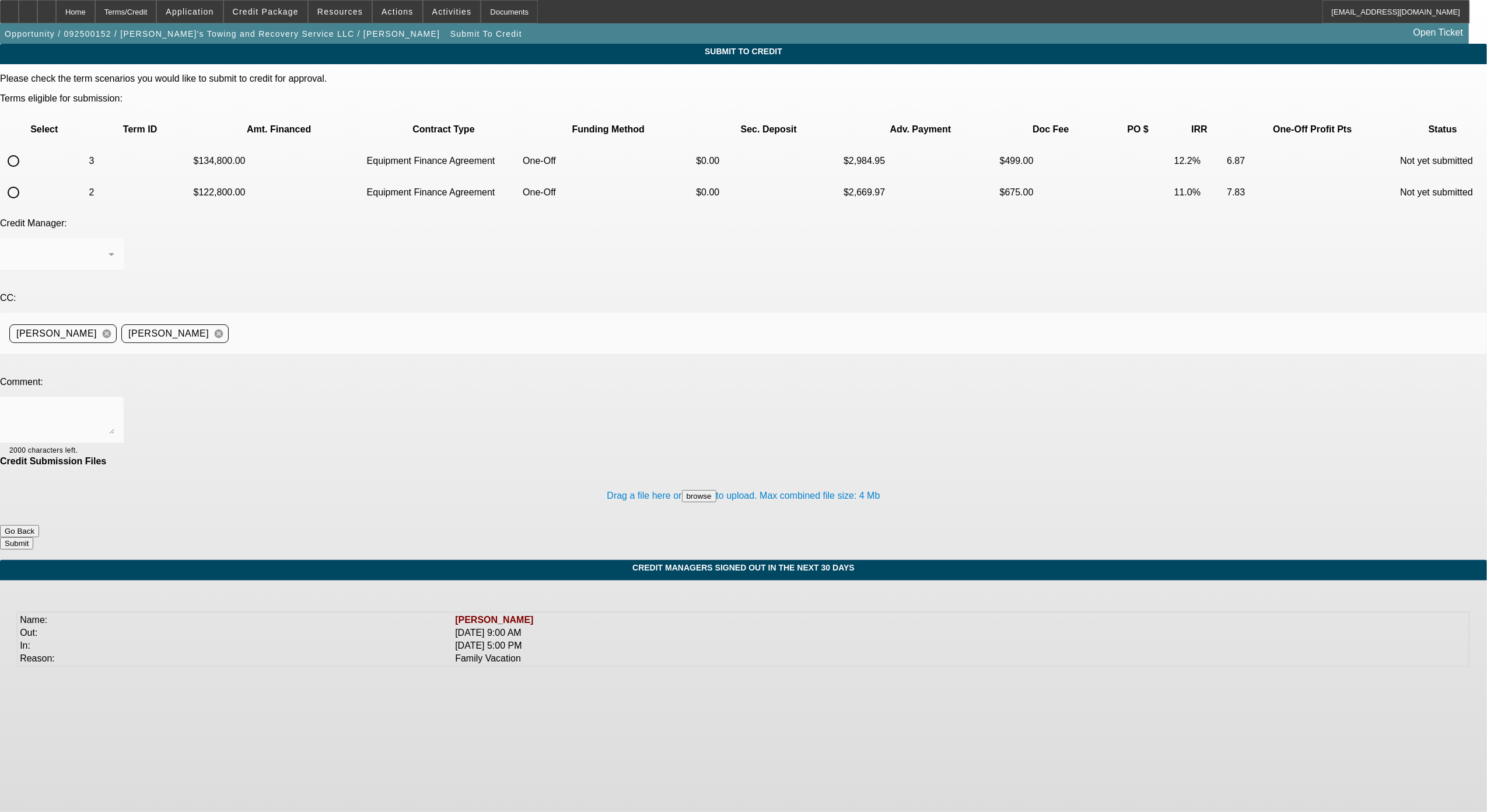
click at [123, 271] on div at bounding box center [61, 276] width 123 height 13
click at [25, 180] on input "radio" at bounding box center [14, 192] width 23 height 23
radio input "true"
click at [115, 406] on textarea at bounding box center [62, 419] width 105 height 28
type textarea "I"
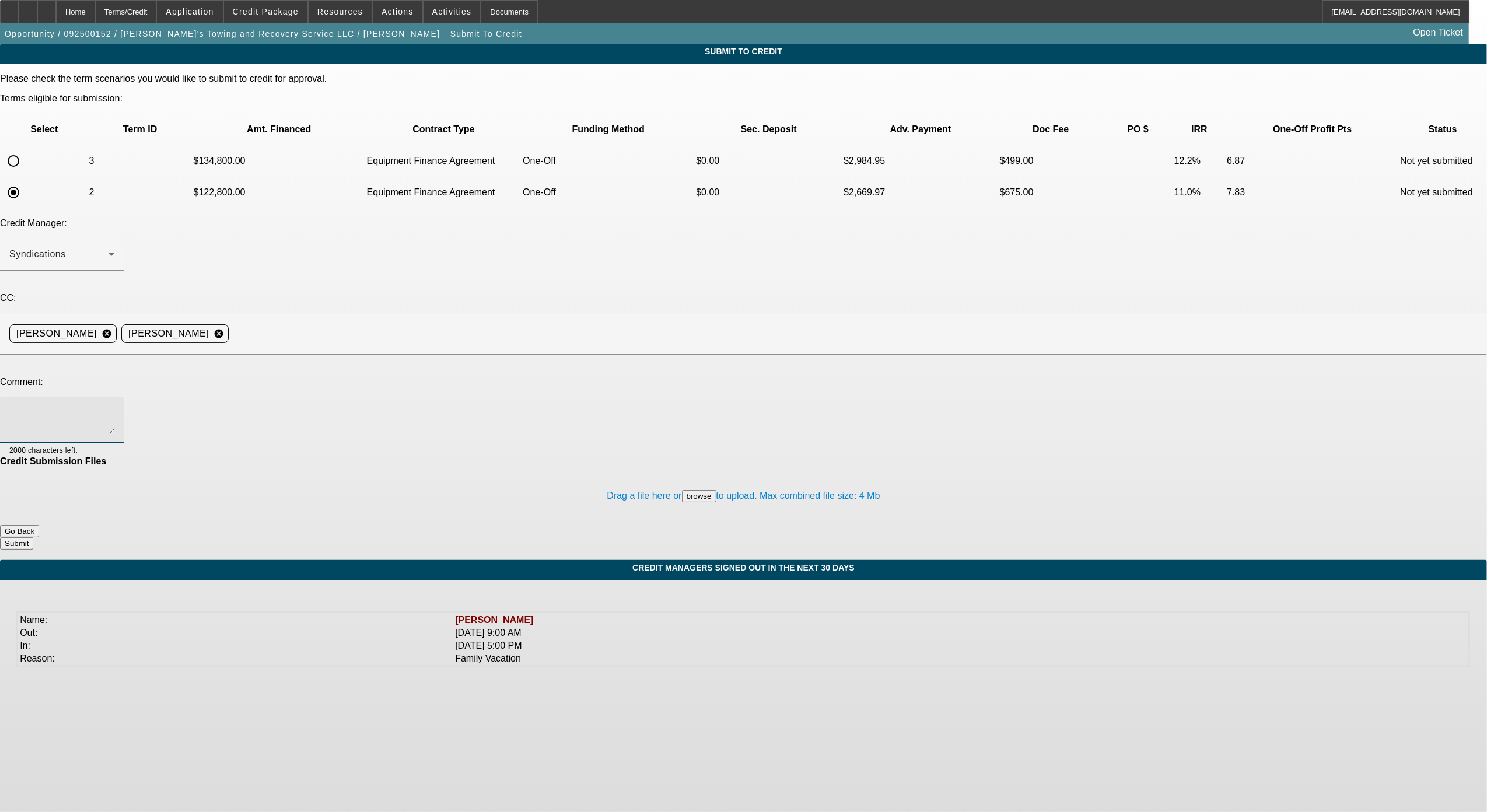
type textarea "C"
type textarea "T"
click at [115, 406] on textarea "Can we please see if we could send off to Uni?" at bounding box center [62, 419] width 105 height 28
type textarea "Can we please see if we could send off to Uni?"
click at [33, 537] on button "Submit" at bounding box center [17, 543] width 33 height 13
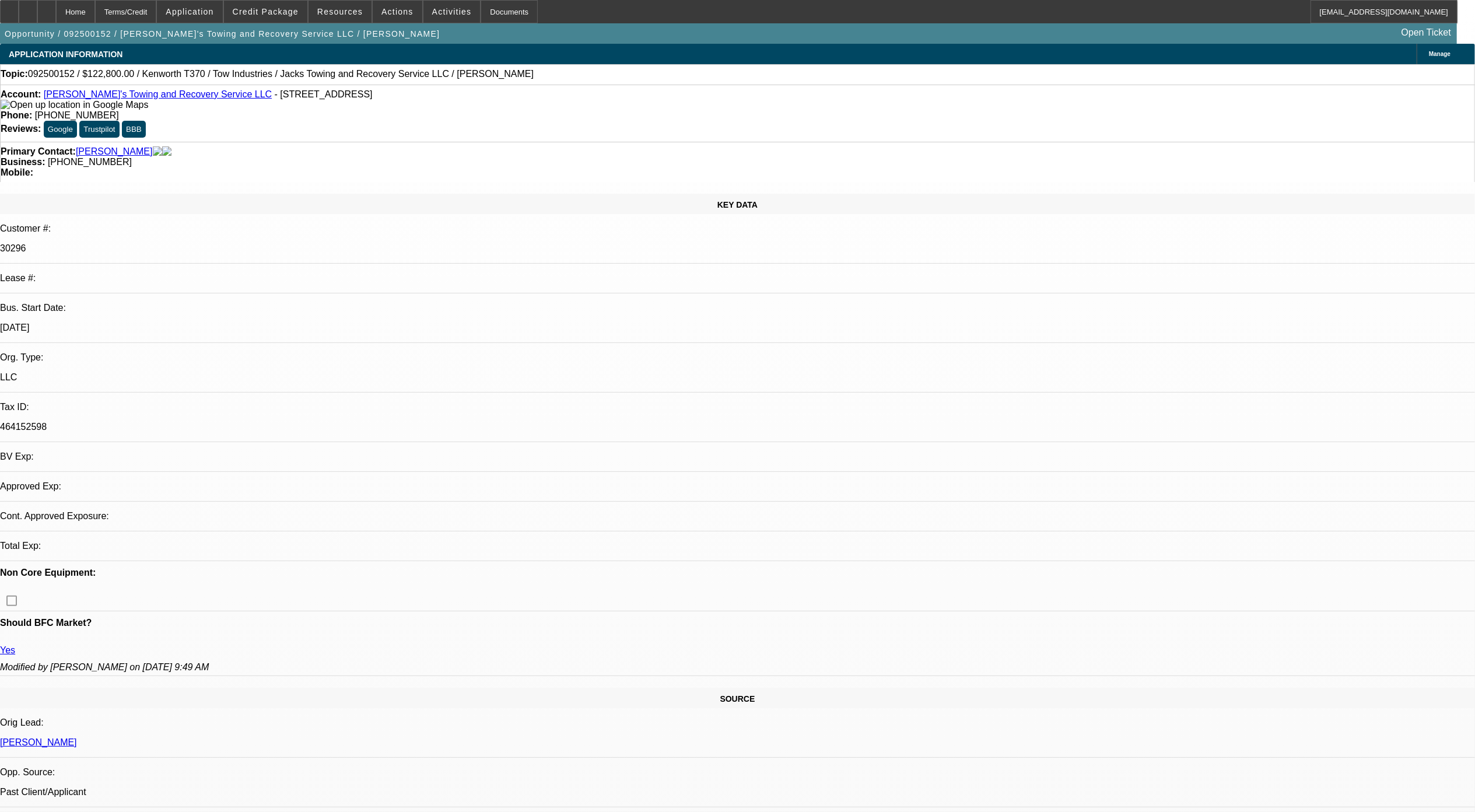
select select "0"
select select "3"
select select "0"
select select "6"
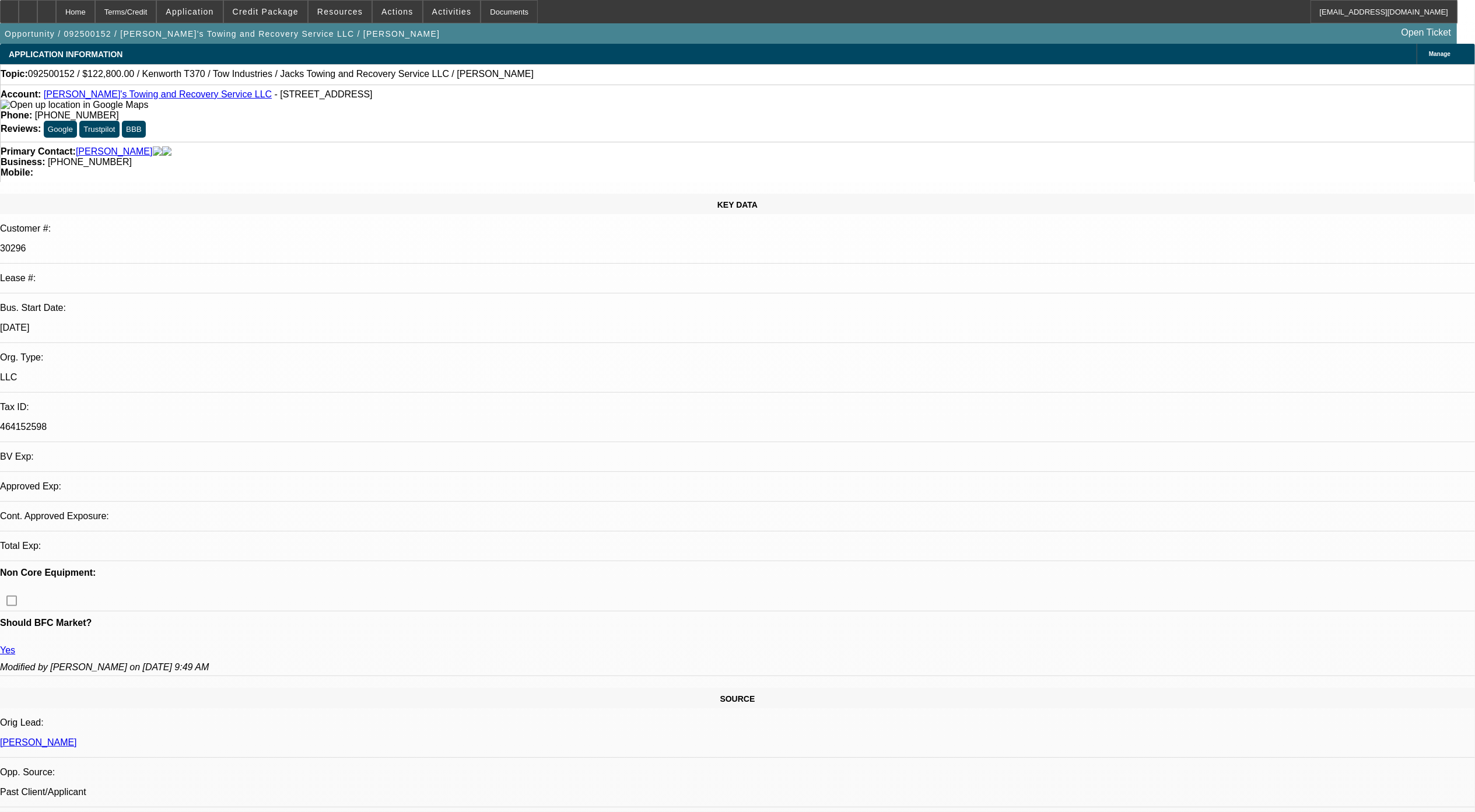
select select "0"
select select "3"
select select "0"
select select "6"
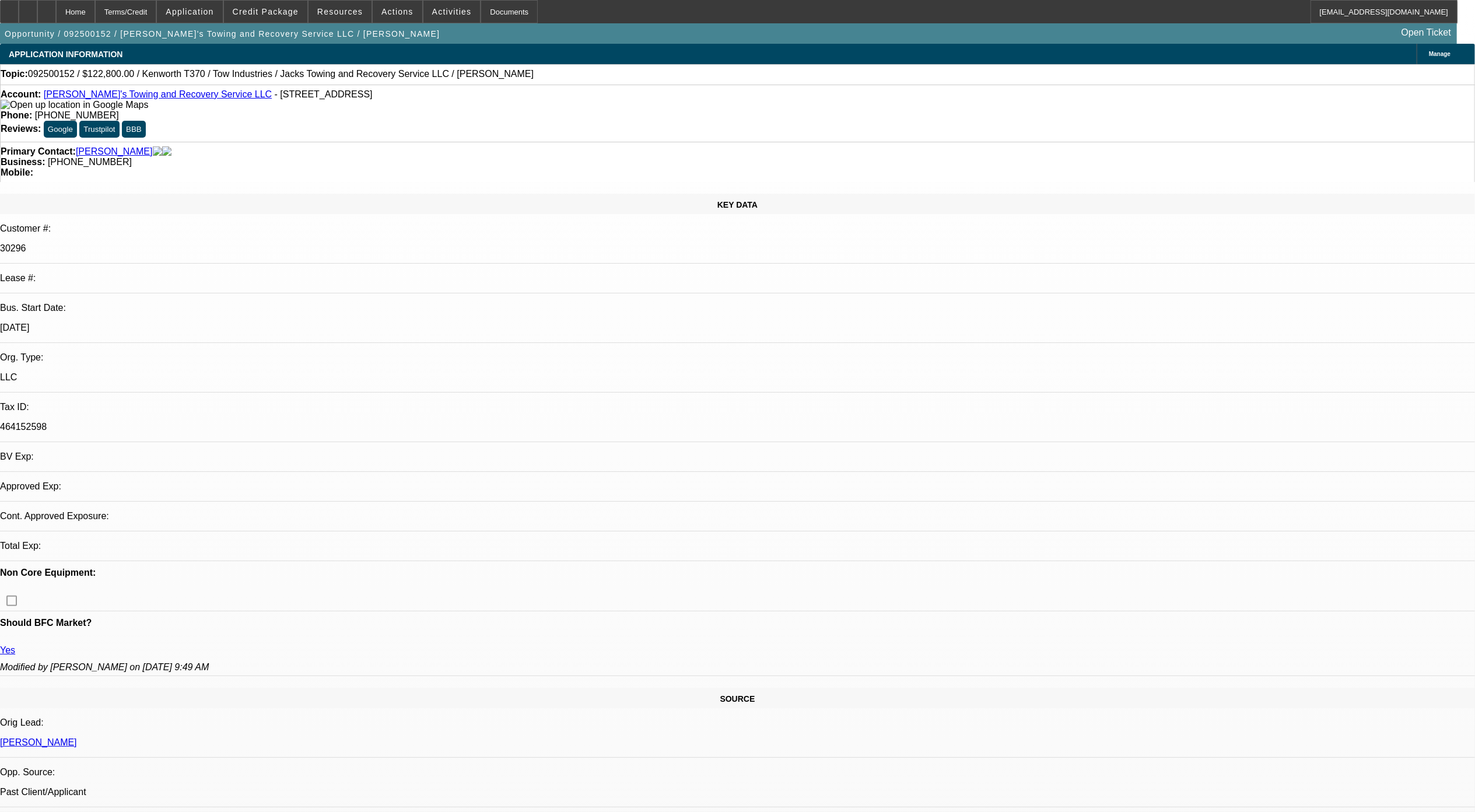
select select "0"
select select "3"
select select "0"
select select "6"
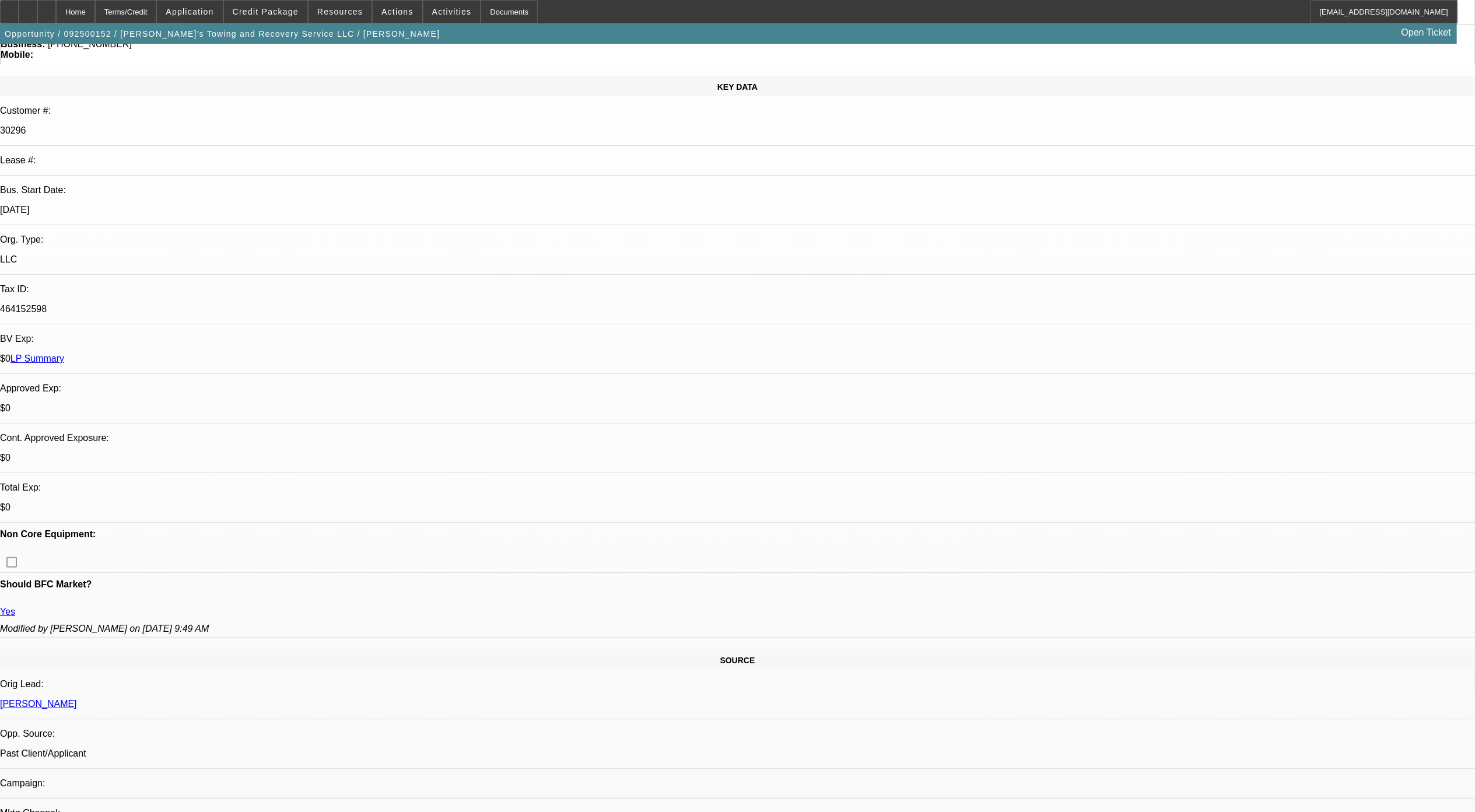
scroll to position [0, 0]
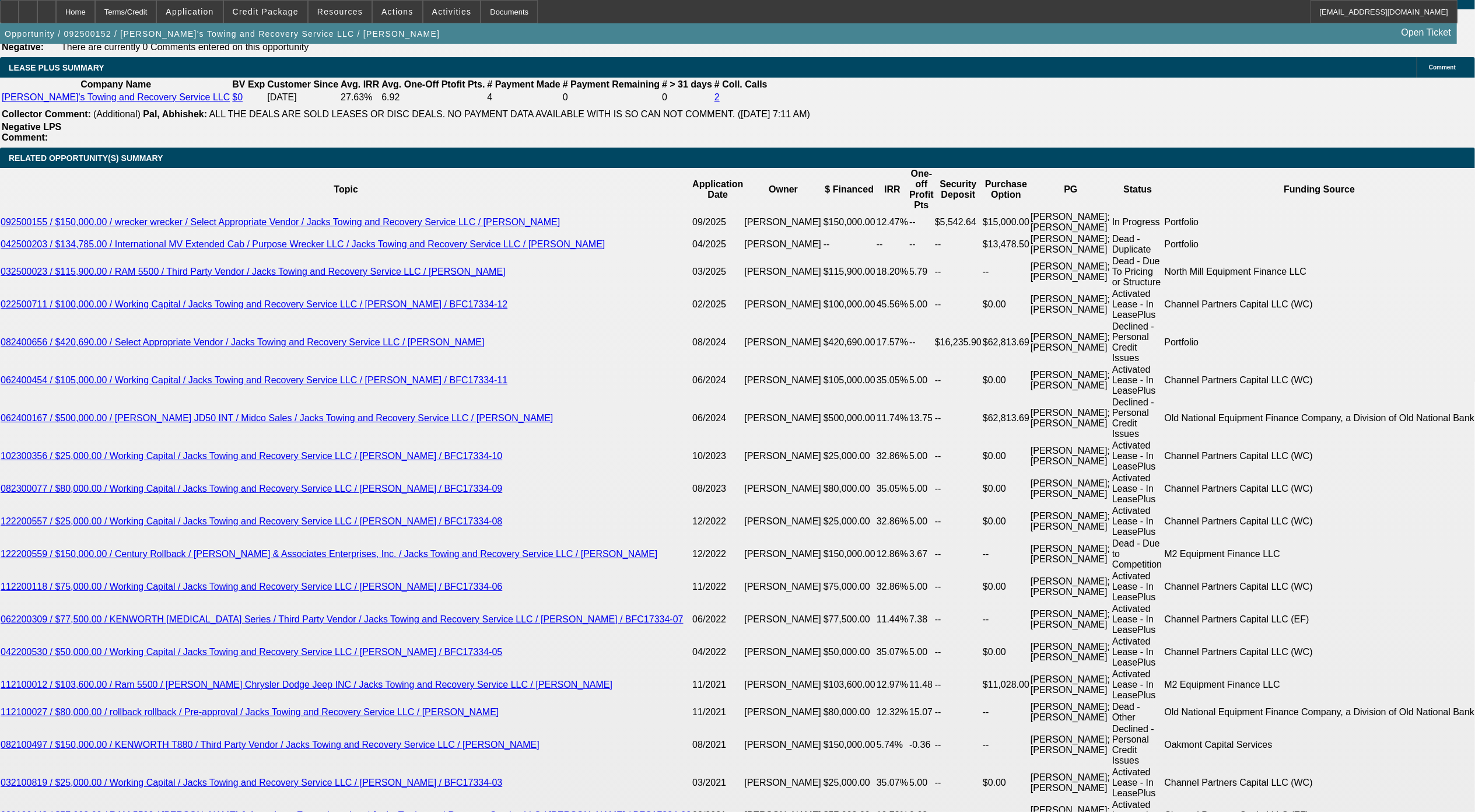
scroll to position [2049, 0]
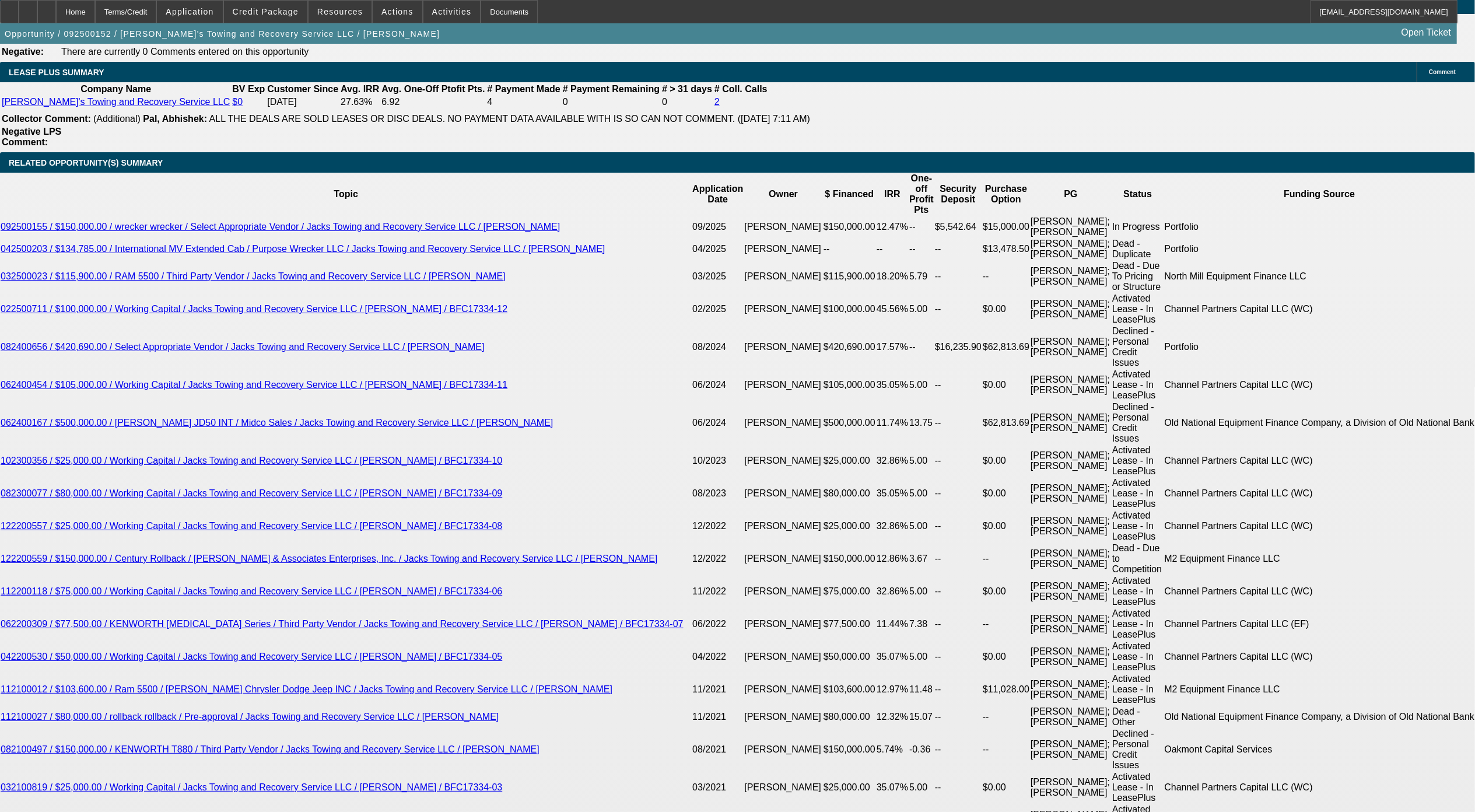
click at [1001, 651] on div "APPLICATION INFORMATION Manage Topic: 092500152 / $122,800.00 / Kenworth T370 /…" at bounding box center [738, 666] width 1475 height 5343
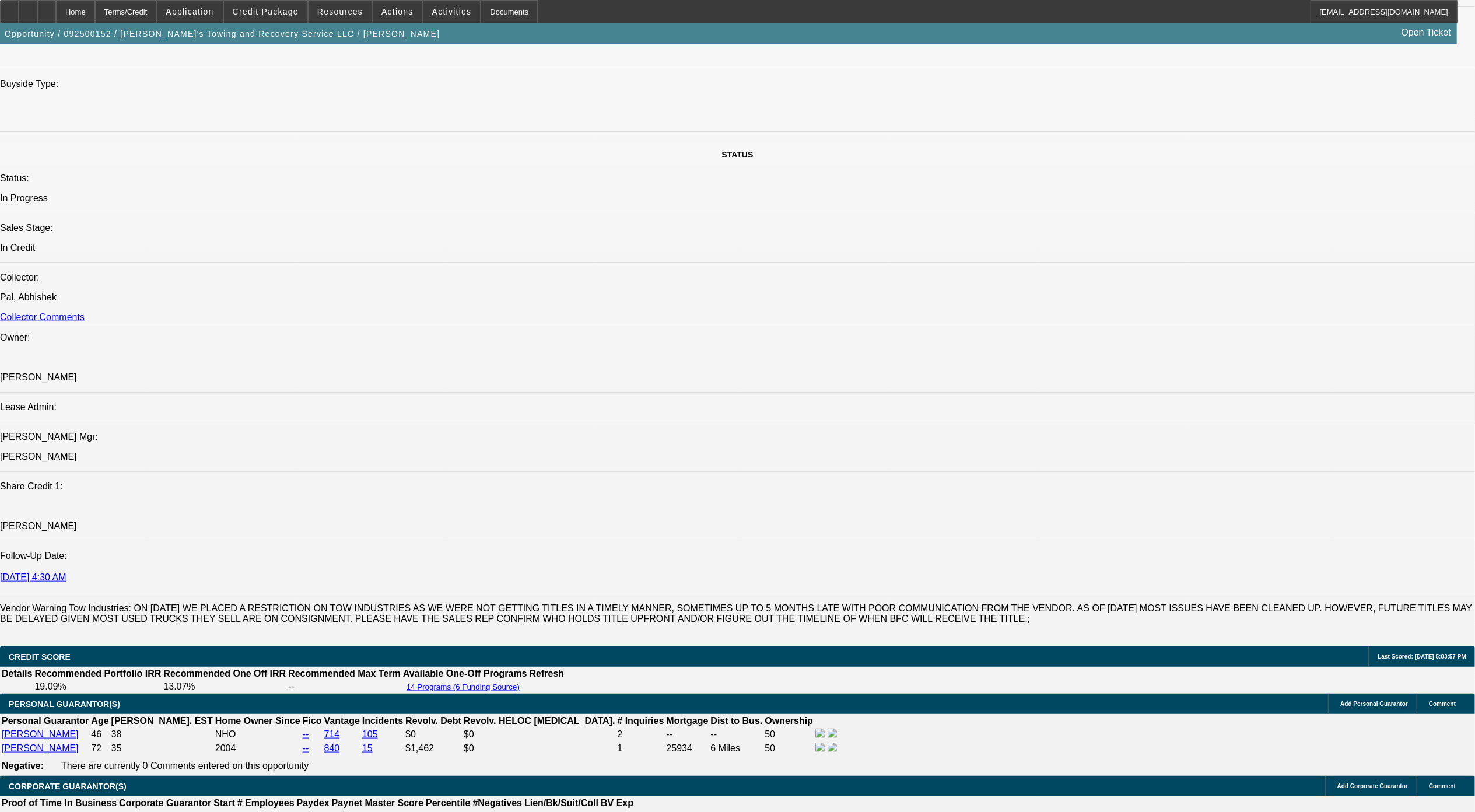
scroll to position [1193, 0]
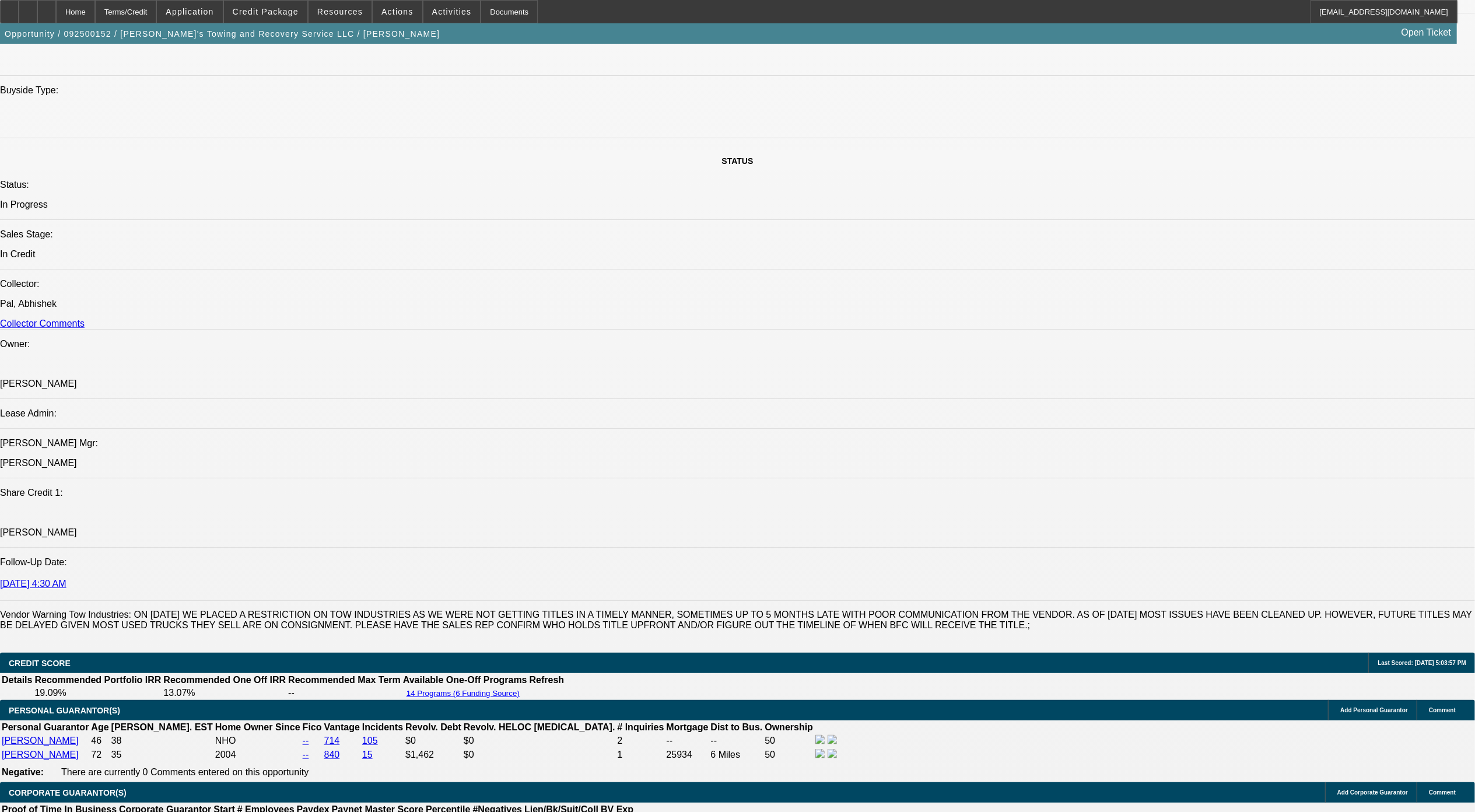
drag, startPoint x: 1286, startPoint y: 100, endPoint x: 1270, endPoint y: 124, distance: 28.8
click at [56, 12] on div at bounding box center [46, 12] width 18 height 23
